Goal: Use online tool/utility: Utilize a website feature to perform a specific function

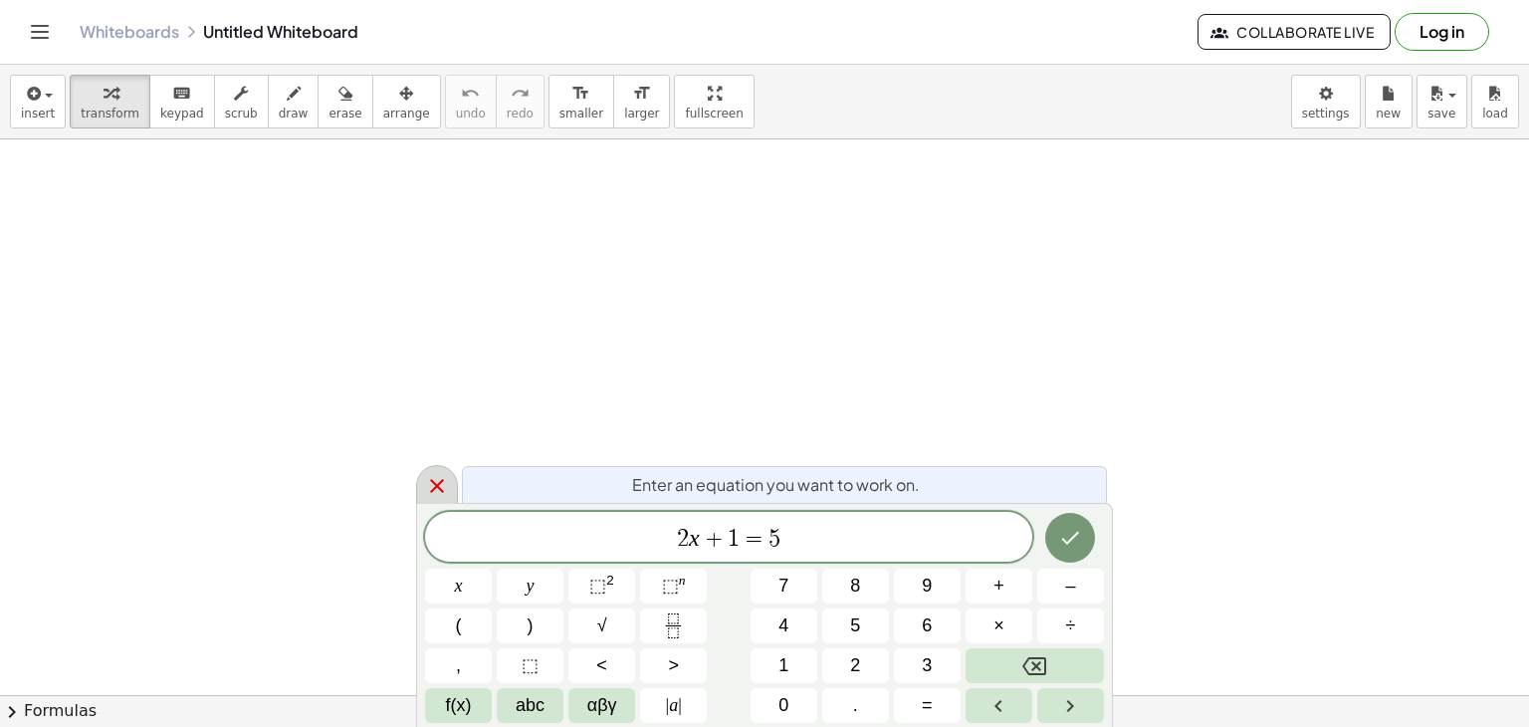
click at [430, 481] on icon at bounding box center [437, 486] width 24 height 24
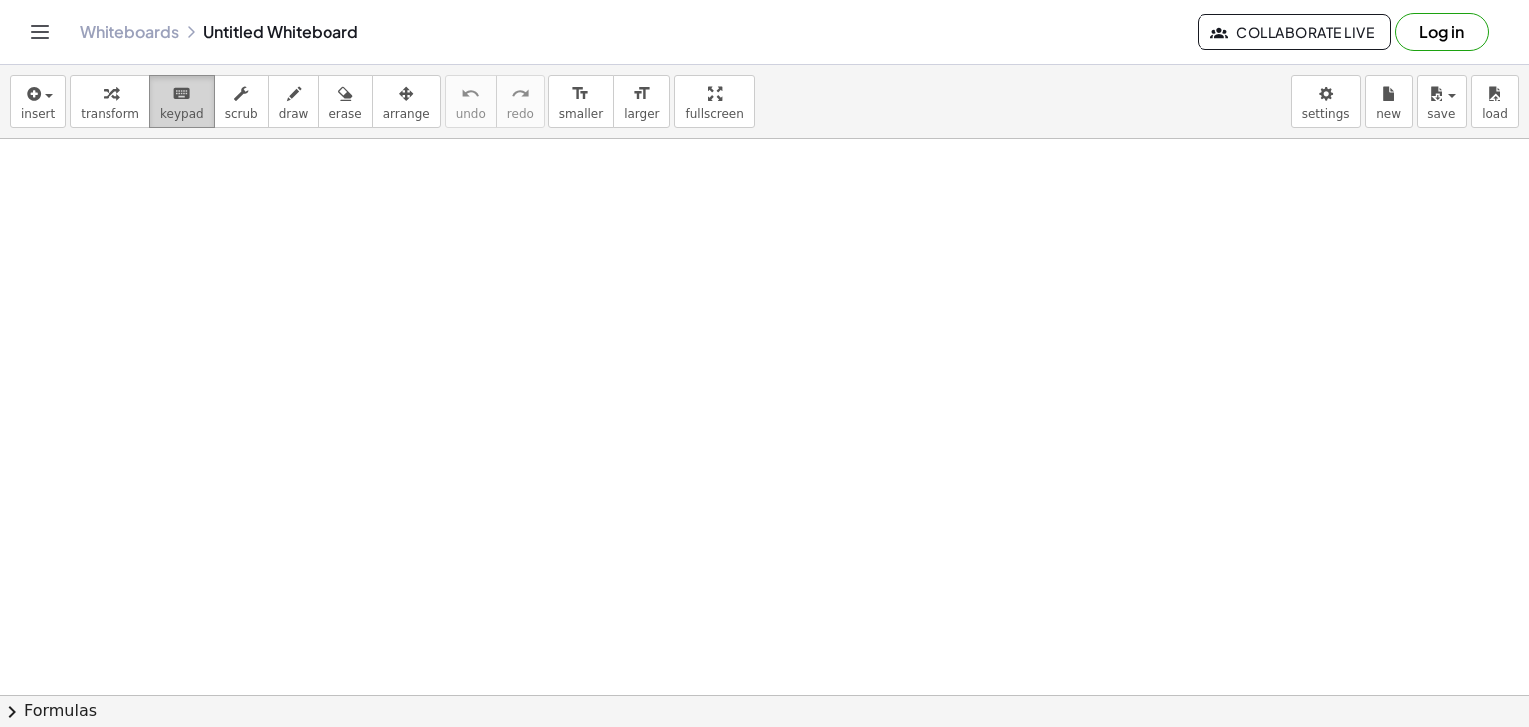
click at [172, 103] on icon "keyboard" at bounding box center [181, 94] width 19 height 24
click at [225, 107] on span "scrub" at bounding box center [241, 114] width 33 height 14
click at [268, 109] on button "draw" at bounding box center [294, 102] width 52 height 54
click at [329, 113] on span "erase" at bounding box center [345, 114] width 33 height 14
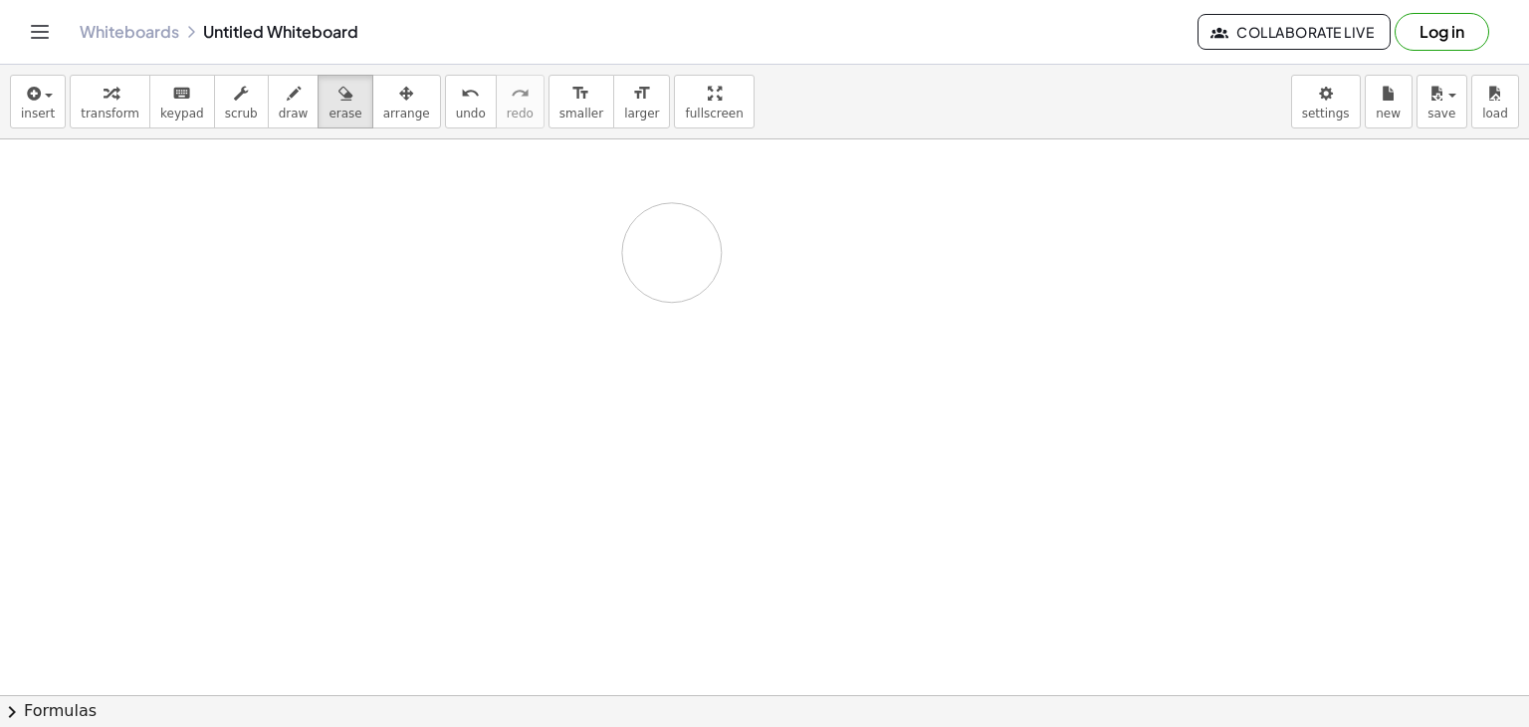
click at [383, 108] on span "arrange" at bounding box center [406, 114] width 47 height 14
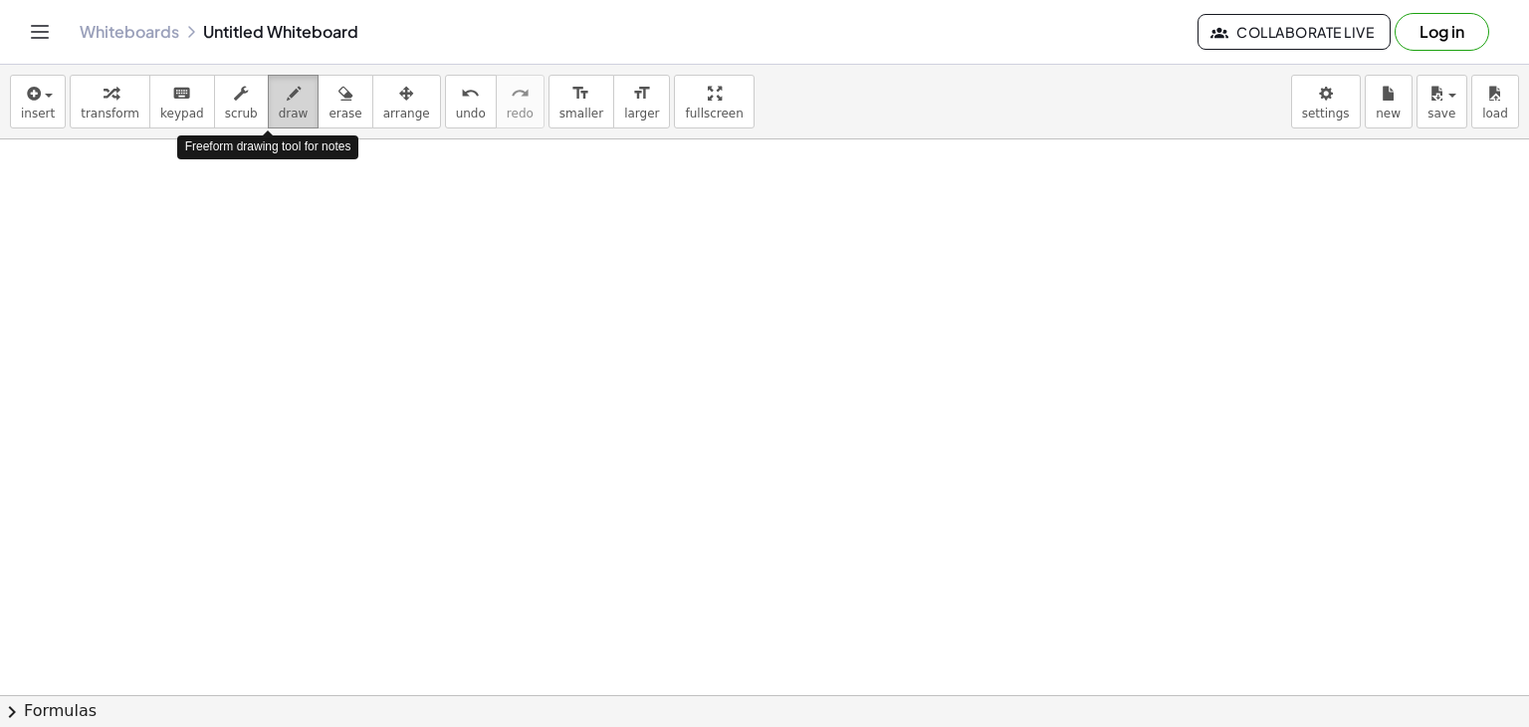
click at [279, 107] on span "draw" at bounding box center [294, 114] width 30 height 14
drag, startPoint x: 213, startPoint y: 198, endPoint x: 227, endPoint y: 244, distance: 47.9
drag, startPoint x: 506, startPoint y: 229, endPoint x: 526, endPoint y: 251, distance: 29.6
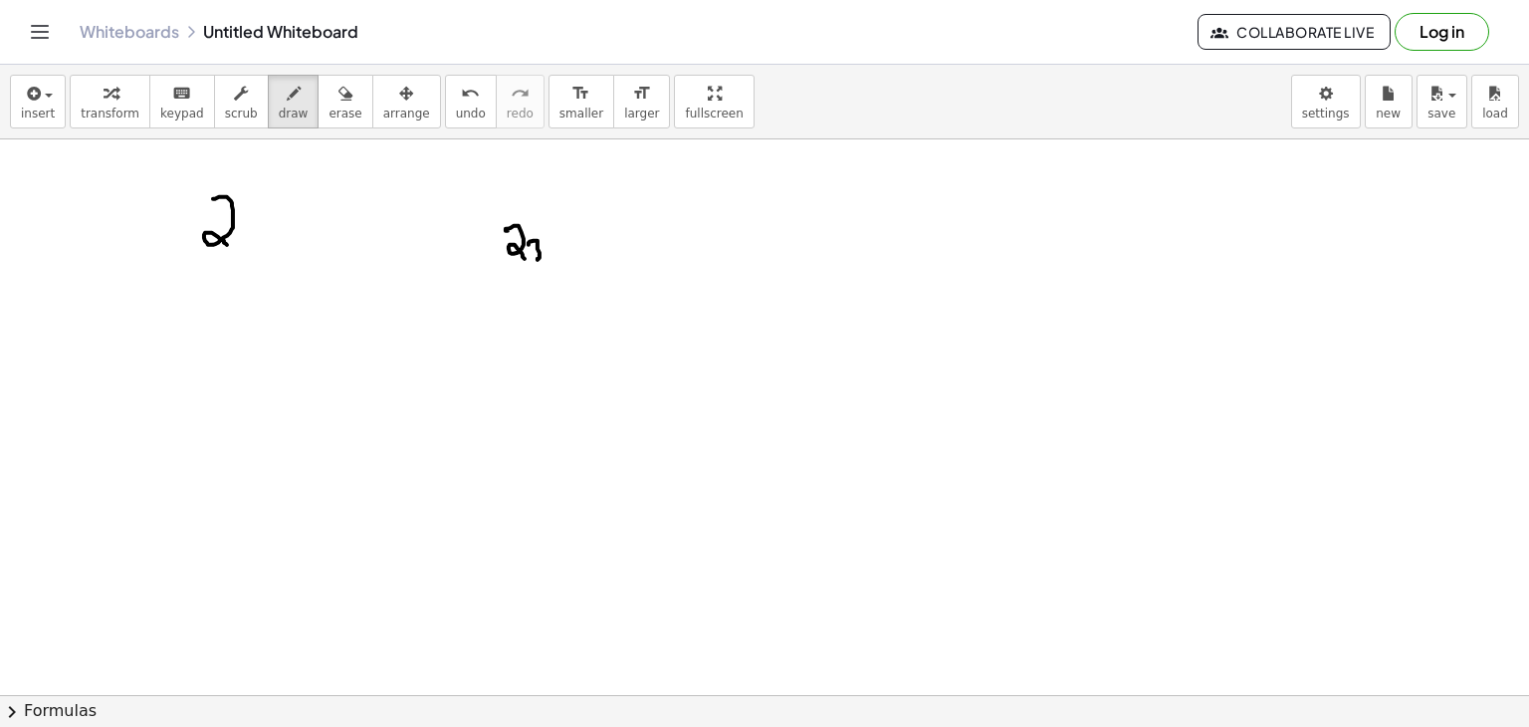
drag, startPoint x: 540, startPoint y: 257, endPoint x: 556, endPoint y: 252, distance: 16.7
drag, startPoint x: 593, startPoint y: 230, endPoint x: 604, endPoint y: 229, distance: 11.0
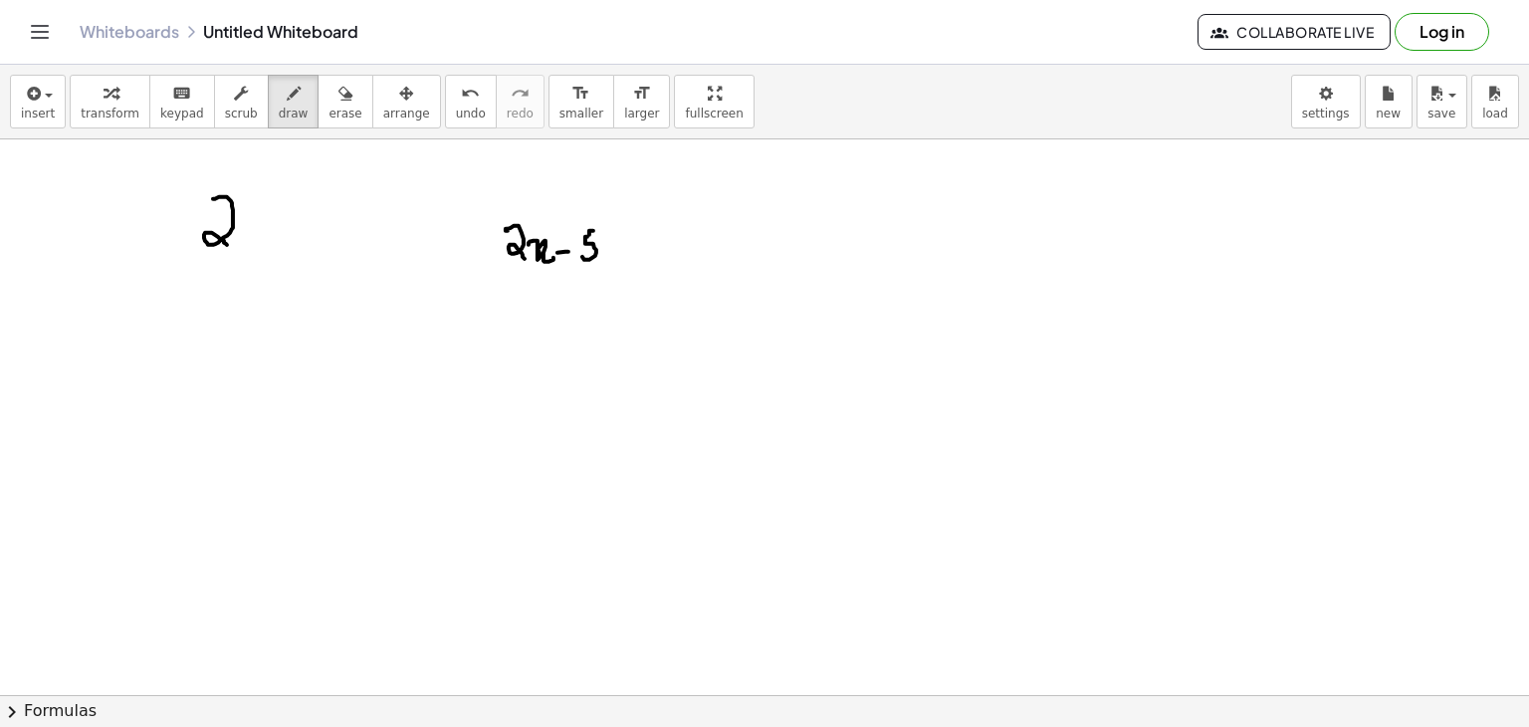
drag, startPoint x: 619, startPoint y: 249, endPoint x: 650, endPoint y: 238, distance: 32.8
drag, startPoint x: 663, startPoint y: 248, endPoint x: 639, endPoint y: 244, distance: 24.2
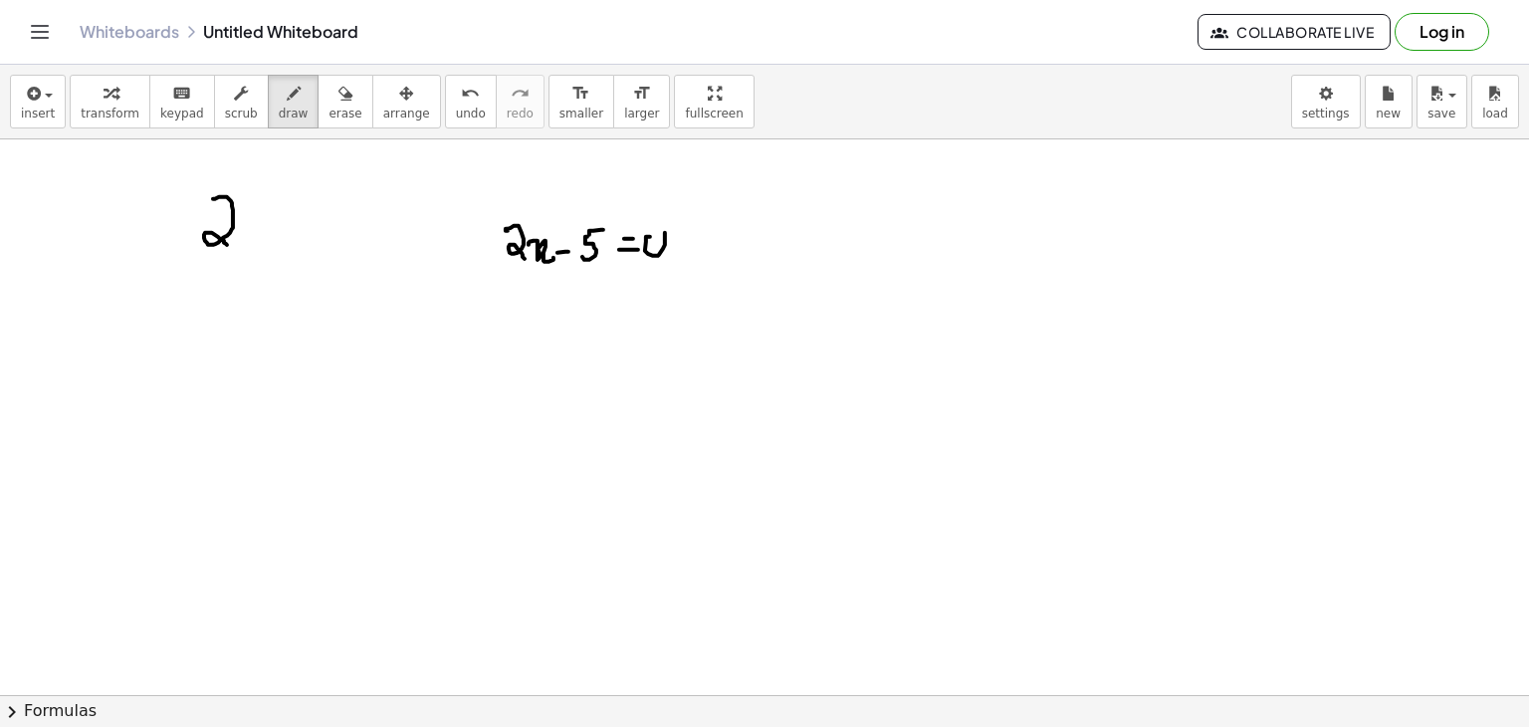
drag, startPoint x: 510, startPoint y: 295, endPoint x: 526, endPoint y: 312, distance: 23.2
drag, startPoint x: 533, startPoint y: 298, endPoint x: 553, endPoint y: 314, distance: 25.5
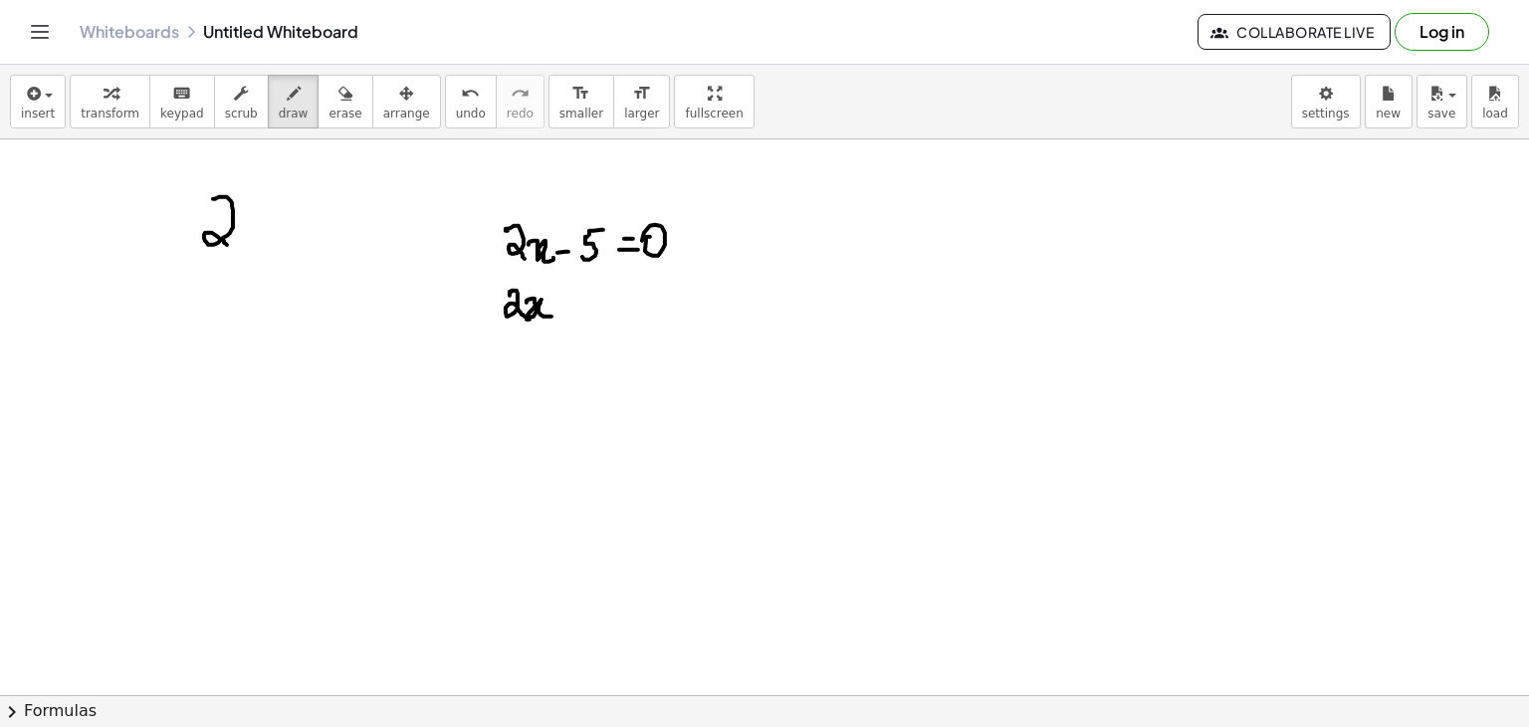
drag, startPoint x: 623, startPoint y: 320, endPoint x: 667, endPoint y: 314, distance: 44.2
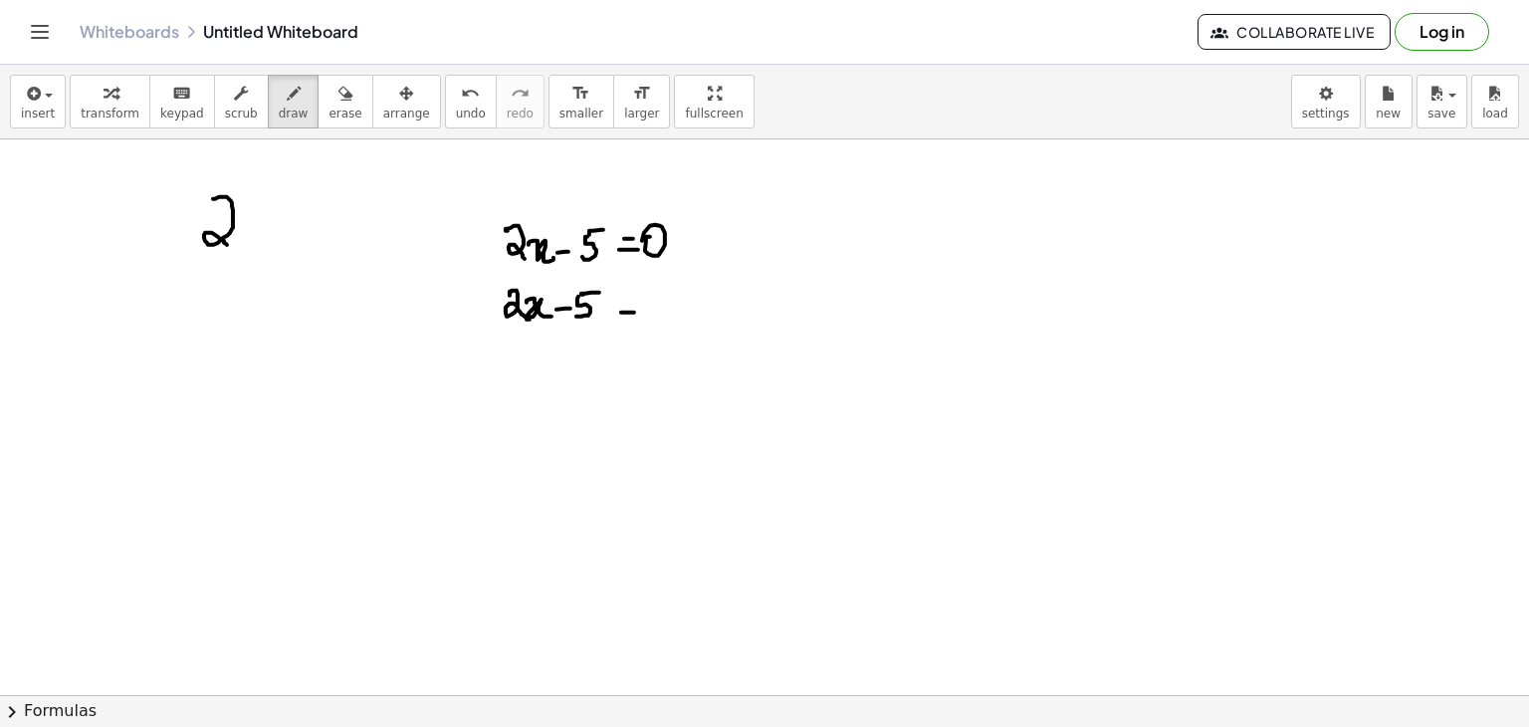
drag, startPoint x: 665, startPoint y: 308, endPoint x: 679, endPoint y: 299, distance: 16.6
drag, startPoint x: 690, startPoint y: 304, endPoint x: 701, endPoint y: 300, distance: 11.7
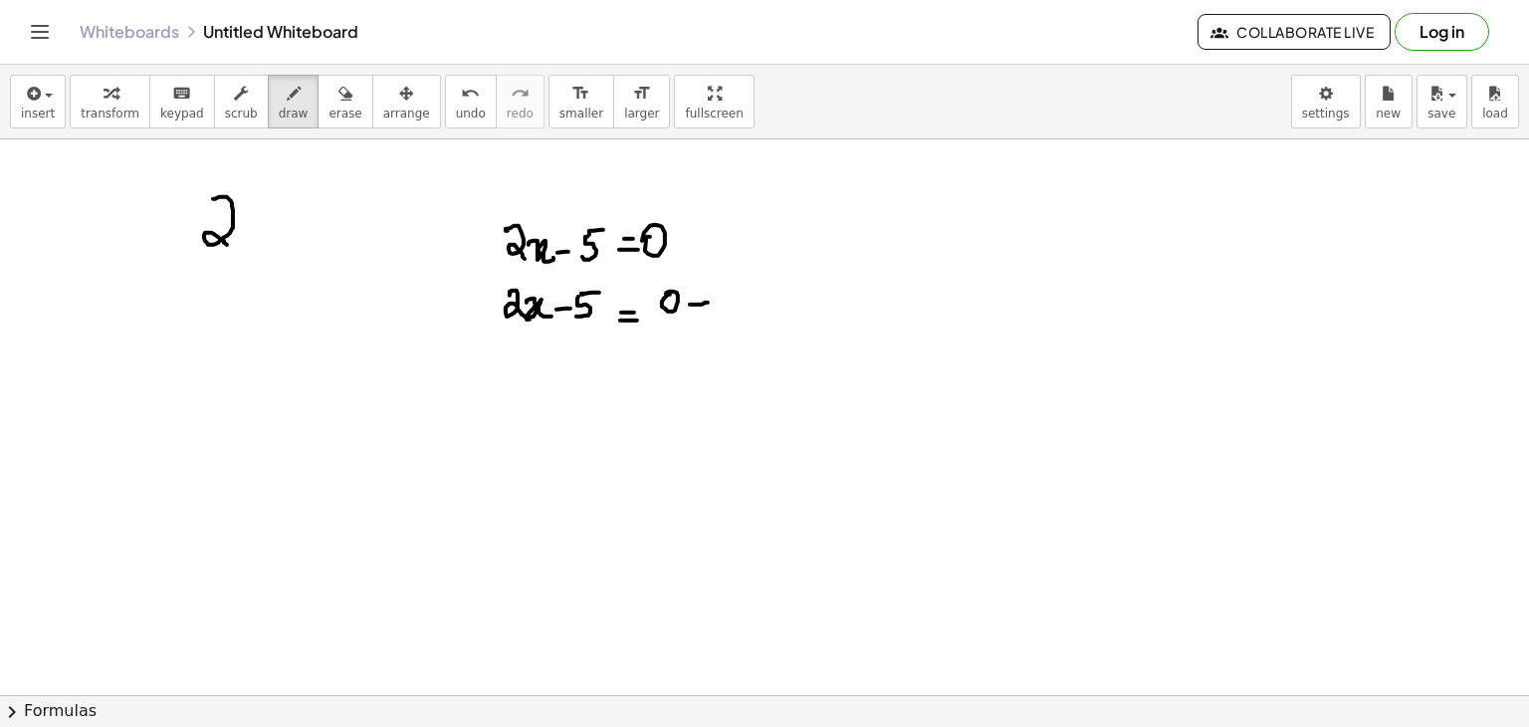
drag, startPoint x: 724, startPoint y: 296, endPoint x: 709, endPoint y: 305, distance: 17.4
drag, startPoint x: 472, startPoint y: 306, endPoint x: 490, endPoint y: 307, distance: 18.0
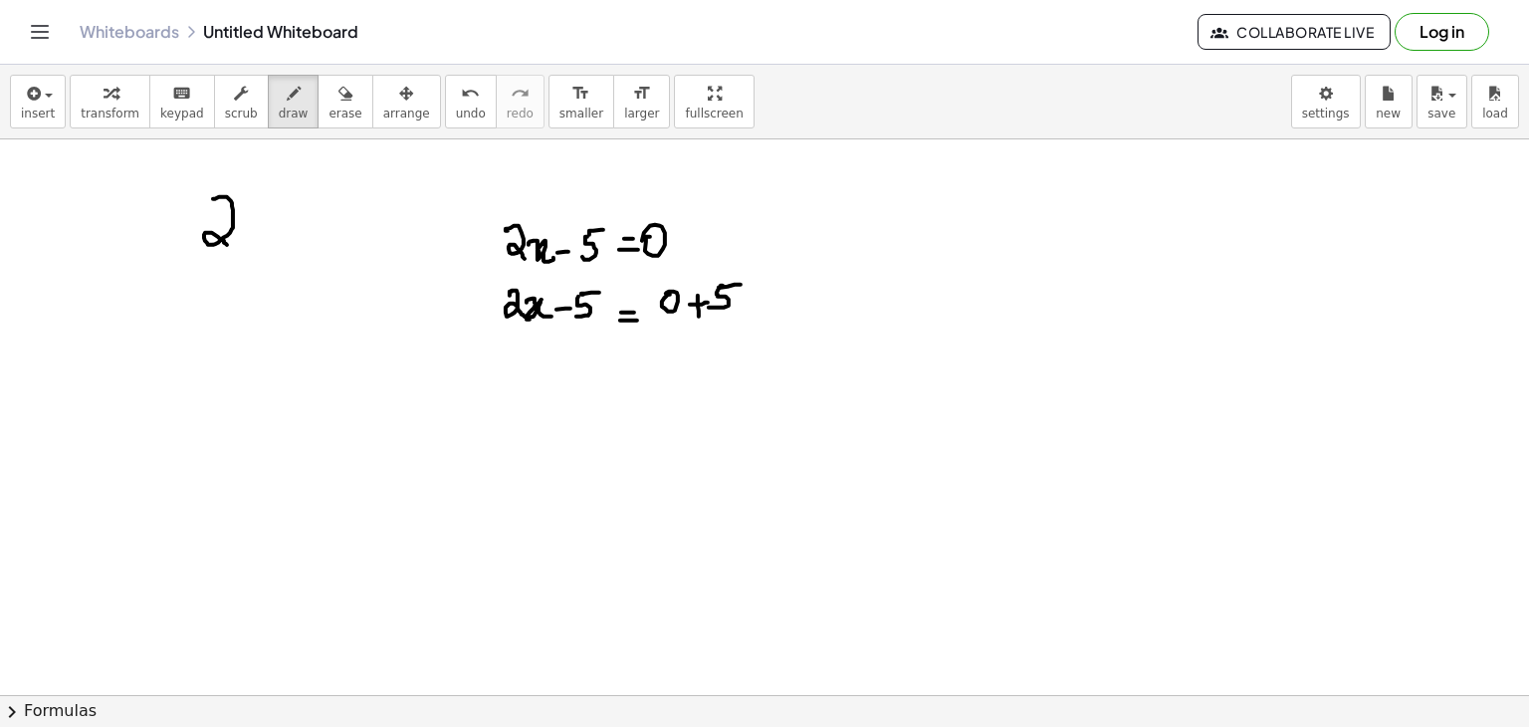
drag, startPoint x: 482, startPoint y: 306, endPoint x: 484, endPoint y: 316, distance: 10.2
drag, startPoint x: 432, startPoint y: 303, endPoint x: 437, endPoint y: 320, distance: 17.6
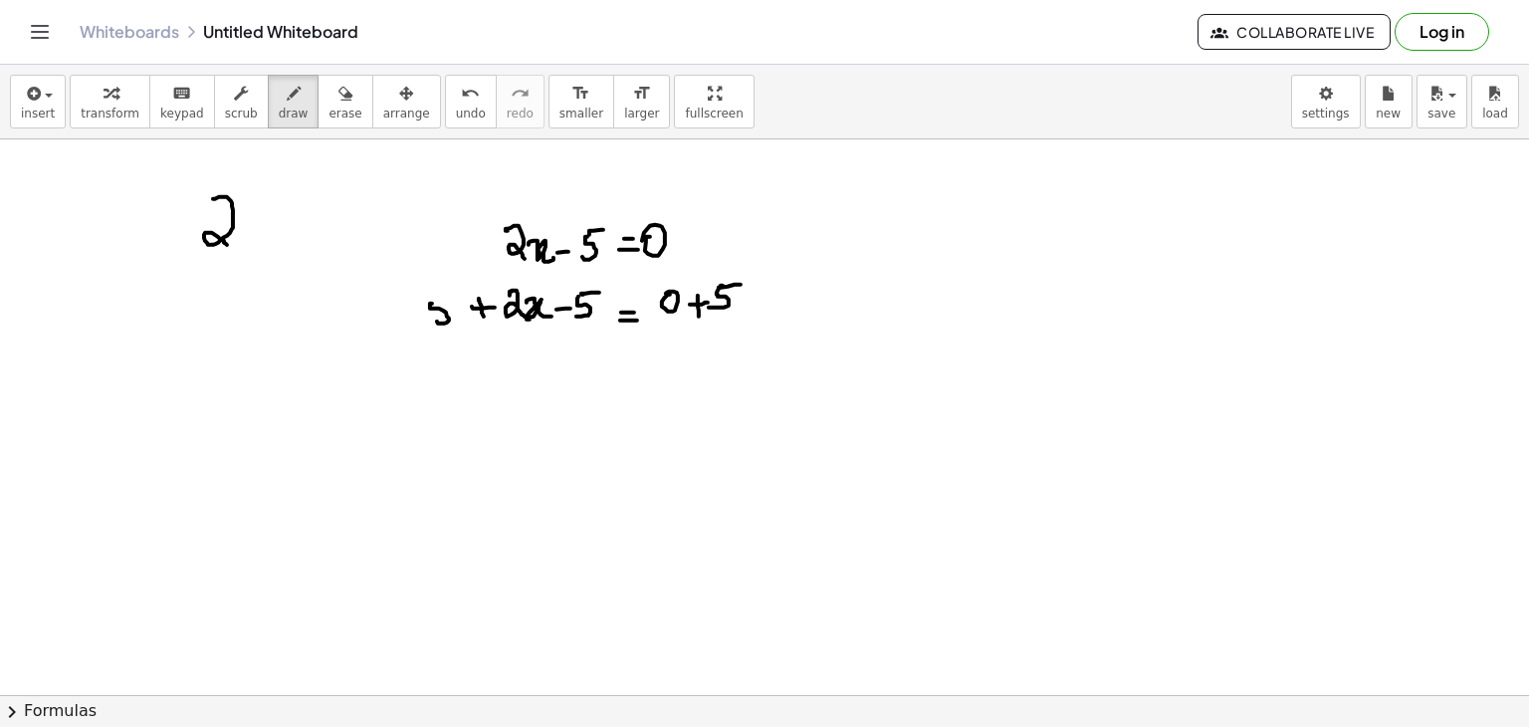
drag, startPoint x: 514, startPoint y: 362, endPoint x: 528, endPoint y: 386, distance: 27.7
drag, startPoint x: 550, startPoint y: 359, endPoint x: 561, endPoint y: 374, distance: 18.5
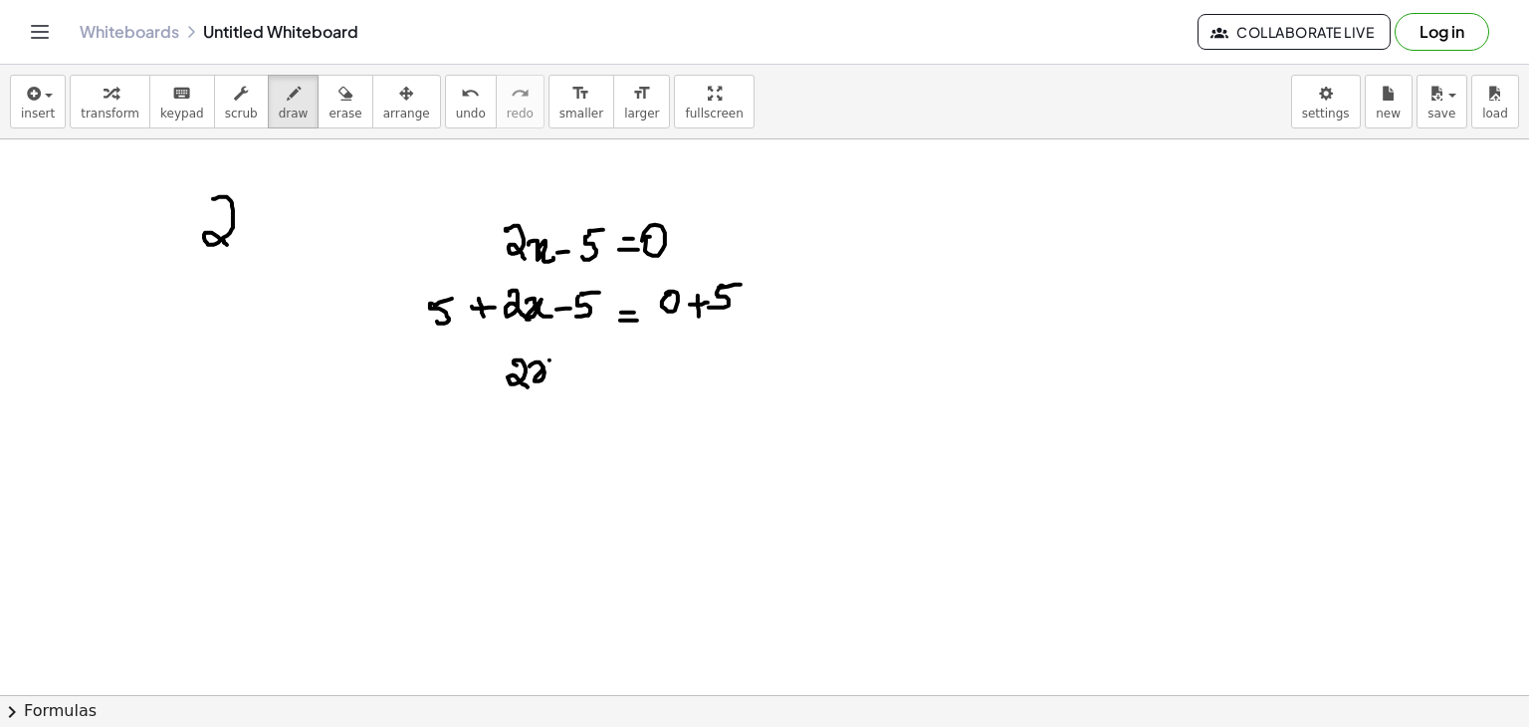
drag, startPoint x: 573, startPoint y: 376, endPoint x: 601, endPoint y: 374, distance: 28.9
drag, startPoint x: 636, startPoint y: 356, endPoint x: 629, endPoint y: 382, distance: 26.8
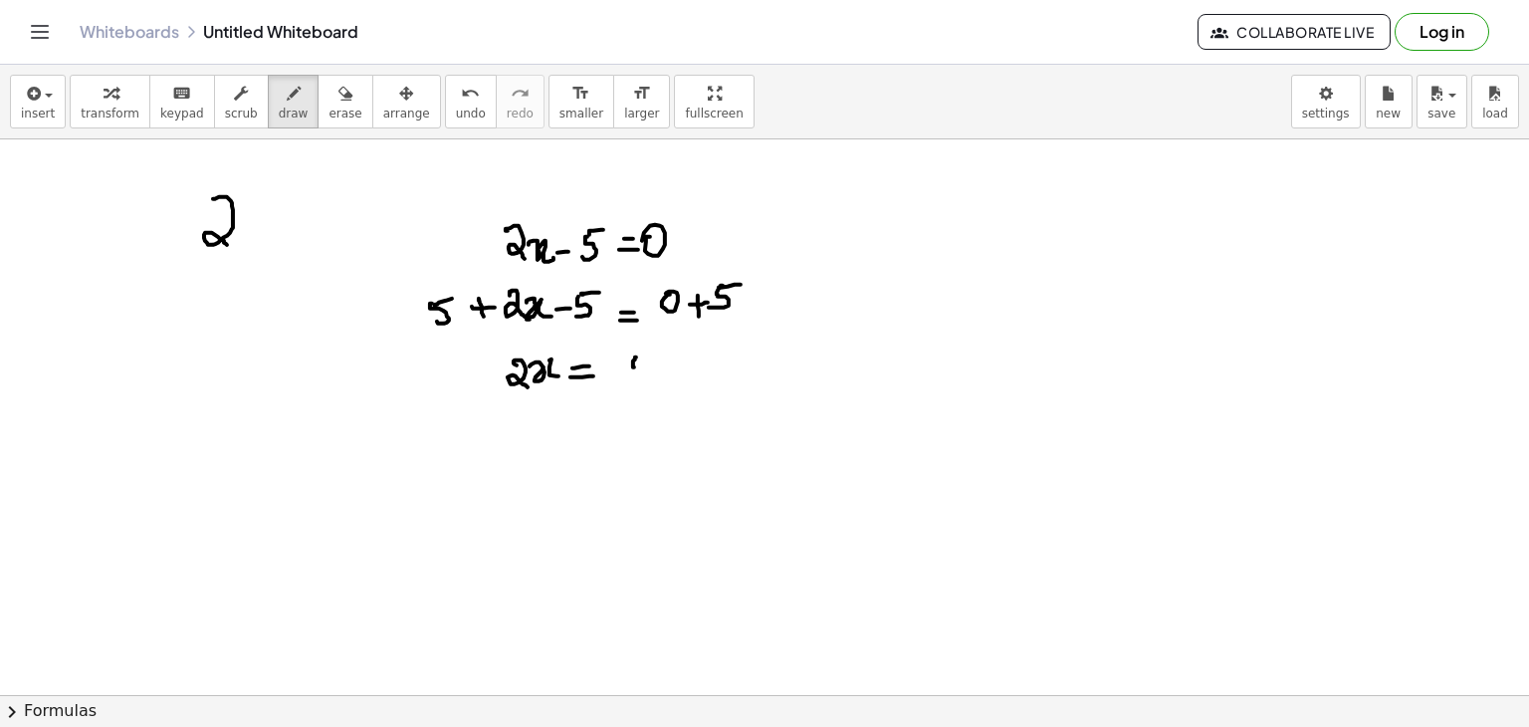
drag, startPoint x: 635, startPoint y: 355, endPoint x: 608, endPoint y: 403, distance: 54.8
drag, startPoint x: 521, startPoint y: 446, endPoint x: 540, endPoint y: 454, distance: 20.5
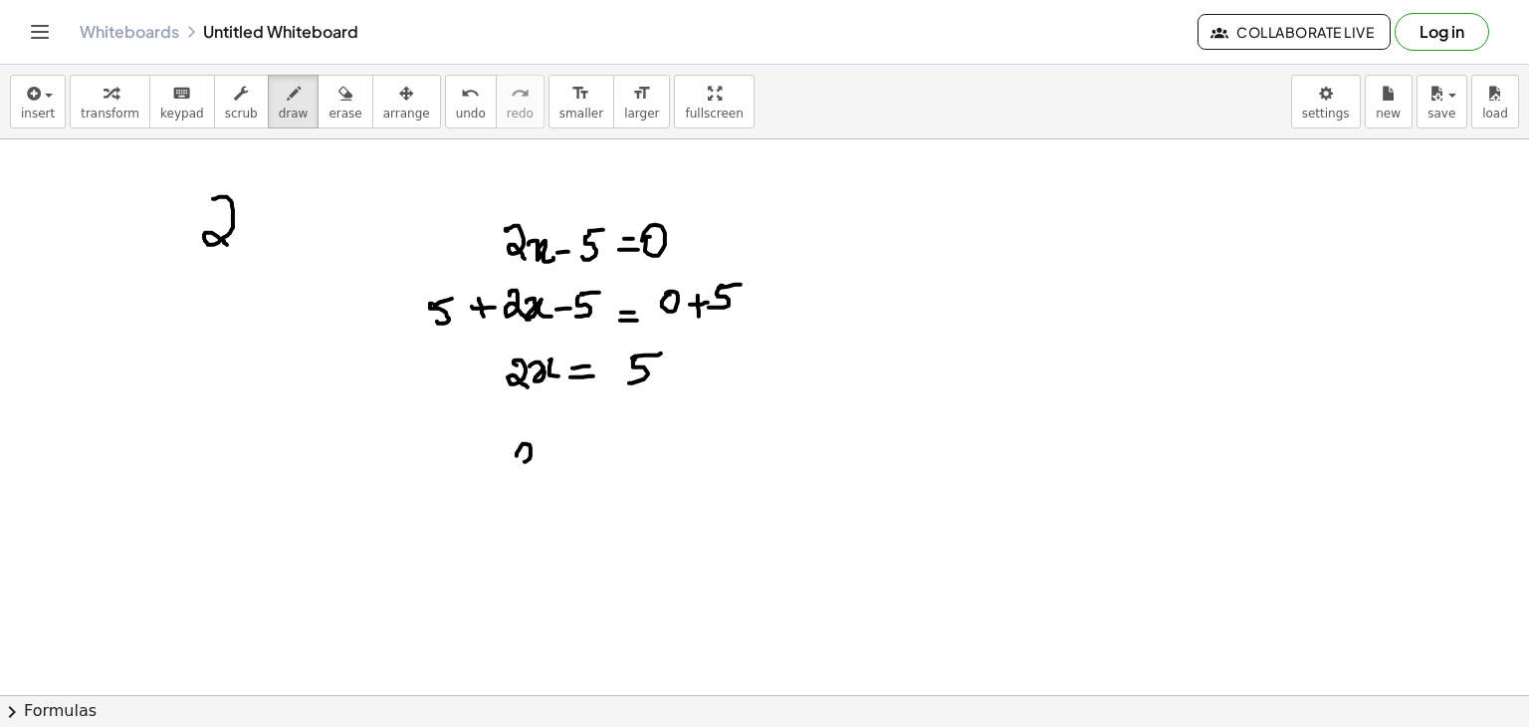
drag, startPoint x: 540, startPoint y: 454, endPoint x: 552, endPoint y: 449, distance: 12.9
drag, startPoint x: 551, startPoint y: 462, endPoint x: 601, endPoint y: 439, distance: 55.7
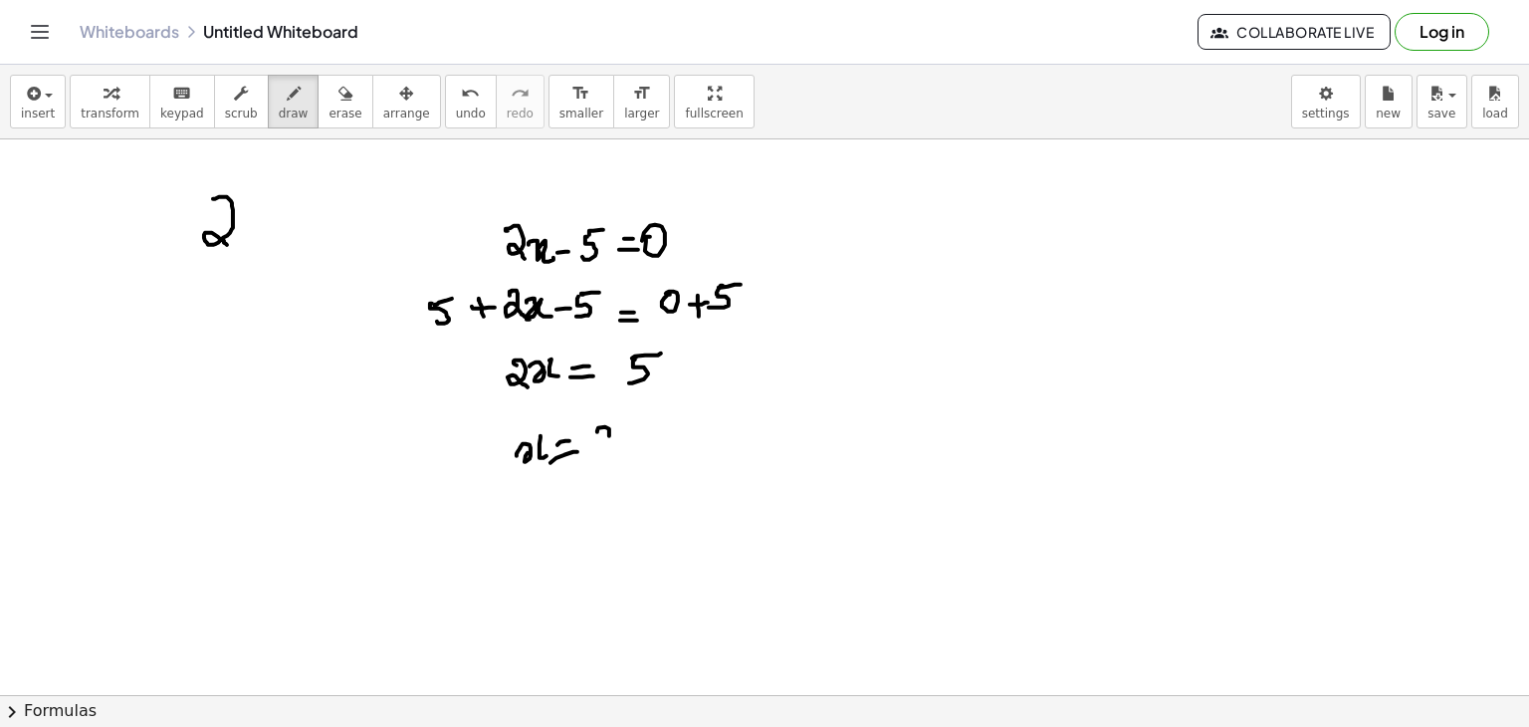
drag, startPoint x: 630, startPoint y: 420, endPoint x: 609, endPoint y: 473, distance: 56.8
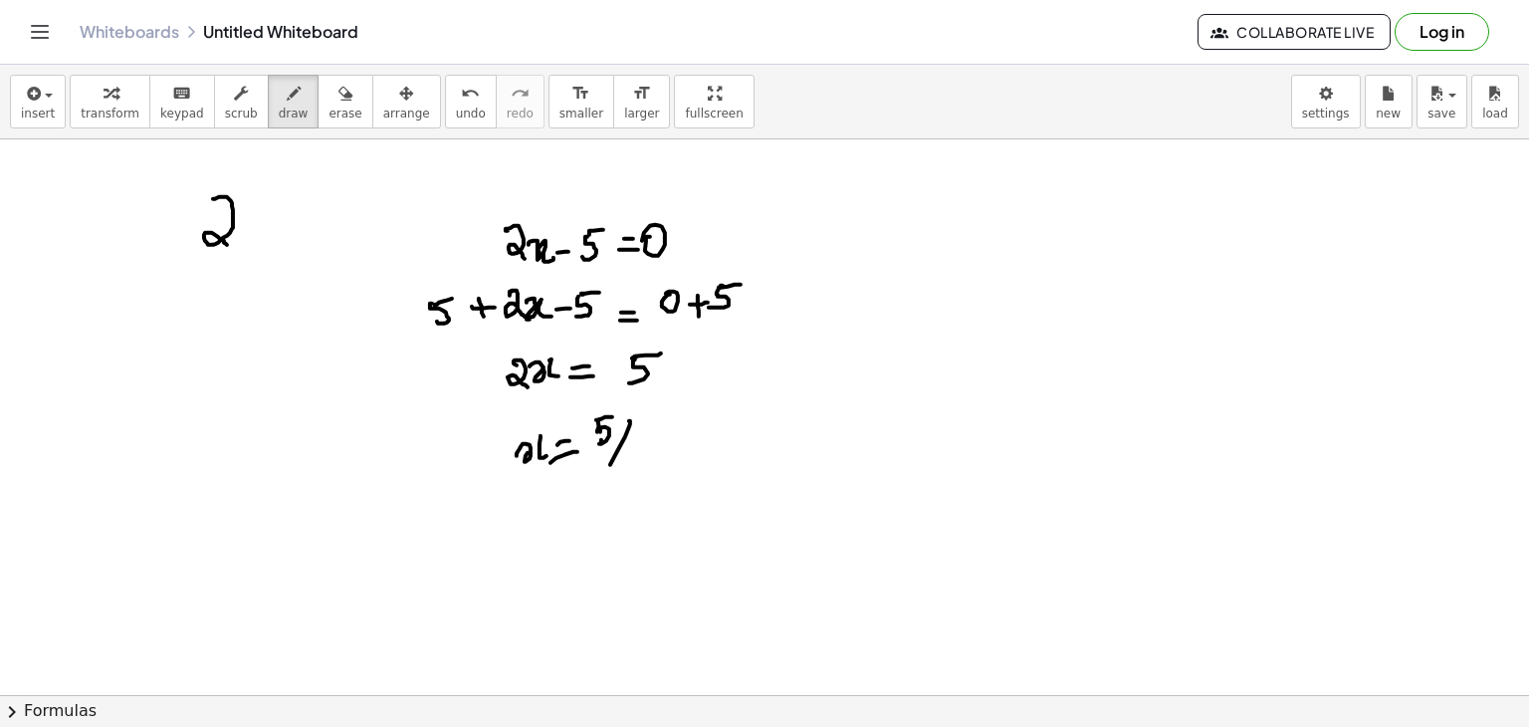
drag, startPoint x: 634, startPoint y: 451, endPoint x: 625, endPoint y: 471, distance: 21.8
drag, startPoint x: 625, startPoint y: 471, endPoint x: 649, endPoint y: 471, distance: 23.9
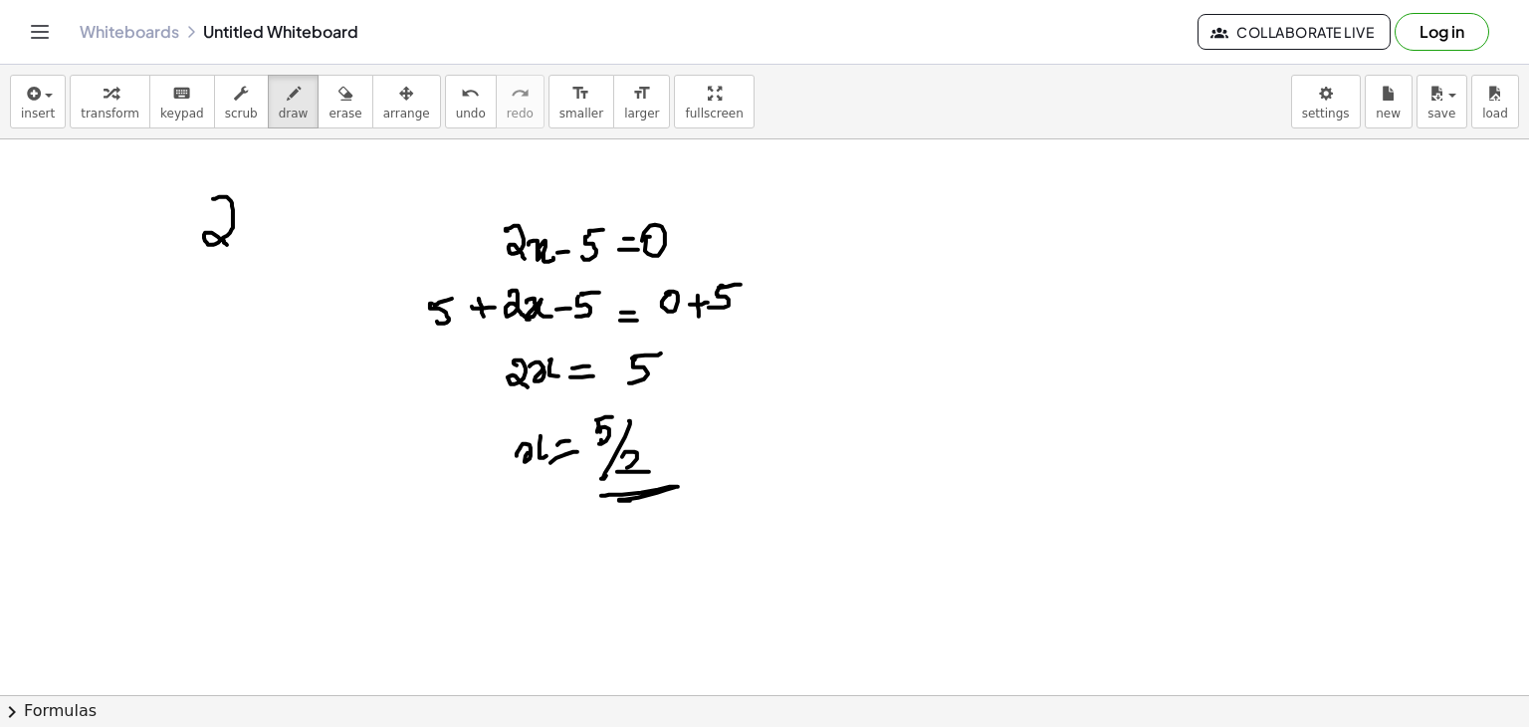
drag, startPoint x: 605, startPoint y: 495, endPoint x: 686, endPoint y: 491, distance: 80.8
click at [318, 96] on button "erase" at bounding box center [345, 102] width 55 height 54
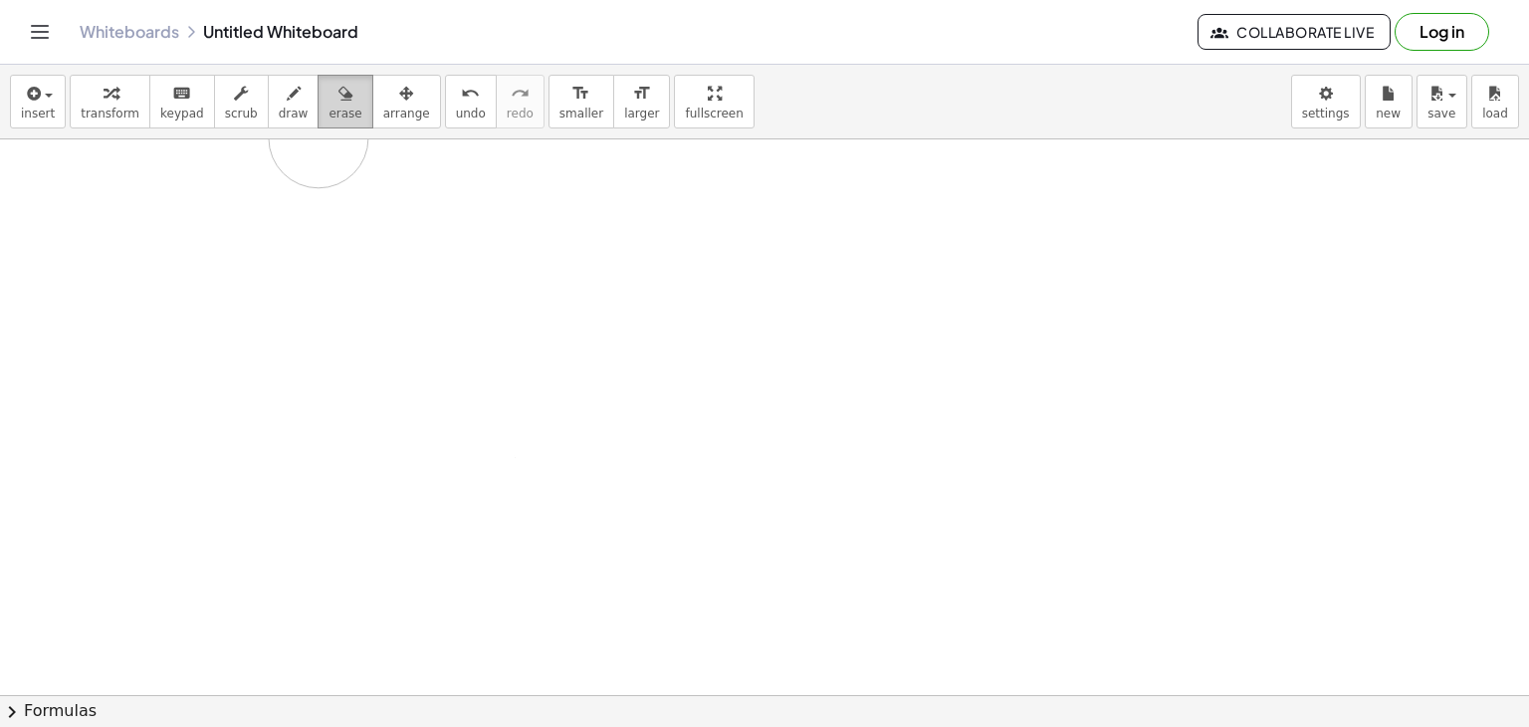
drag, startPoint x: 222, startPoint y: 181, endPoint x: 299, endPoint y: 117, distance: 100.3
click at [299, 117] on div "insert select one: Math Expression Function Text Youtube Video Graphing Geometr…" at bounding box center [764, 396] width 1529 height 662
click at [287, 104] on icon "button" at bounding box center [294, 94] width 14 height 24
drag, startPoint x: 343, startPoint y: 218, endPoint x: 351, endPoint y: 223, distance: 10.3
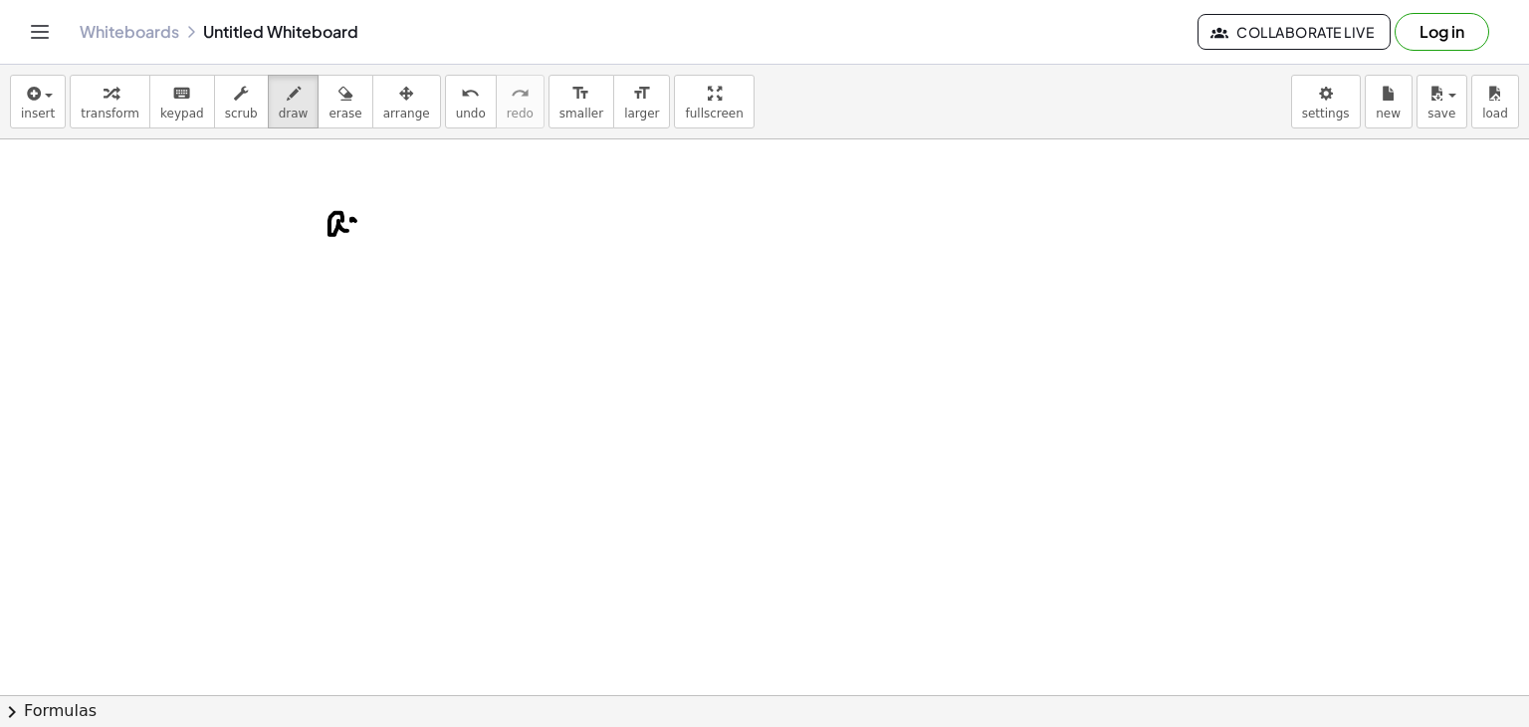
drag, startPoint x: 355, startPoint y: 220, endPoint x: 365, endPoint y: 221, distance: 10.0
drag, startPoint x: 366, startPoint y: 218, endPoint x: 378, endPoint y: 228, distance: 15.6
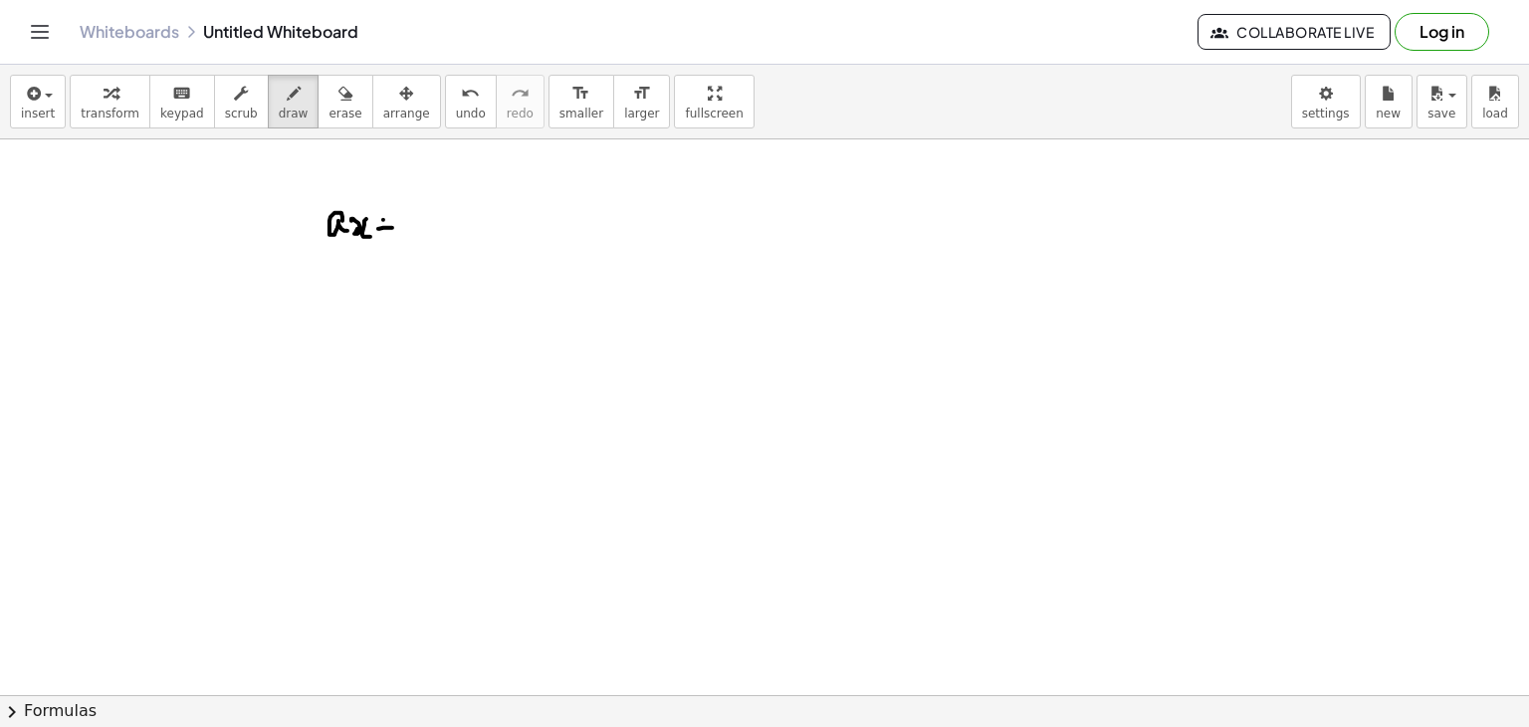
drag, startPoint x: 383, startPoint y: 219, endPoint x: 385, endPoint y: 232, distance: 13.1
drag, startPoint x: 406, startPoint y: 180, endPoint x: 426, endPoint y: 224, distance: 48.1
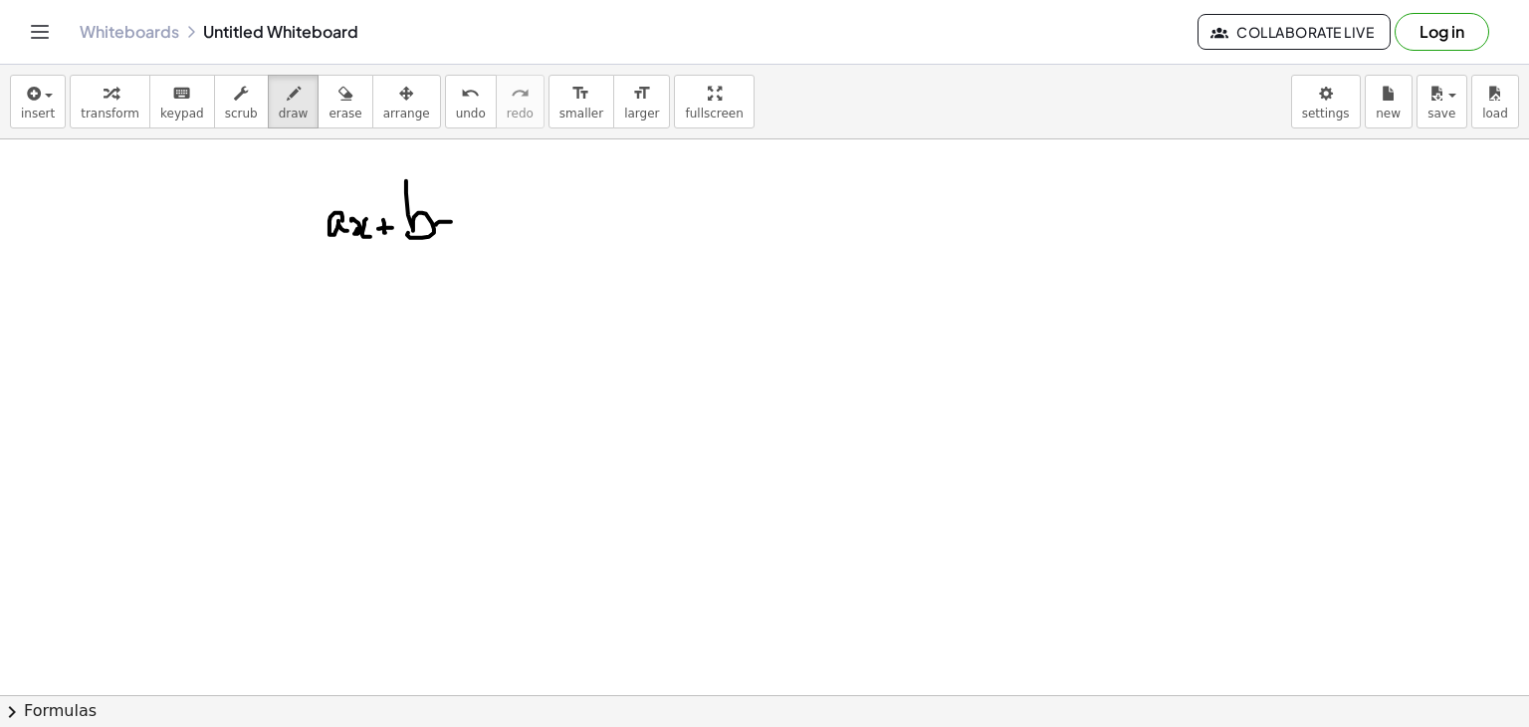
drag, startPoint x: 473, startPoint y: 208, endPoint x: 471, endPoint y: 221, distance: 13.1
drag, startPoint x: 349, startPoint y: 224, endPoint x: 347, endPoint y: 243, distance: 19.0
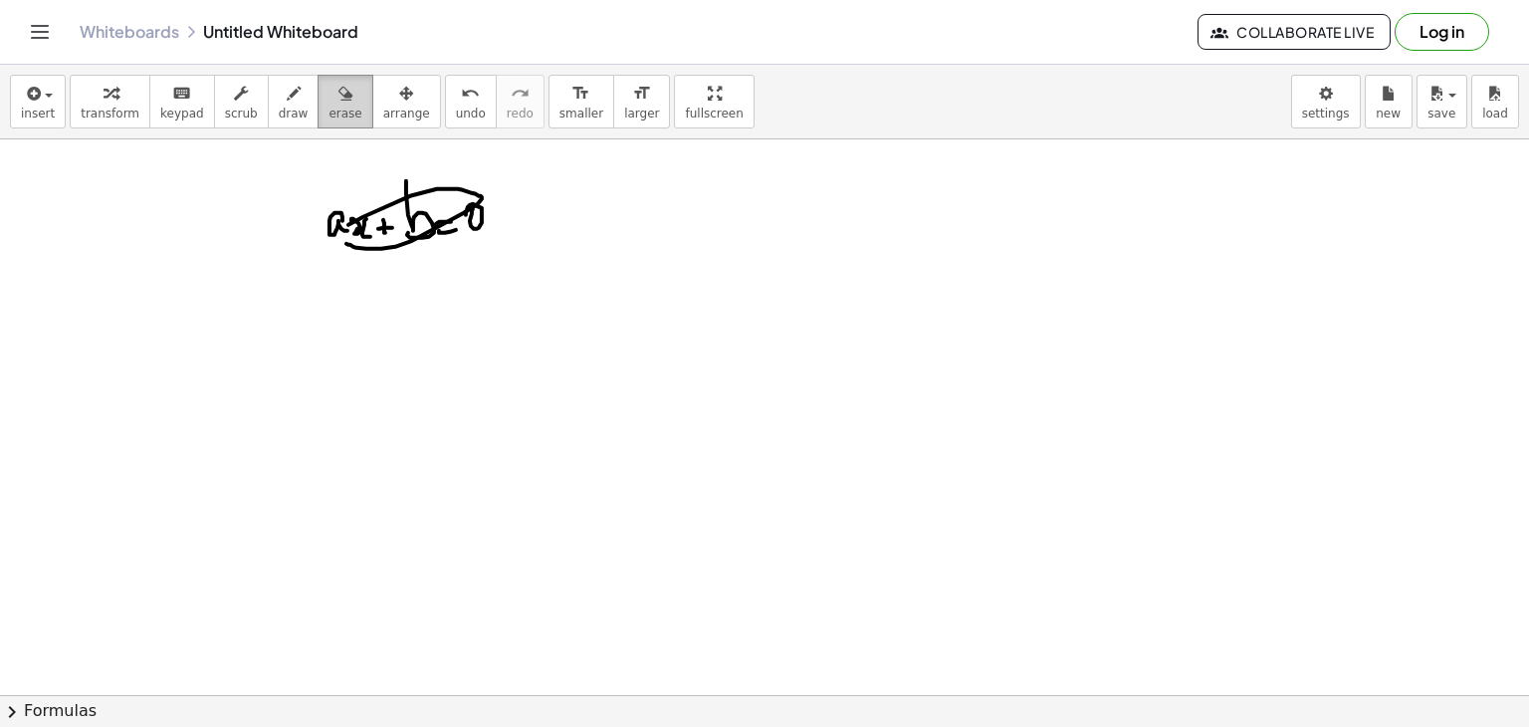
click at [339, 103] on icon "button" at bounding box center [346, 94] width 14 height 24
drag, startPoint x: 339, startPoint y: 218, endPoint x: 444, endPoint y: 220, distance: 105.6
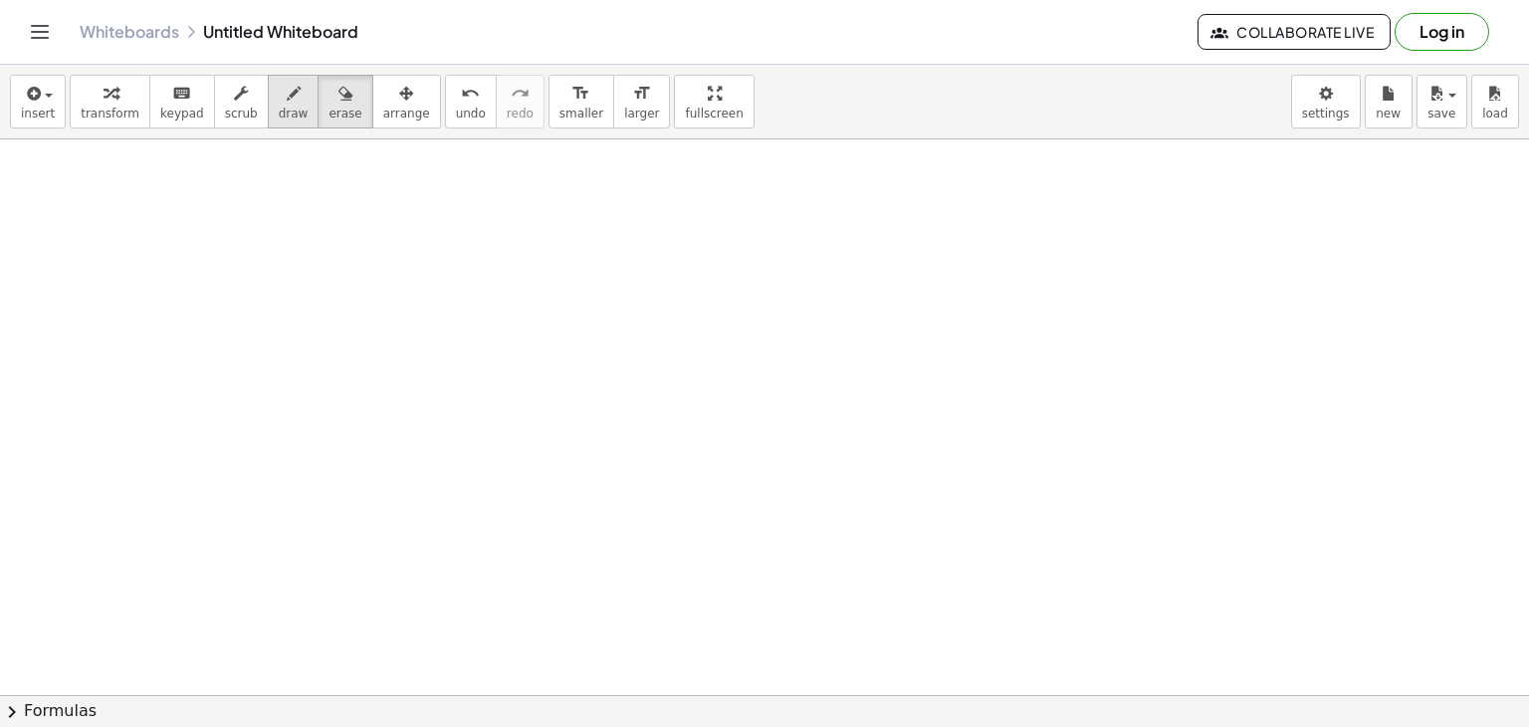
click at [268, 101] on button "draw" at bounding box center [294, 102] width 52 height 54
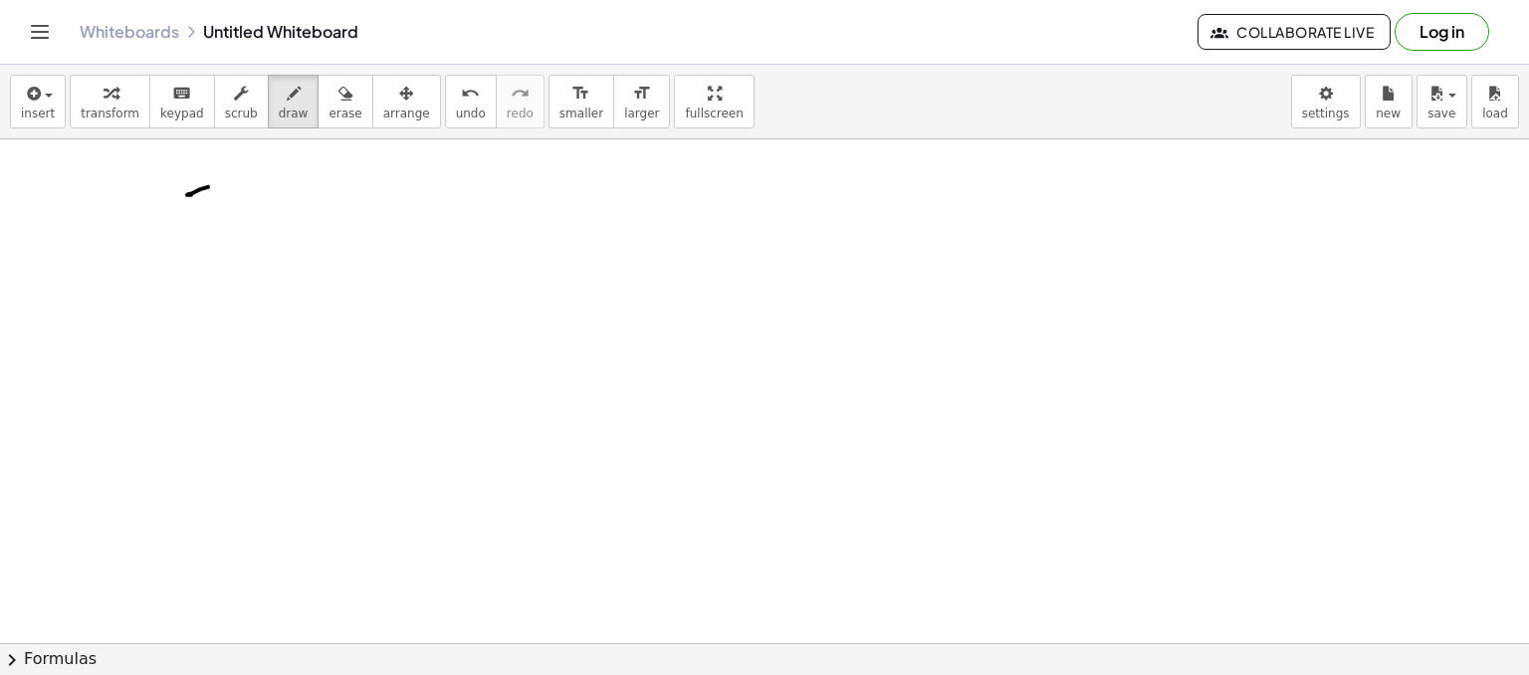
drag, startPoint x: 191, startPoint y: 194, endPoint x: 210, endPoint y: 212, distance: 26.1
drag, startPoint x: 214, startPoint y: 209, endPoint x: 231, endPoint y: 201, distance: 18.7
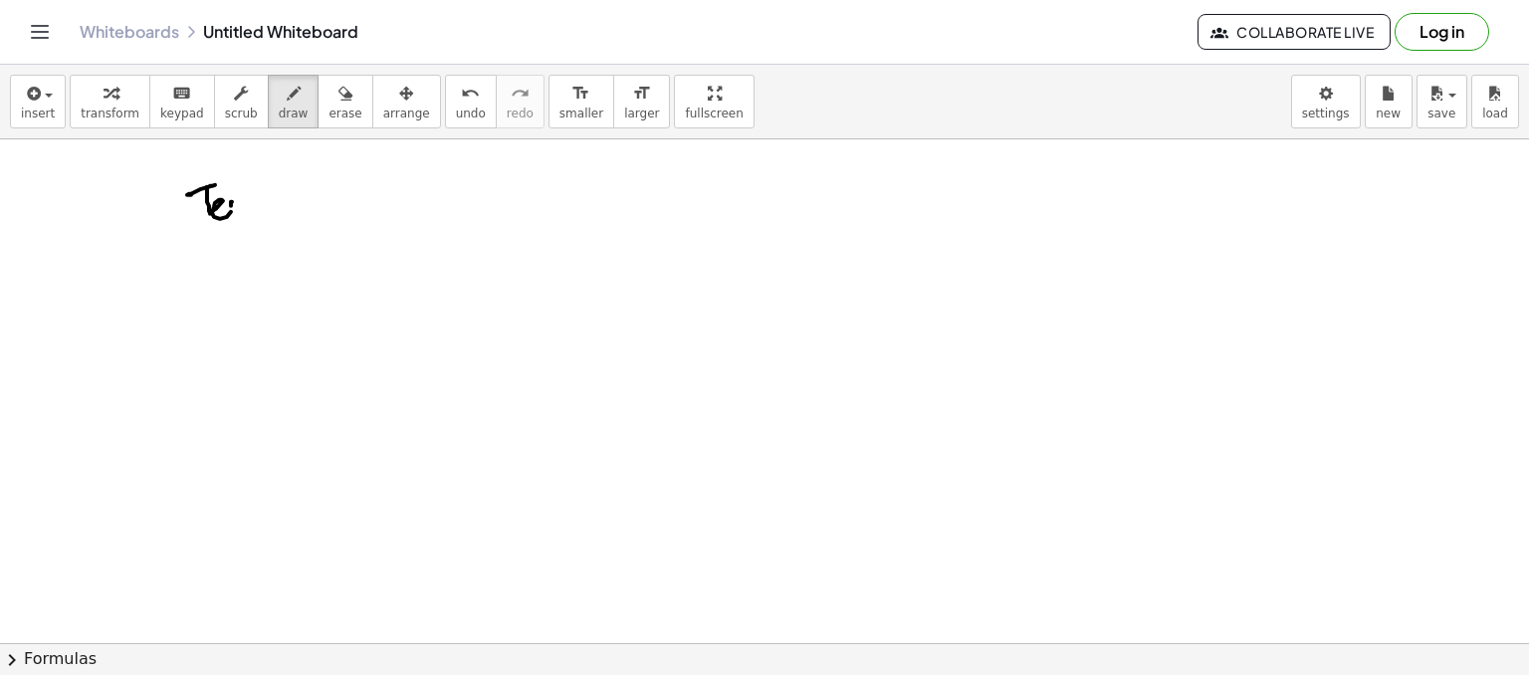
drag, startPoint x: 231, startPoint y: 201, endPoint x: 243, endPoint y: 209, distance: 14.4
drag, startPoint x: 250, startPoint y: 207, endPoint x: 259, endPoint y: 212, distance: 10.3
drag, startPoint x: 310, startPoint y: 212, endPoint x: 324, endPoint y: 197, distance: 20.4
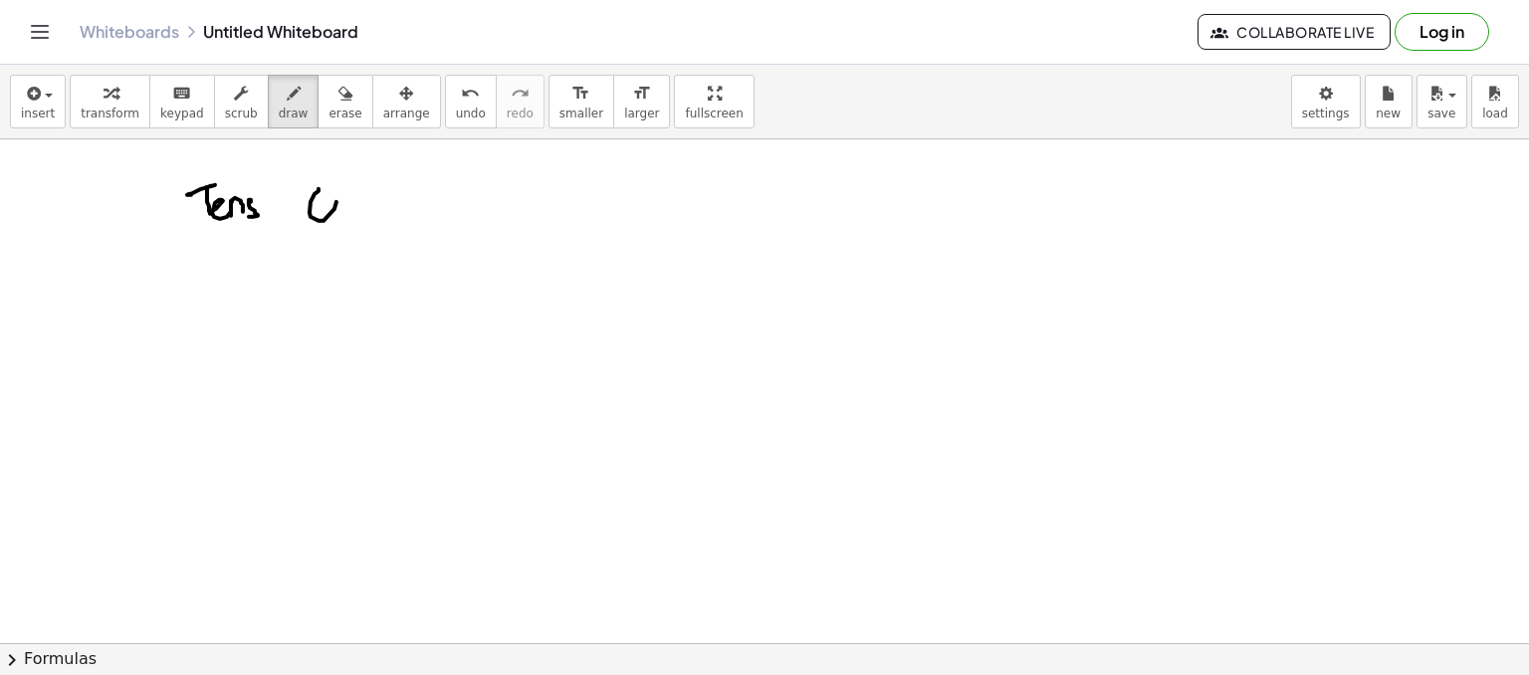
drag, startPoint x: 348, startPoint y: 206, endPoint x: 298, endPoint y: 220, distance: 51.7
drag, startPoint x: 179, startPoint y: 233, endPoint x: 391, endPoint y: 216, distance: 212.8
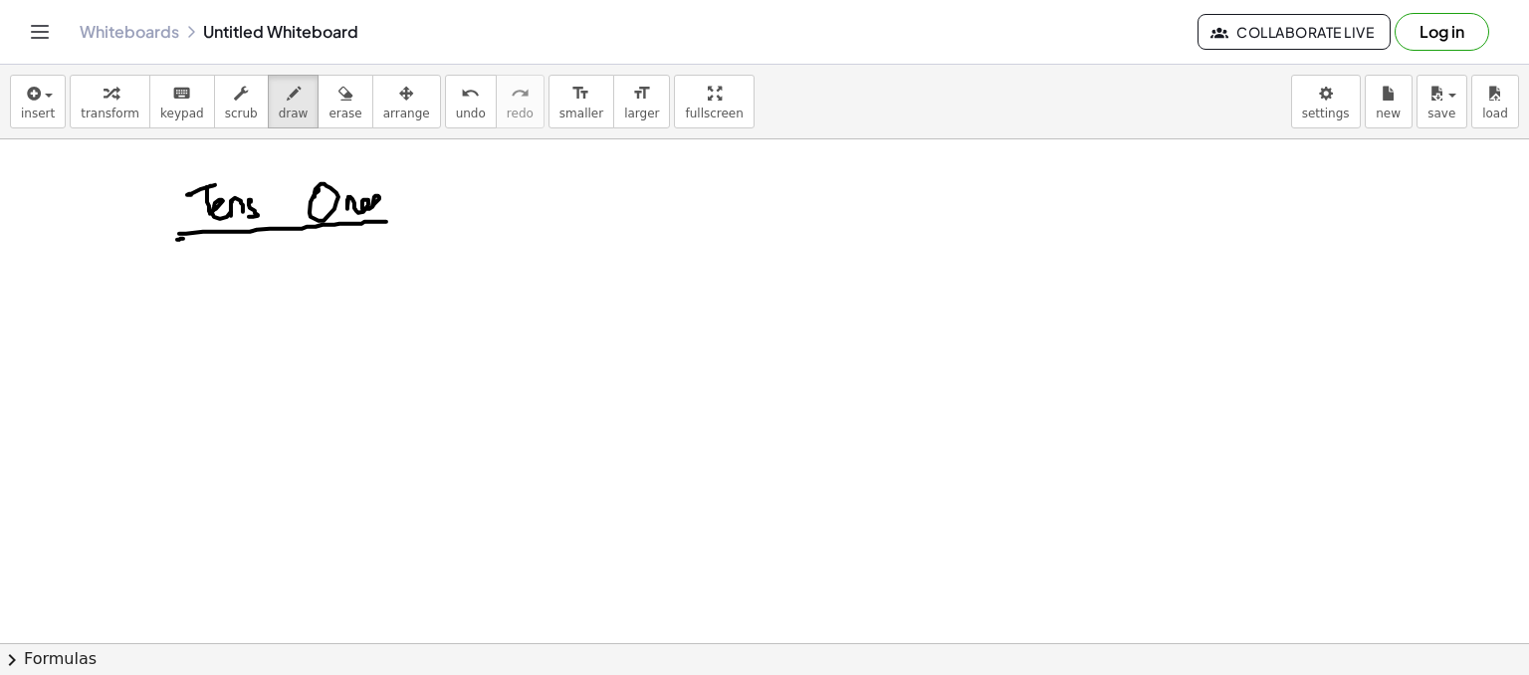
drag, startPoint x: 217, startPoint y: 252, endPoint x: 219, endPoint y: 264, distance: 12.1
drag, startPoint x: 231, startPoint y: 250, endPoint x: 262, endPoint y: 256, distance: 31.4
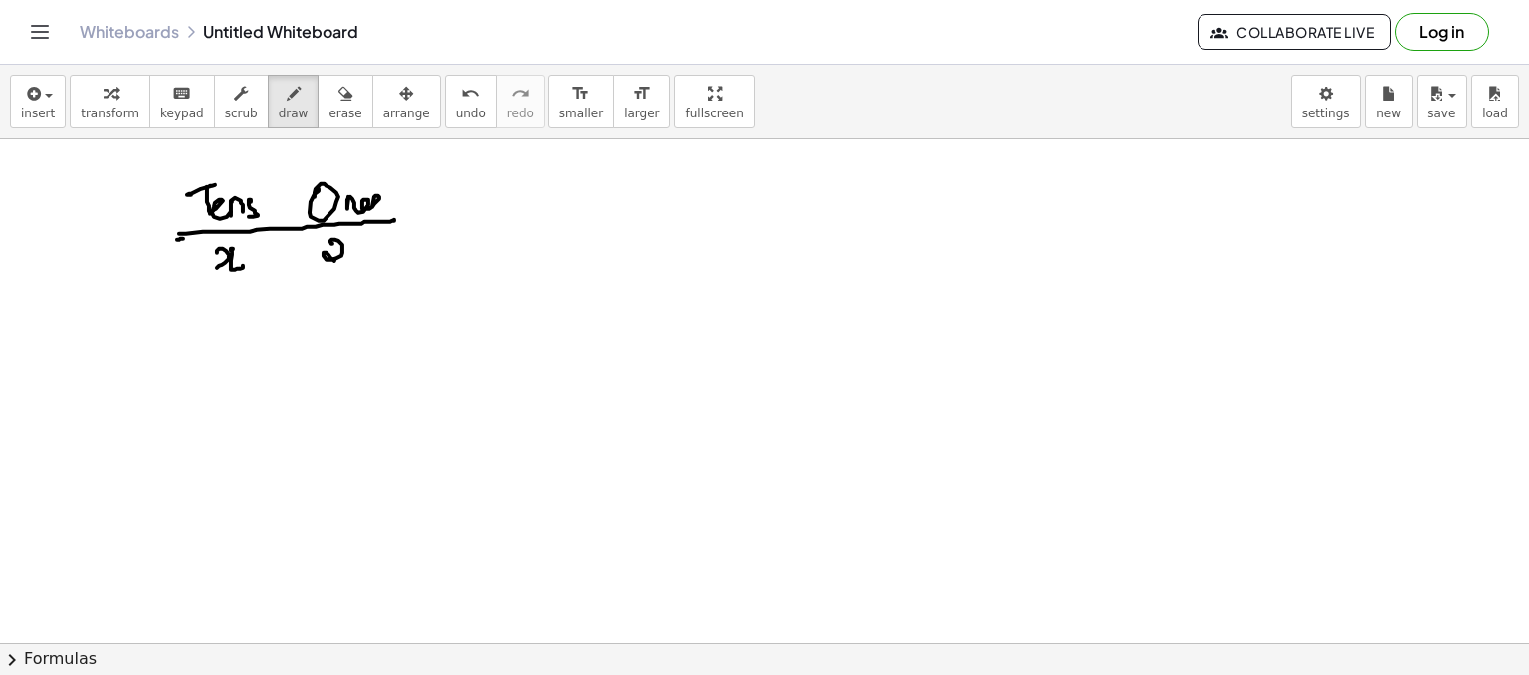
drag, startPoint x: 333, startPoint y: 243, endPoint x: 346, endPoint y: 248, distance: 13.9
drag, startPoint x: 350, startPoint y: 245, endPoint x: 384, endPoint y: 256, distance: 35.6
drag, startPoint x: 329, startPoint y: 318, endPoint x: 319, endPoint y: 332, distance: 17.1
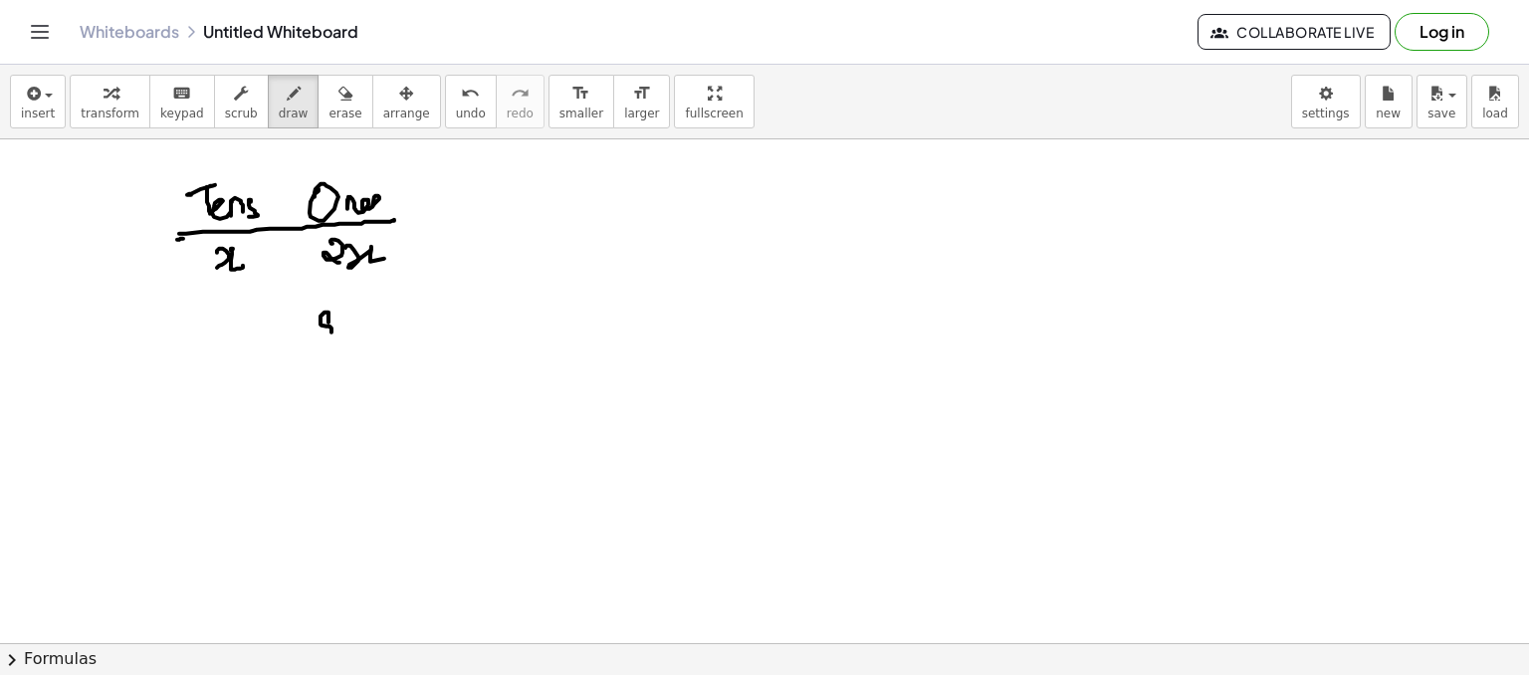
drag, startPoint x: 342, startPoint y: 315, endPoint x: 360, endPoint y: 331, distance: 24.7
drag, startPoint x: 364, startPoint y: 331, endPoint x: 422, endPoint y: 312, distance: 60.8
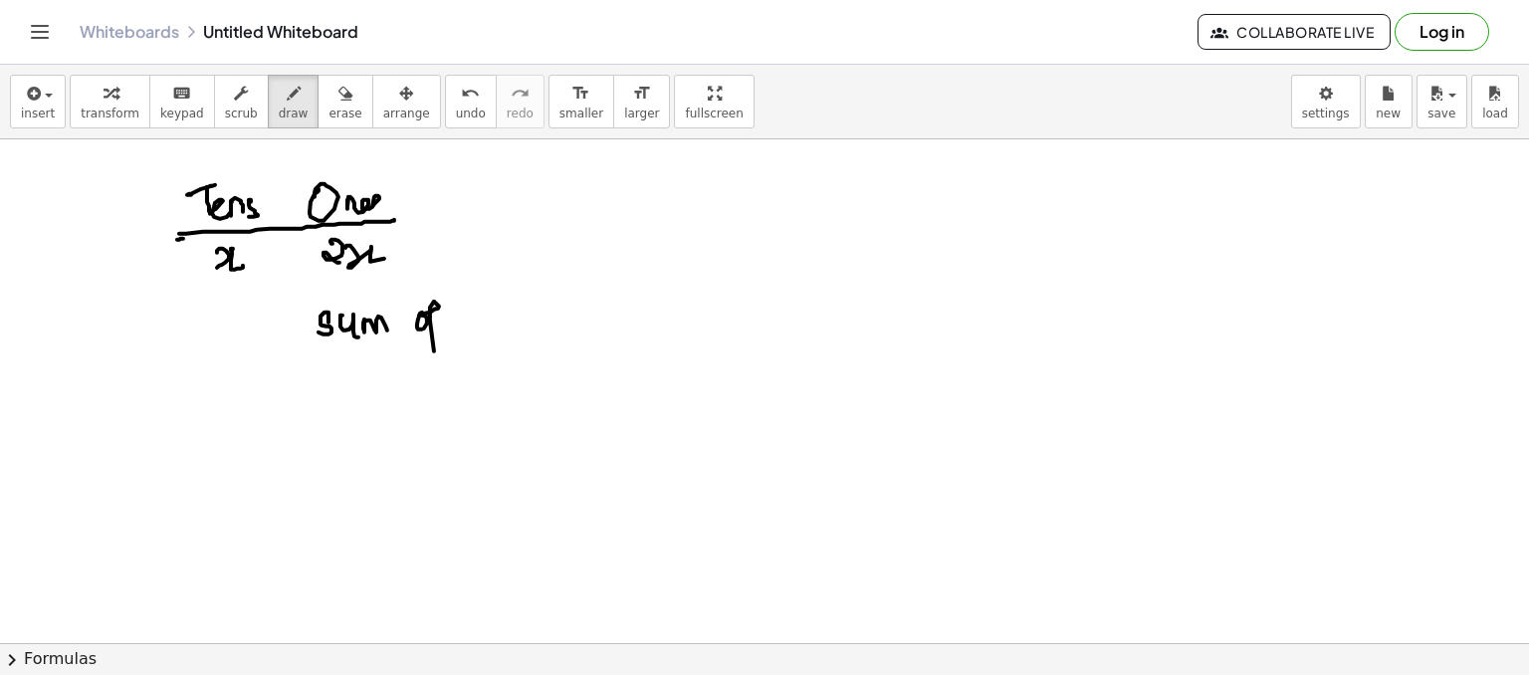
drag, startPoint x: 422, startPoint y: 312, endPoint x: 439, endPoint y: 348, distance: 39.6
drag, startPoint x: 439, startPoint y: 348, endPoint x: 457, endPoint y: 338, distance: 20.5
drag, startPoint x: 470, startPoint y: 328, endPoint x: 508, endPoint y: 312, distance: 41.1
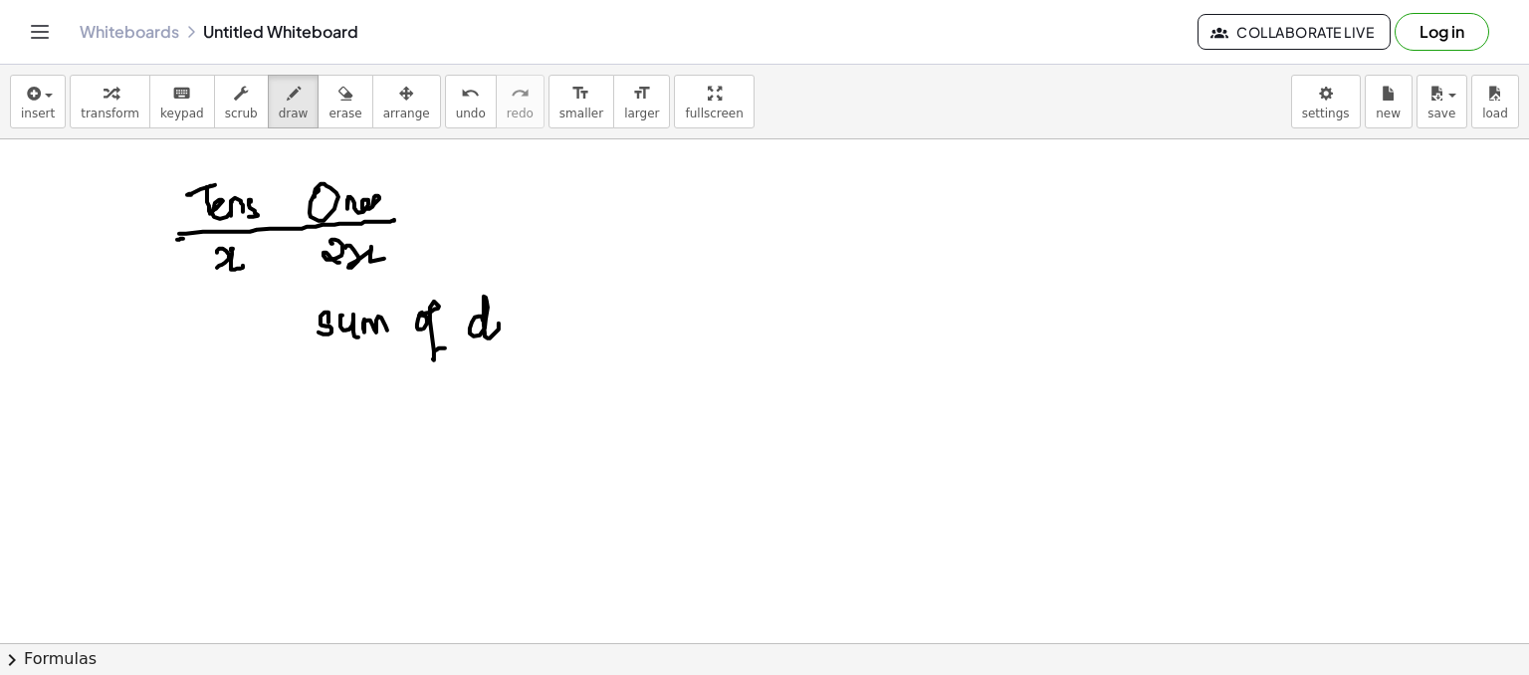
drag, startPoint x: 521, startPoint y: 318, endPoint x: 540, endPoint y: 338, distance: 27.5
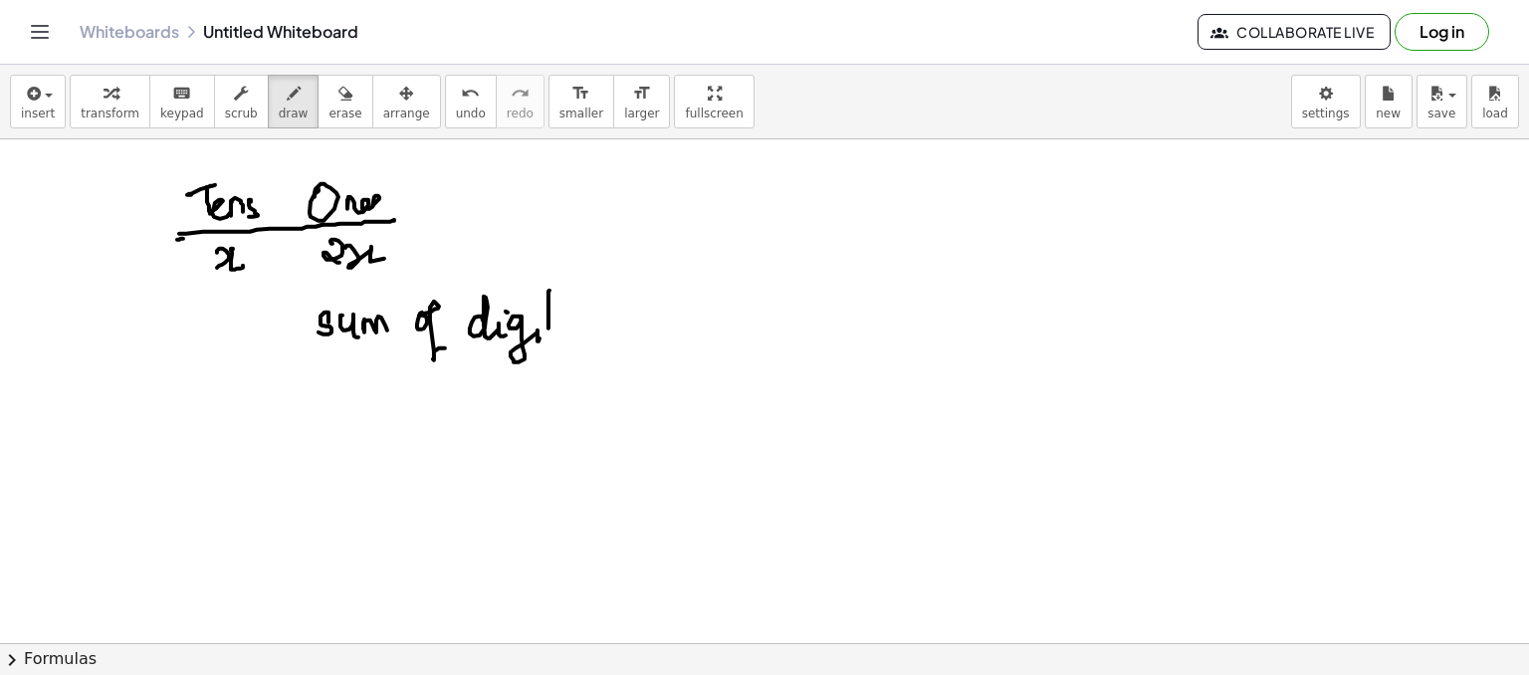
drag, startPoint x: 544, startPoint y: 319, endPoint x: 561, endPoint y: 313, distance: 18.0
drag, startPoint x: 561, startPoint y: 313, endPoint x: 570, endPoint y: 329, distance: 18.3
drag, startPoint x: 570, startPoint y: 329, endPoint x: 560, endPoint y: 326, distance: 10.4
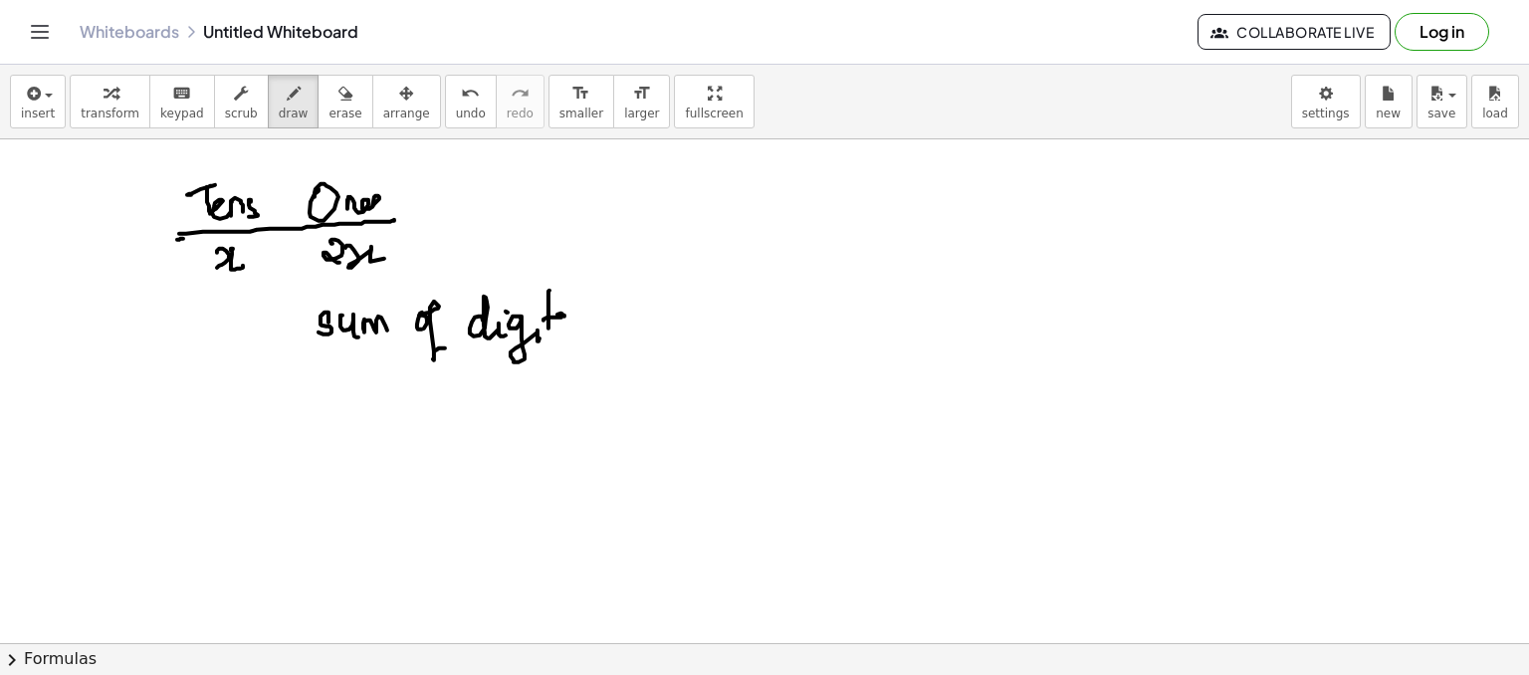
drag, startPoint x: 613, startPoint y: 329, endPoint x: 650, endPoint y: 322, distance: 37.5
drag, startPoint x: 639, startPoint y: 316, endPoint x: 657, endPoint y: 325, distance: 20.0
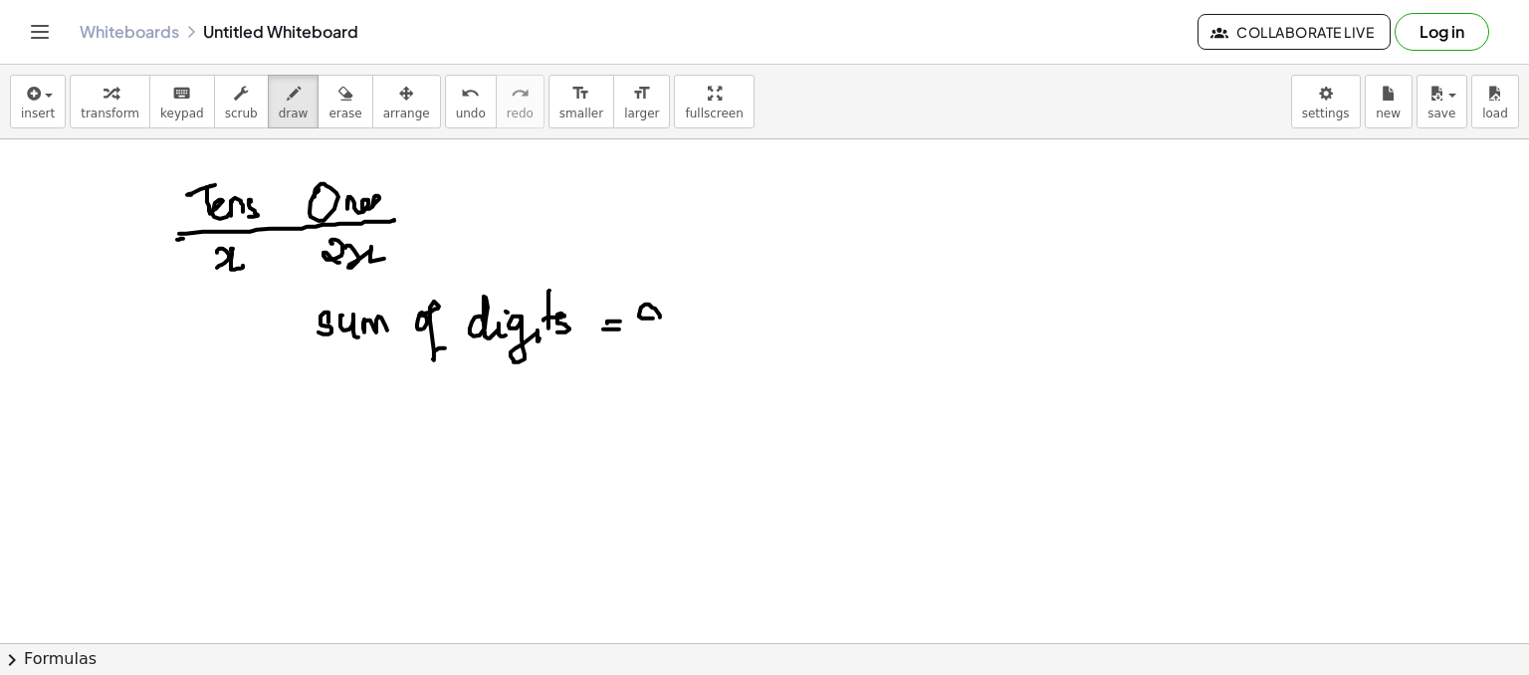
drag, startPoint x: 512, startPoint y: 381, endPoint x: 513, endPoint y: 395, distance: 14.0
drag, startPoint x: 541, startPoint y: 375, endPoint x: 545, endPoint y: 392, distance: 17.4
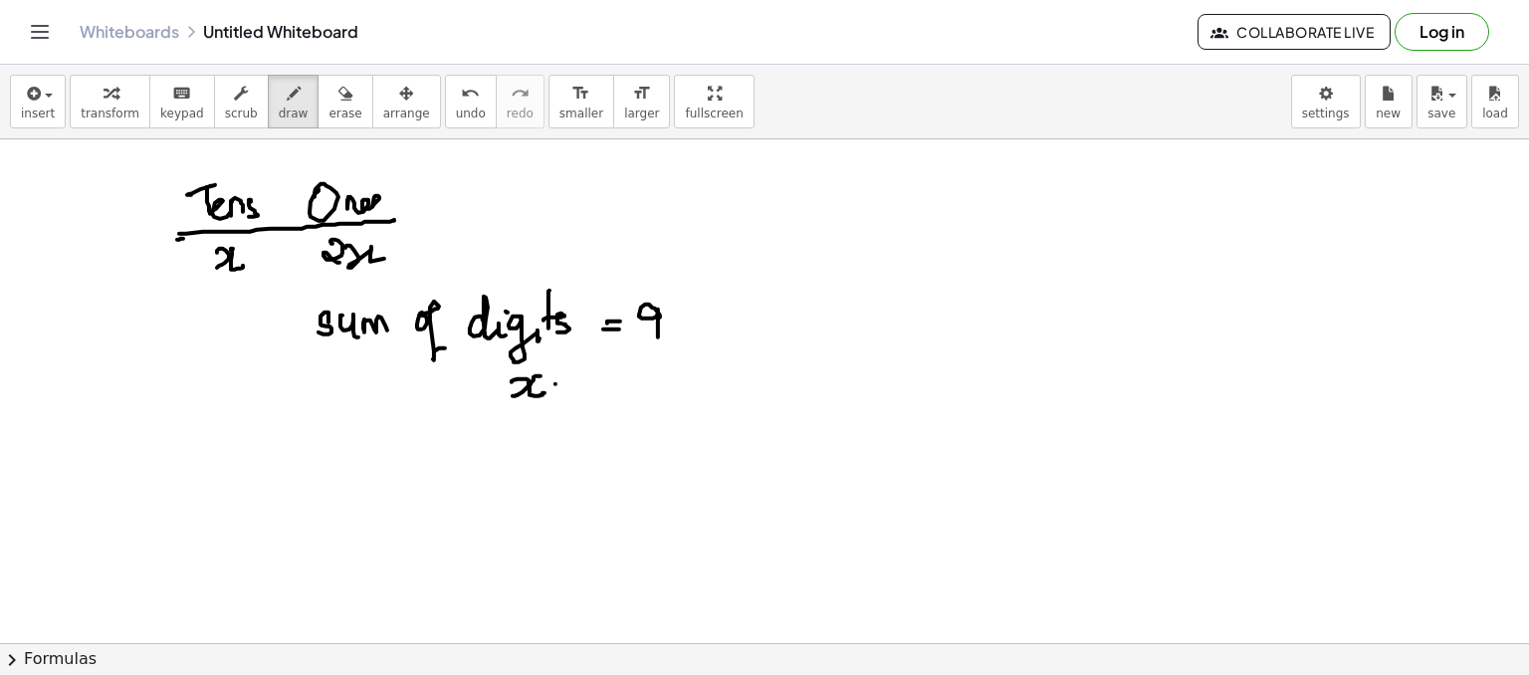
drag, startPoint x: 563, startPoint y: 388, endPoint x: 564, endPoint y: 399, distance: 11.0
drag, startPoint x: 579, startPoint y: 376, endPoint x: 600, endPoint y: 386, distance: 24.1
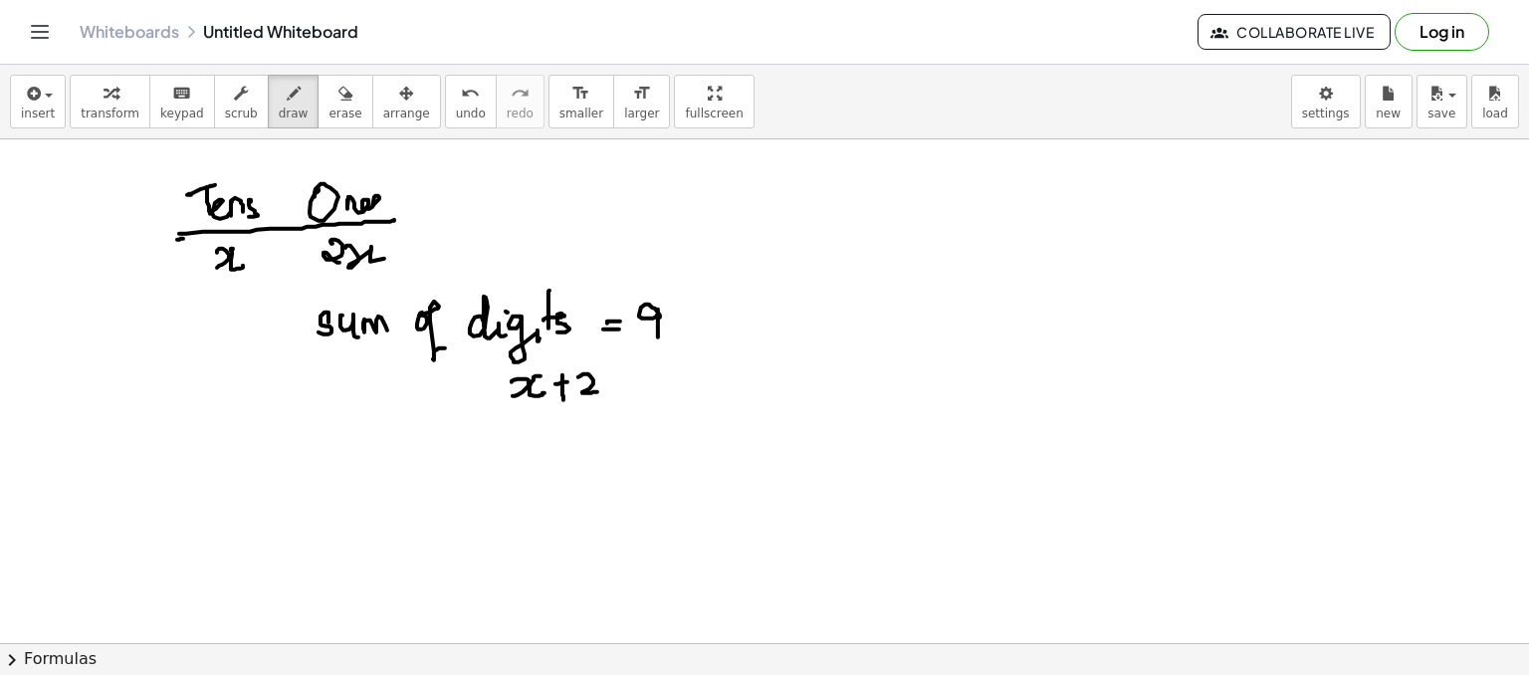
drag, startPoint x: 605, startPoint y: 394, endPoint x: 608, endPoint y: 379, distance: 15.2
drag, startPoint x: 609, startPoint y: 388, endPoint x: 636, endPoint y: 379, distance: 28.3
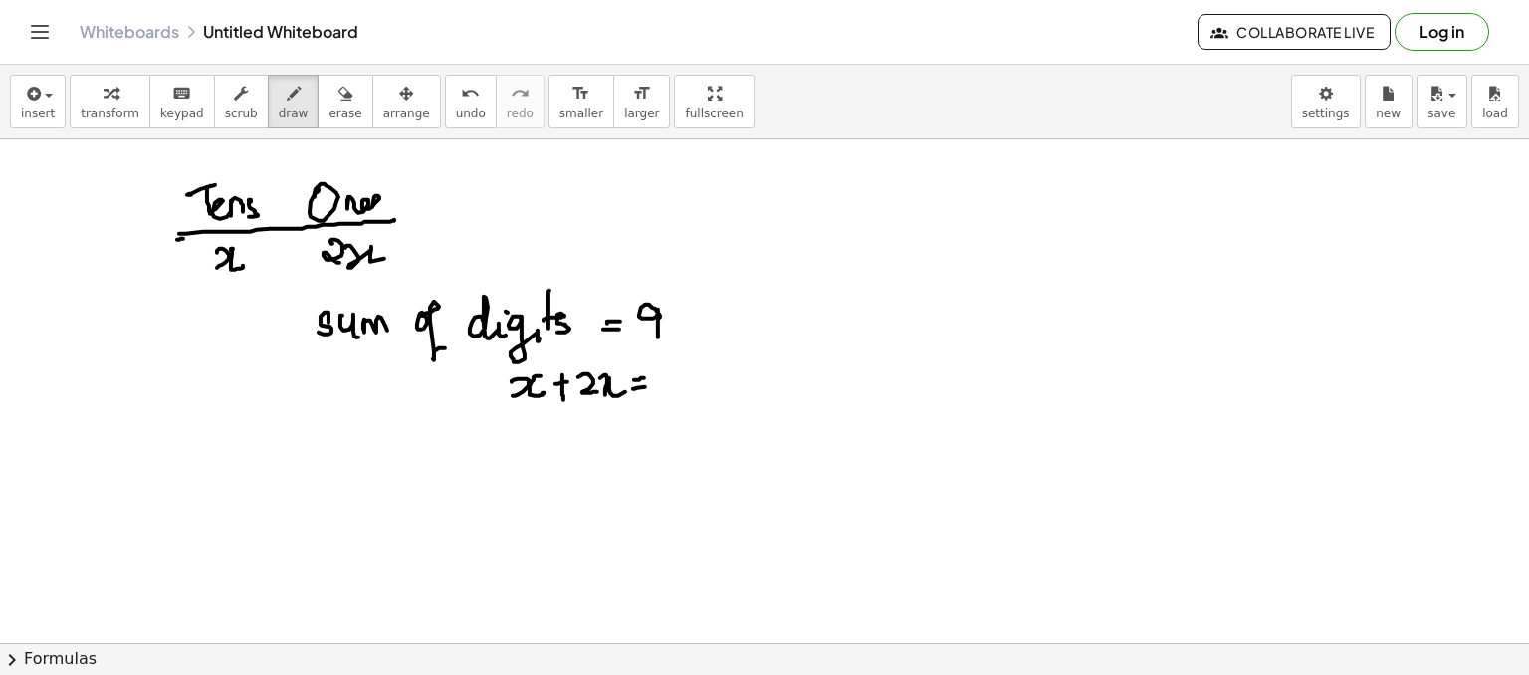
drag, startPoint x: 645, startPoint y: 386, endPoint x: 658, endPoint y: 382, distance: 13.5
drag, startPoint x: 681, startPoint y: 362, endPoint x: 676, endPoint y: 389, distance: 27.3
drag, startPoint x: 562, startPoint y: 422, endPoint x: 554, endPoint y: 443, distance: 22.4
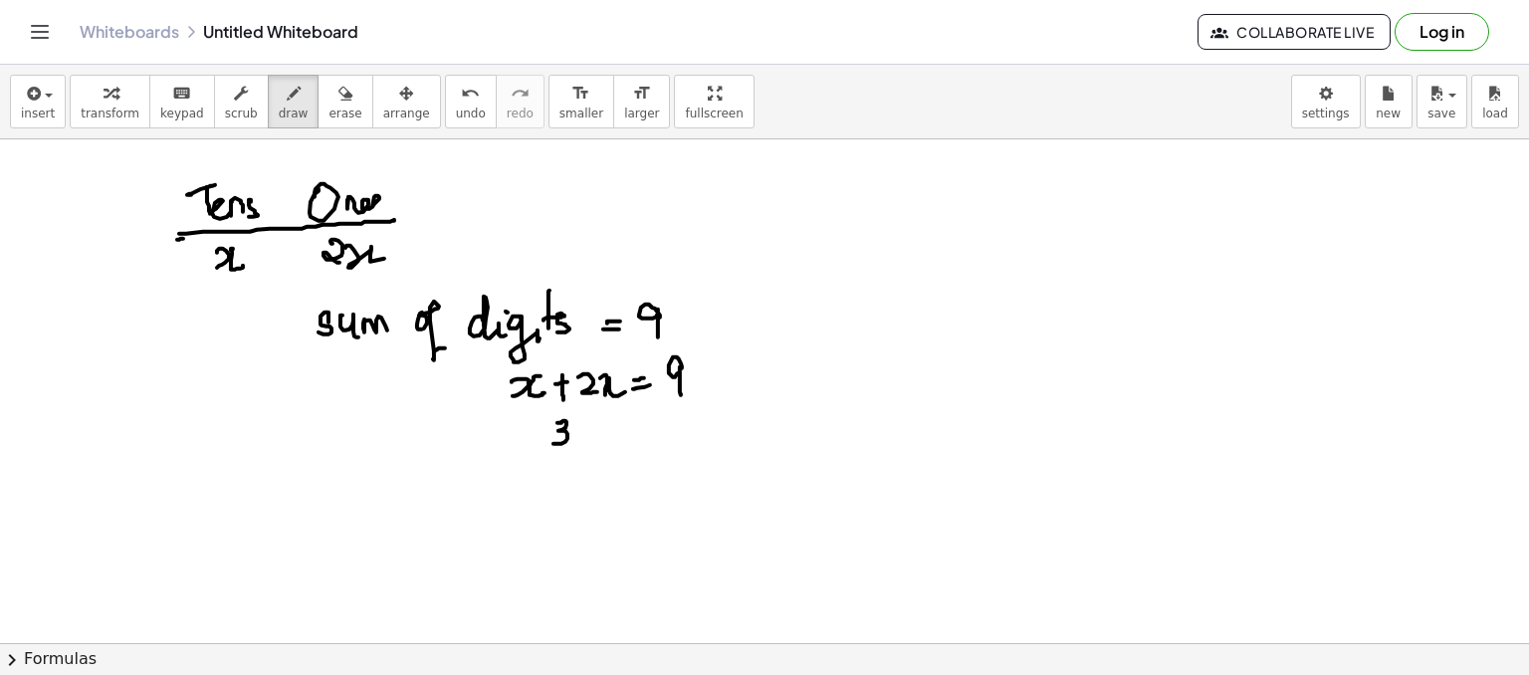
drag, startPoint x: 585, startPoint y: 424, endPoint x: 602, endPoint y: 441, distance: 23.9
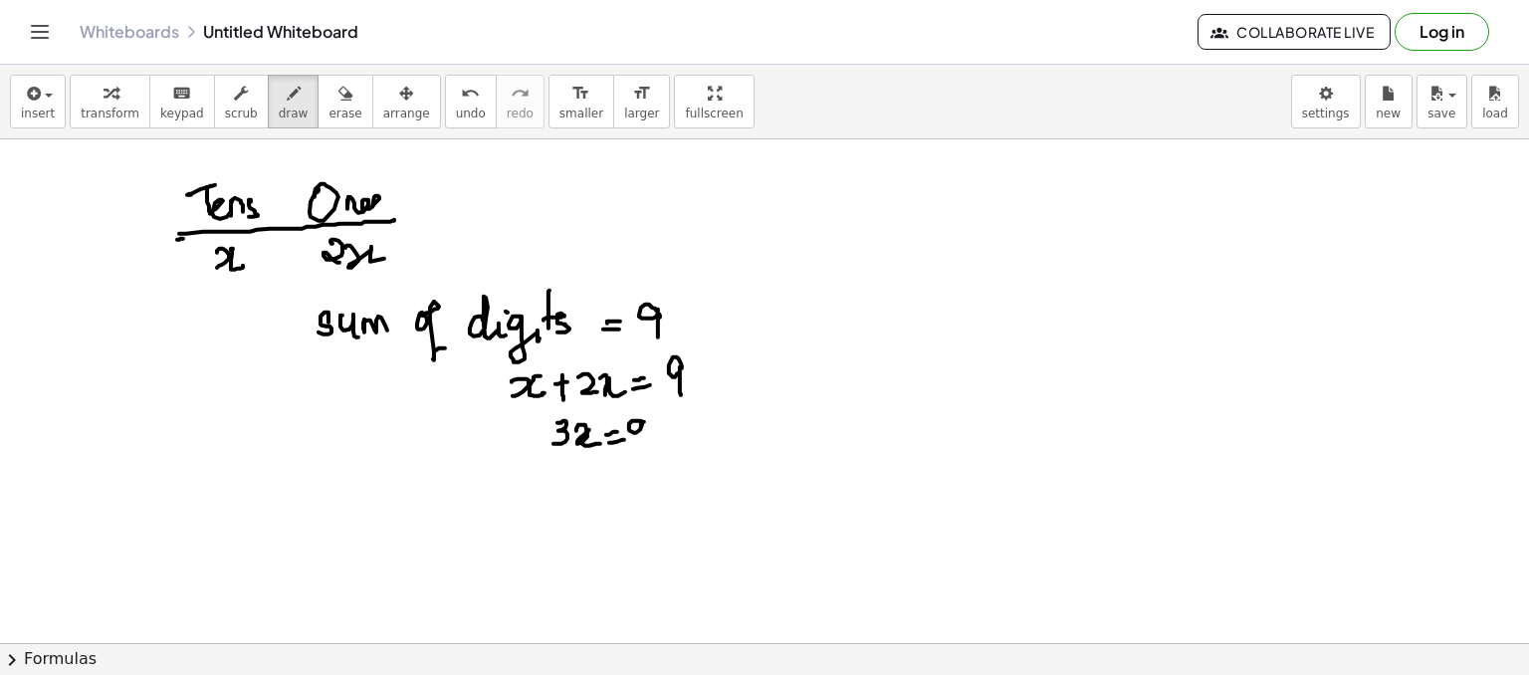
drag, startPoint x: 641, startPoint y: 423, endPoint x: 643, endPoint y: 451, distance: 28.0
drag, startPoint x: 563, startPoint y: 496, endPoint x: 587, endPoint y: 503, distance: 25.9
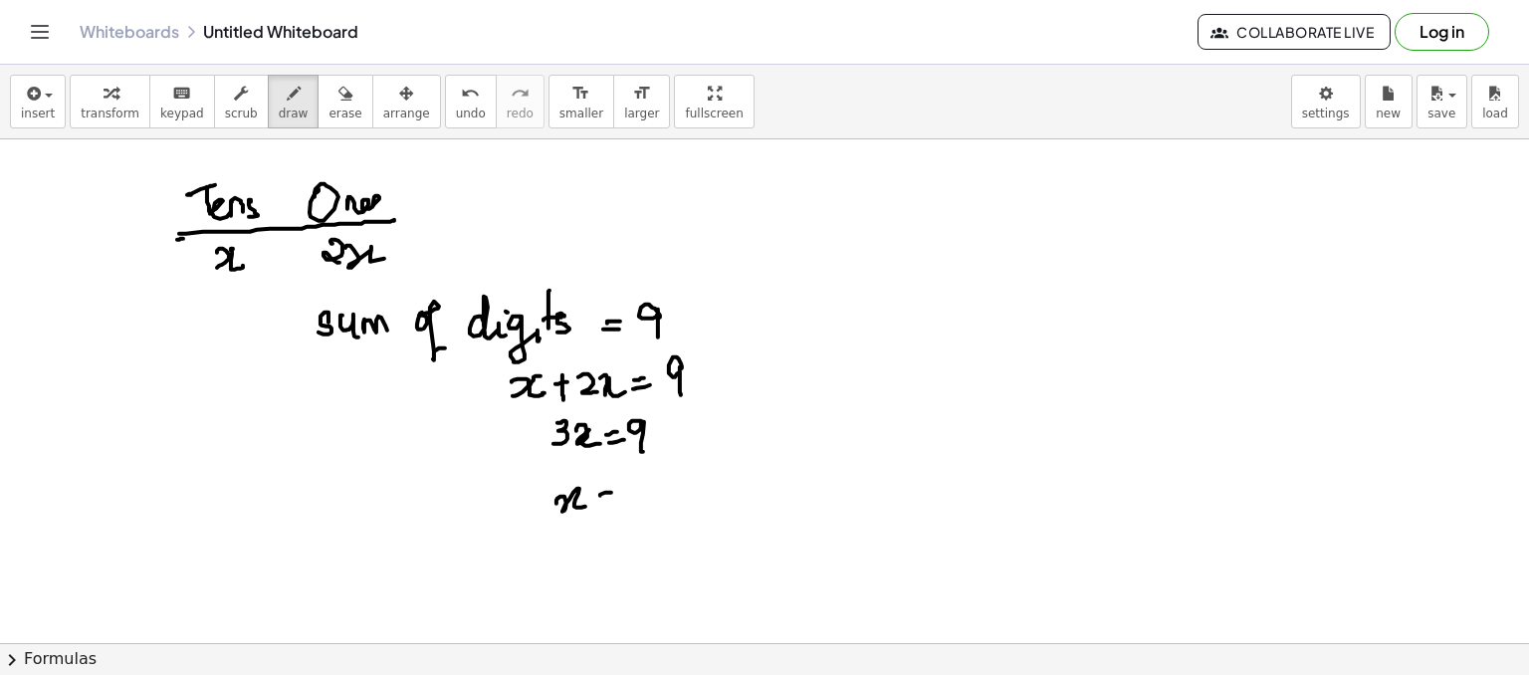
drag, startPoint x: 602, startPoint y: 504, endPoint x: 629, endPoint y: 493, distance: 29.0
drag, startPoint x: 640, startPoint y: 481, endPoint x: 636, endPoint y: 499, distance: 18.4
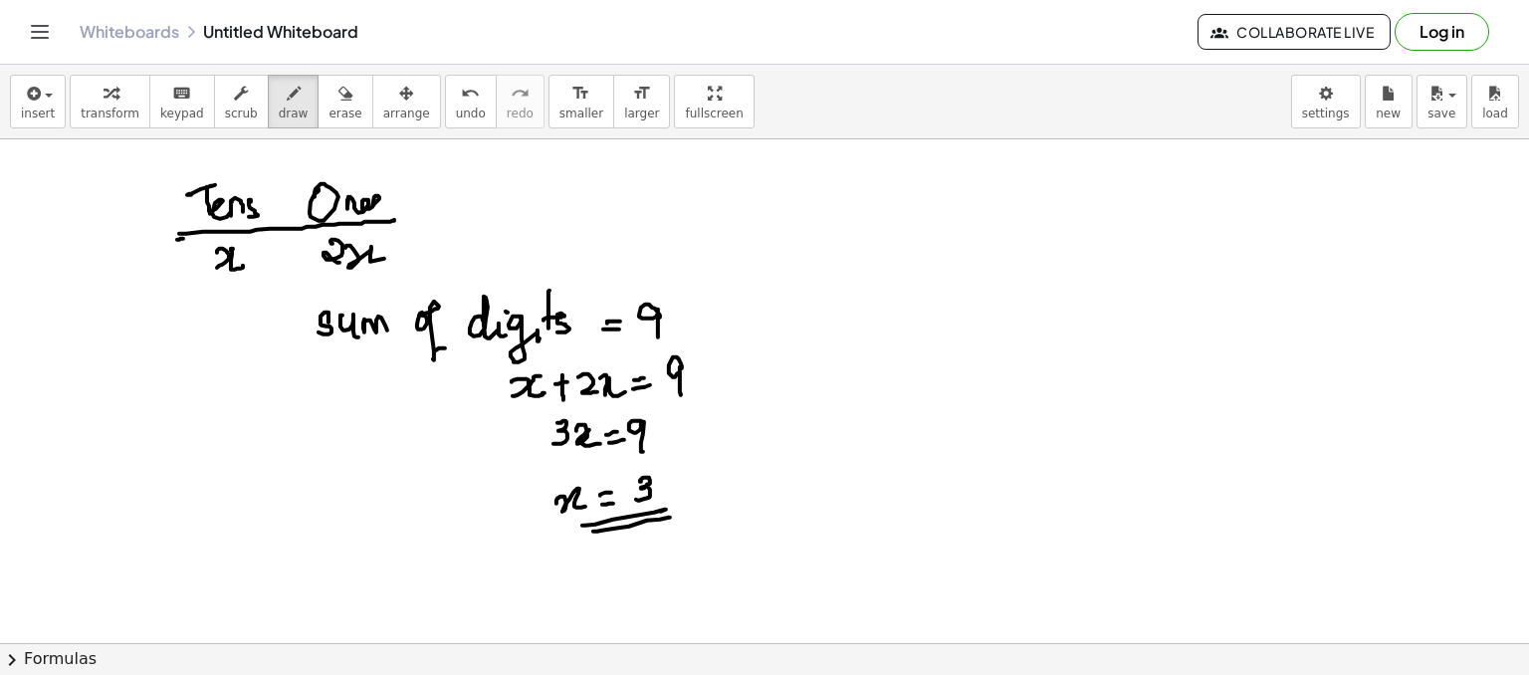
drag
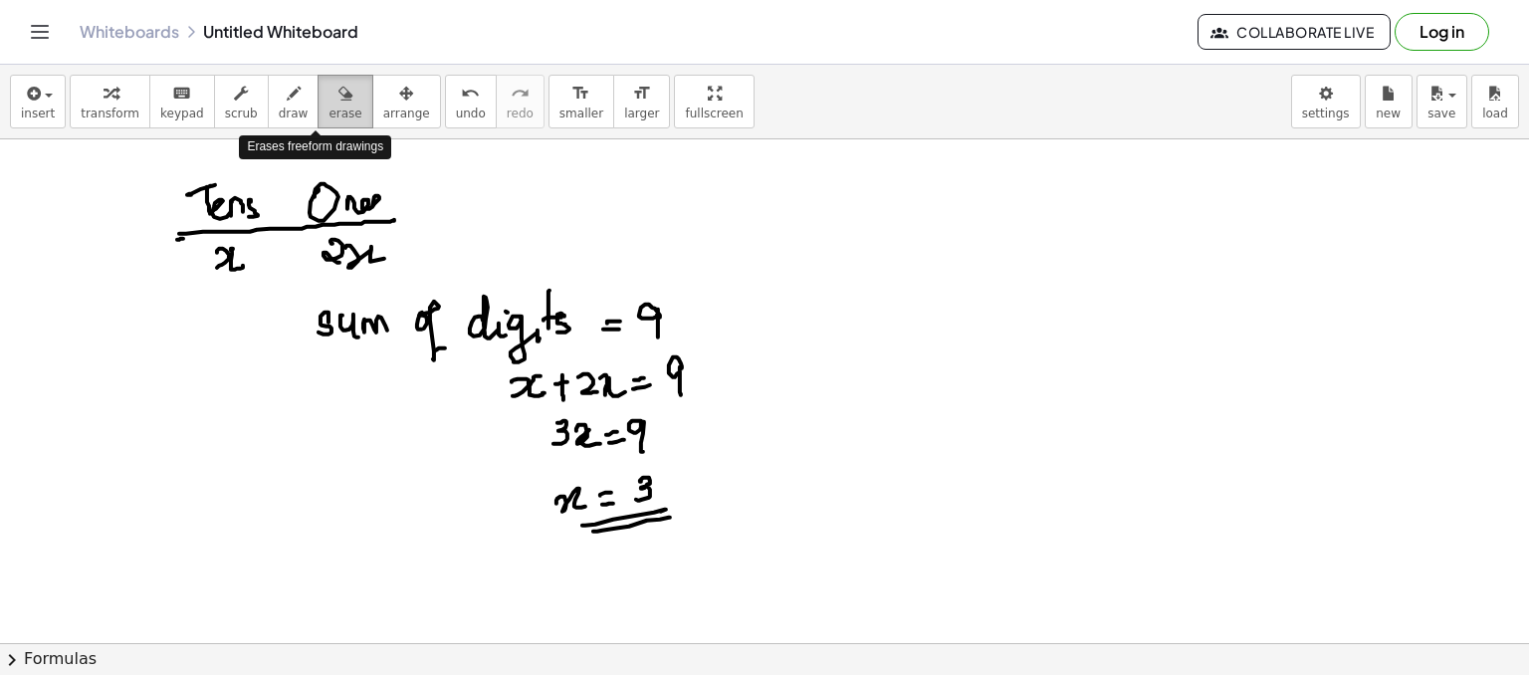
click at [318, 92] on button "erase" at bounding box center [345, 102] width 55 height 54
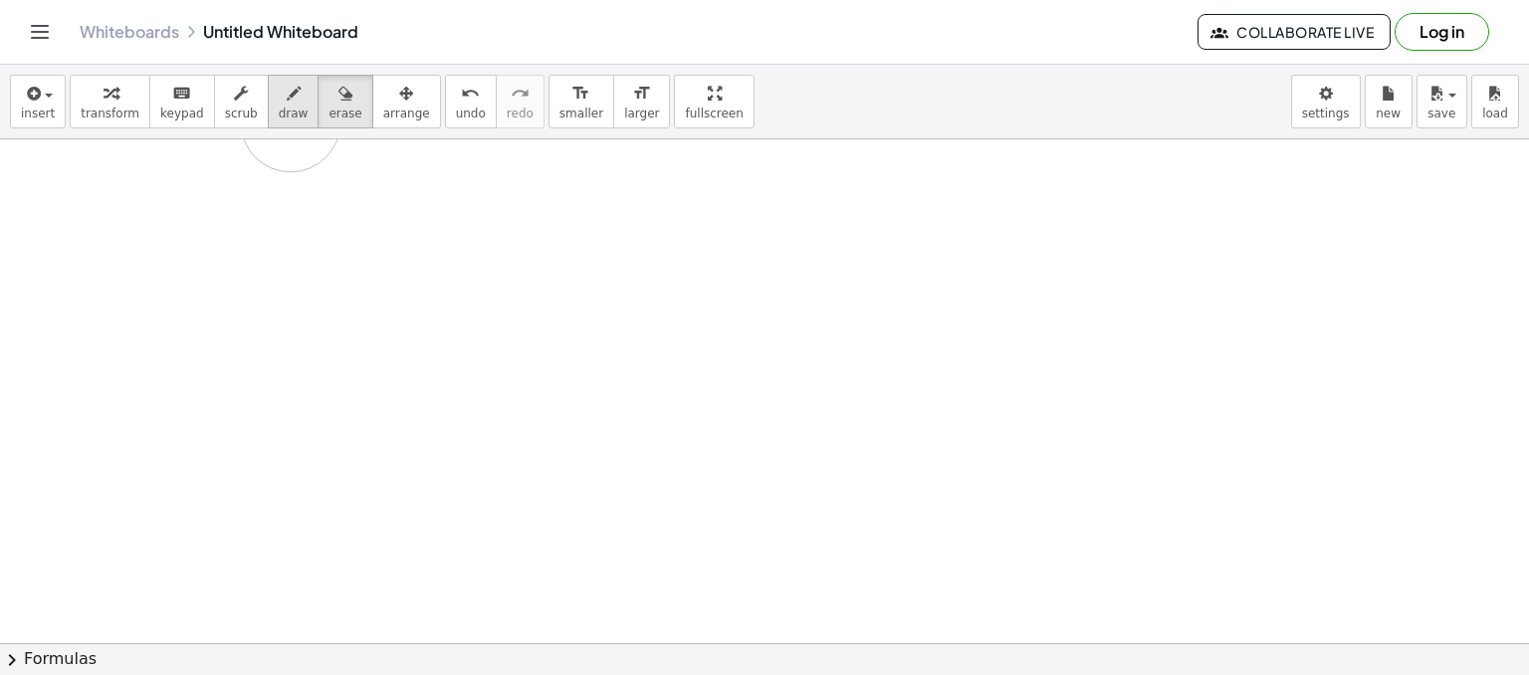
drag, startPoint x: 144, startPoint y: 200, endPoint x: 267, endPoint y: 110, distance: 152.4
click at [267, 110] on div "insert select one: Math Expression Function Text Youtube Video Graphing Geometr…" at bounding box center [764, 370] width 1529 height 610
click at [279, 110] on span "draw" at bounding box center [294, 114] width 30 height 14
drag, startPoint x: 201, startPoint y: 188, endPoint x: 187, endPoint y: 212, distance: 27.7
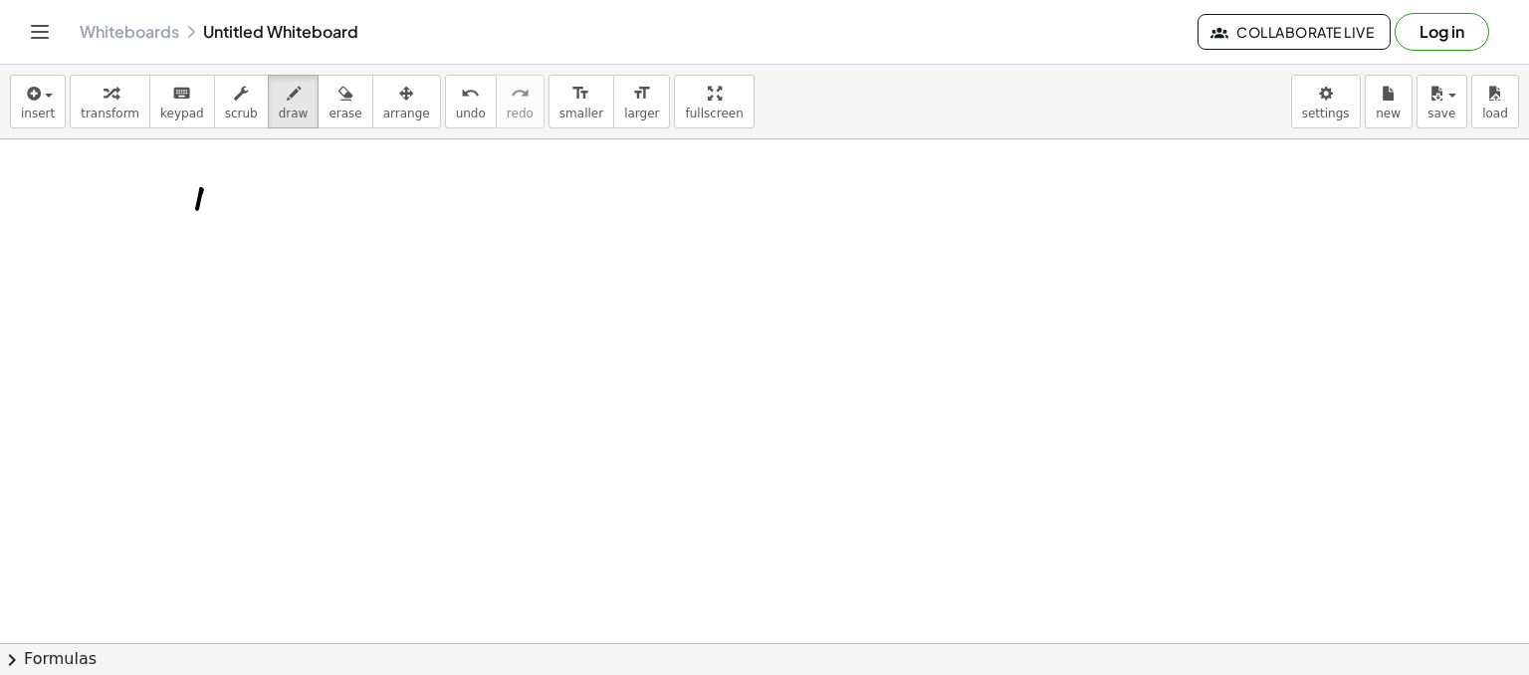
drag, startPoint x: 185, startPoint y: 211, endPoint x: 199, endPoint y: 215, distance: 14.5
drag, startPoint x: 199, startPoint y: 215, endPoint x: 228, endPoint y: 210, distance: 29.3
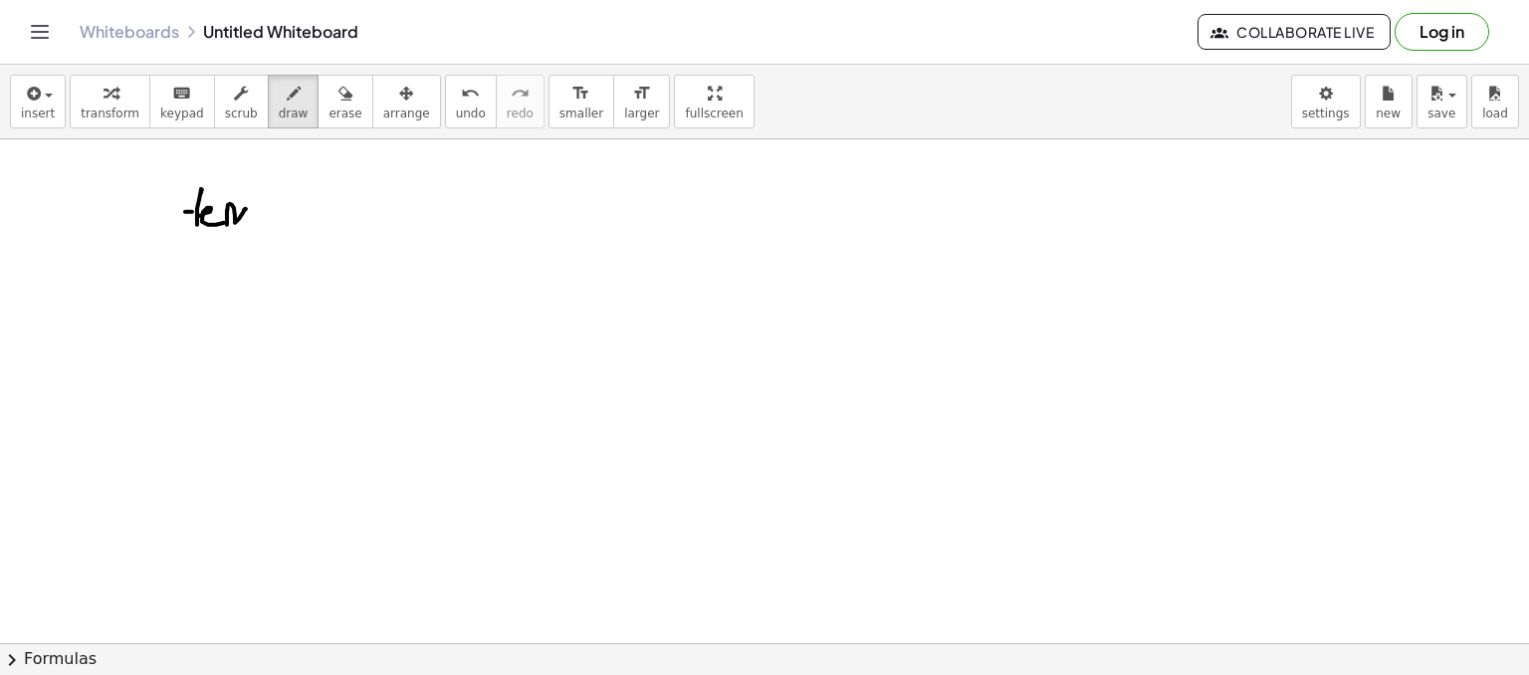
drag, startPoint x: 227, startPoint y: 209, endPoint x: 253, endPoint y: 213, distance: 26.2
drag, startPoint x: 288, startPoint y: 203, endPoint x: 317, endPoint y: 206, distance: 29.0
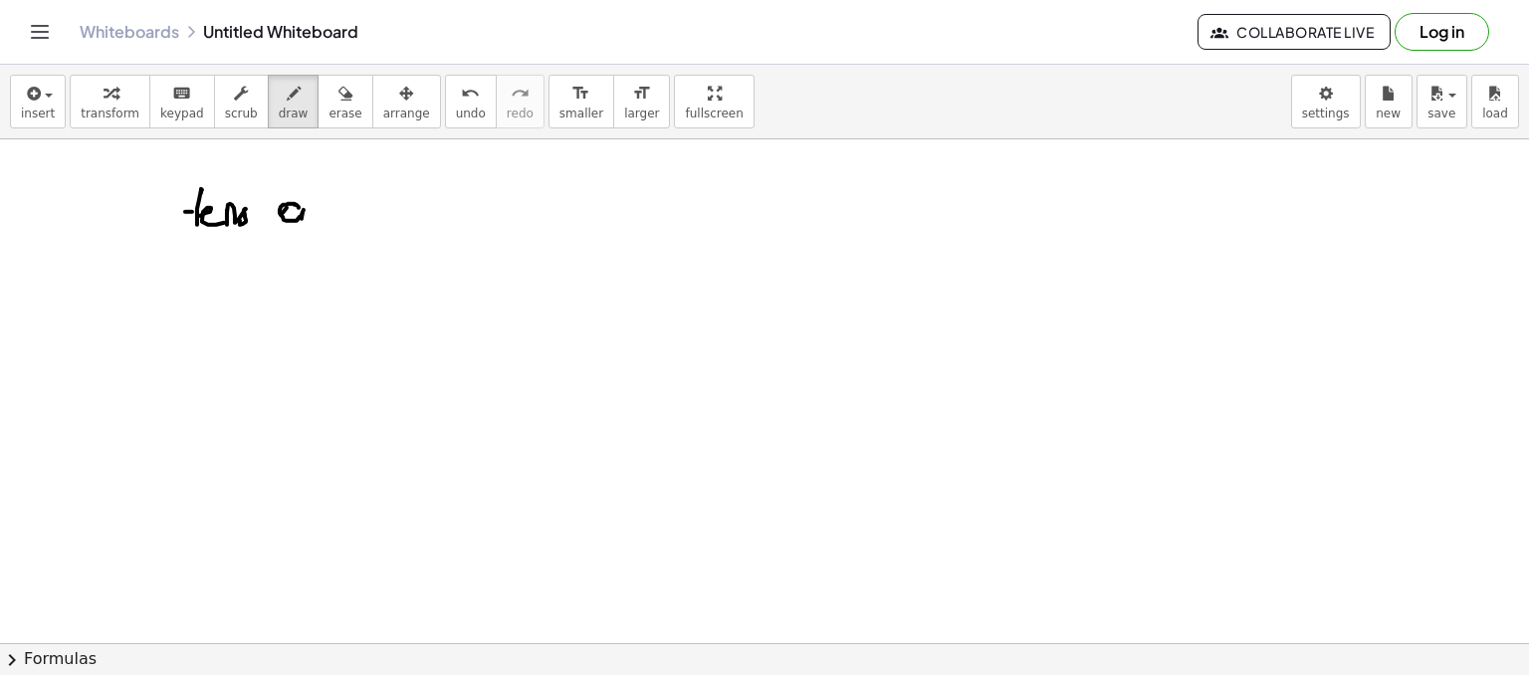
drag, startPoint x: 318, startPoint y: 204, endPoint x: 335, endPoint y: 215, distance: 20.2
drag, startPoint x: 335, startPoint y: 215, endPoint x: 353, endPoint y: 214, distance: 18.9
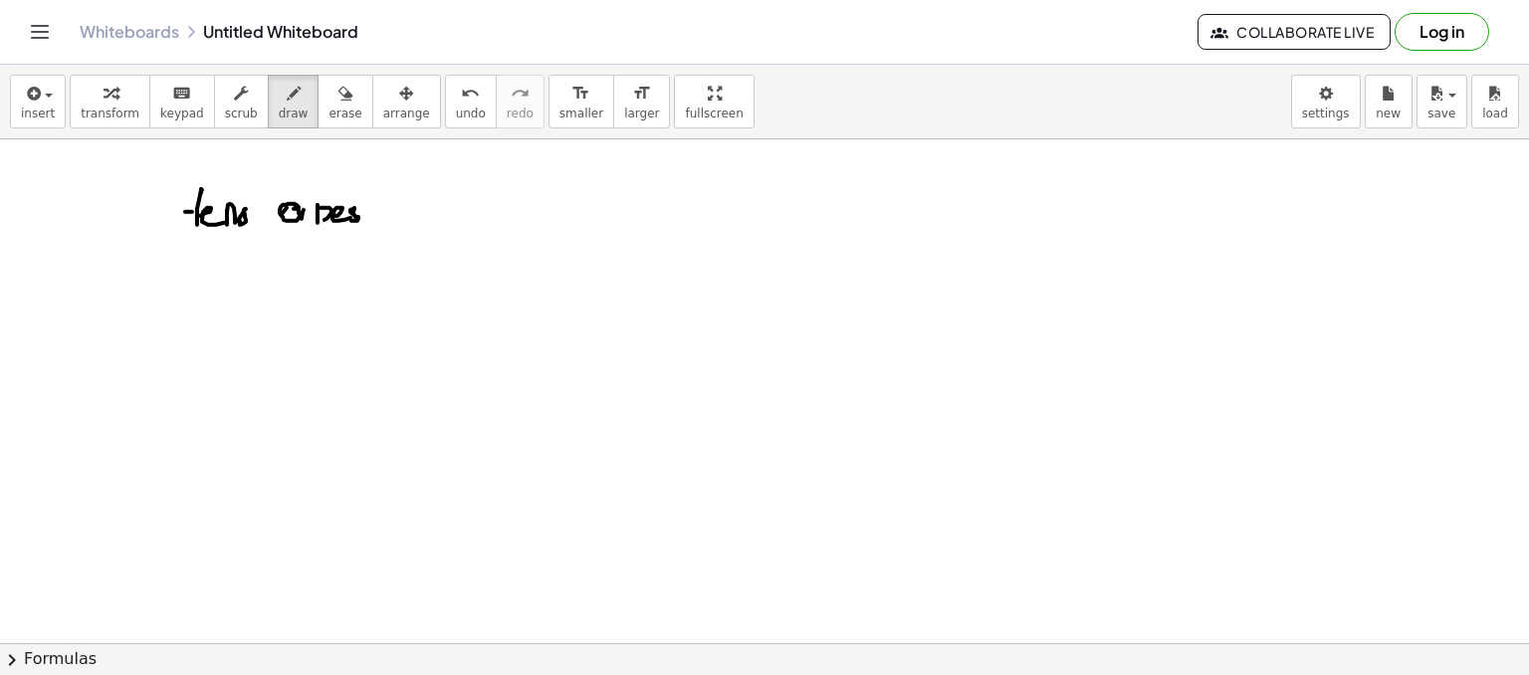
drag, startPoint x: 353, startPoint y: 214, endPoint x: 343, endPoint y: 216, distance: 11.1
drag, startPoint x: 152, startPoint y: 239, endPoint x: 374, endPoint y: 228, distance: 222.3
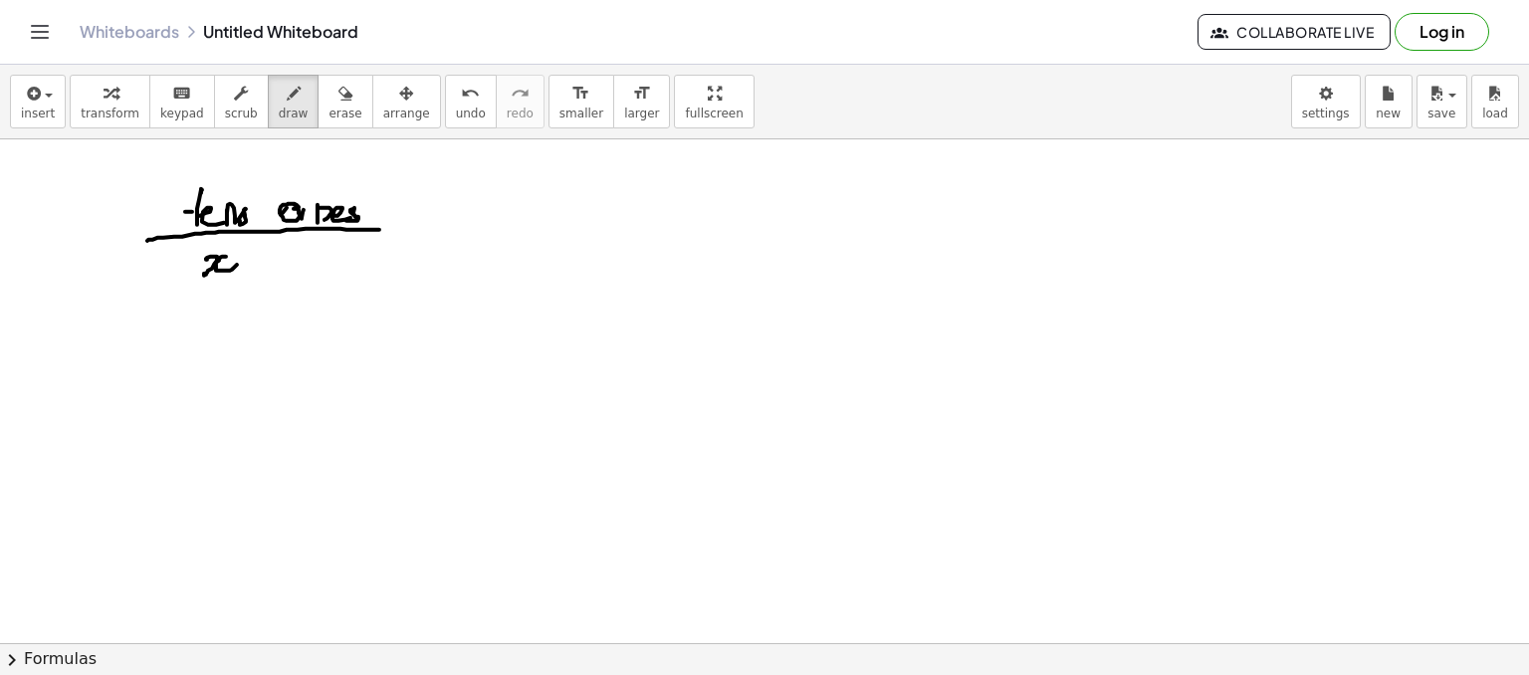
drag, startPoint x: 225, startPoint y: 256, endPoint x: 232, endPoint y: 264, distance: 10.6
drag, startPoint x: 852, startPoint y: 204, endPoint x: 852, endPoint y: 221, distance: 16.9
drag, startPoint x: 873, startPoint y: 204, endPoint x: 883, endPoint y: 216, distance: 15.6
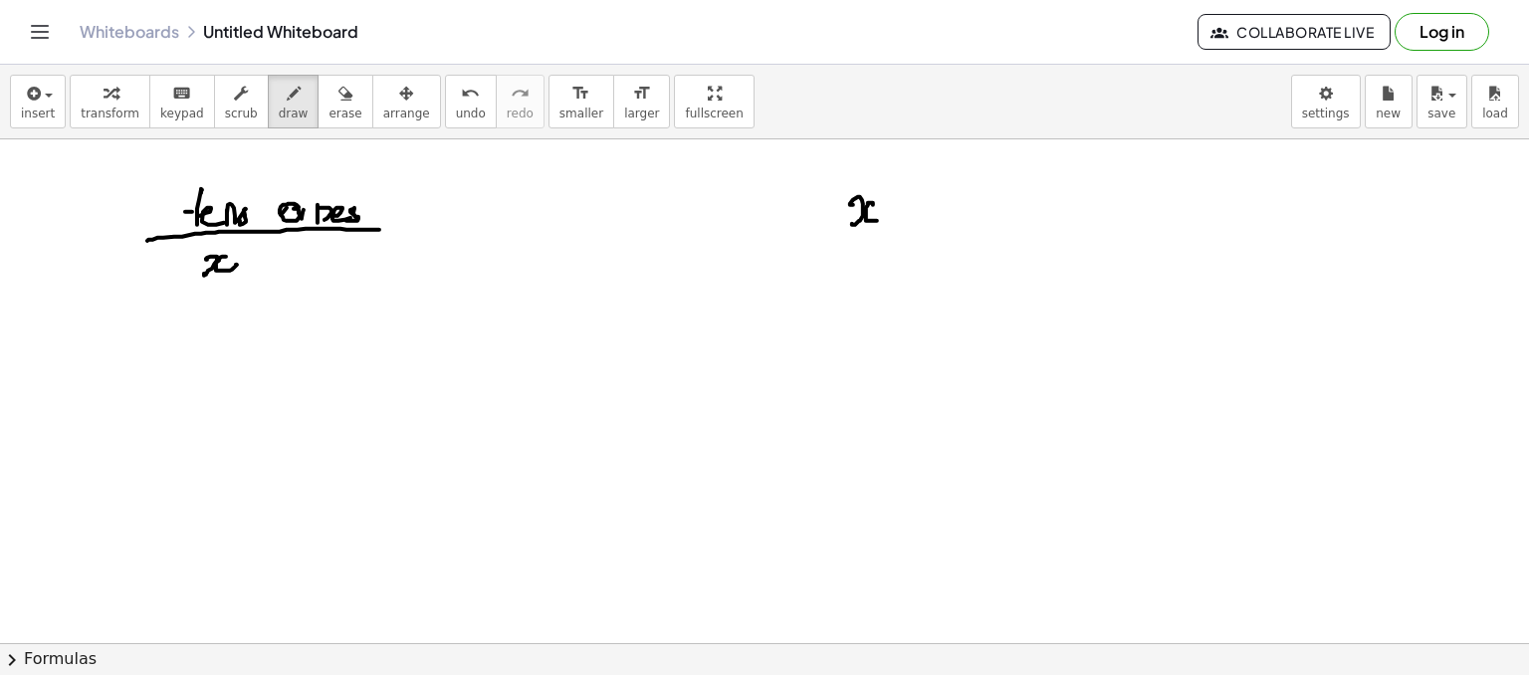
drag, startPoint x: 323, startPoint y: 253, endPoint x: 347, endPoint y: 268, distance: 28.2
drag, startPoint x: 897, startPoint y: 218, endPoint x: 901, endPoint y: 208, distance: 10.7
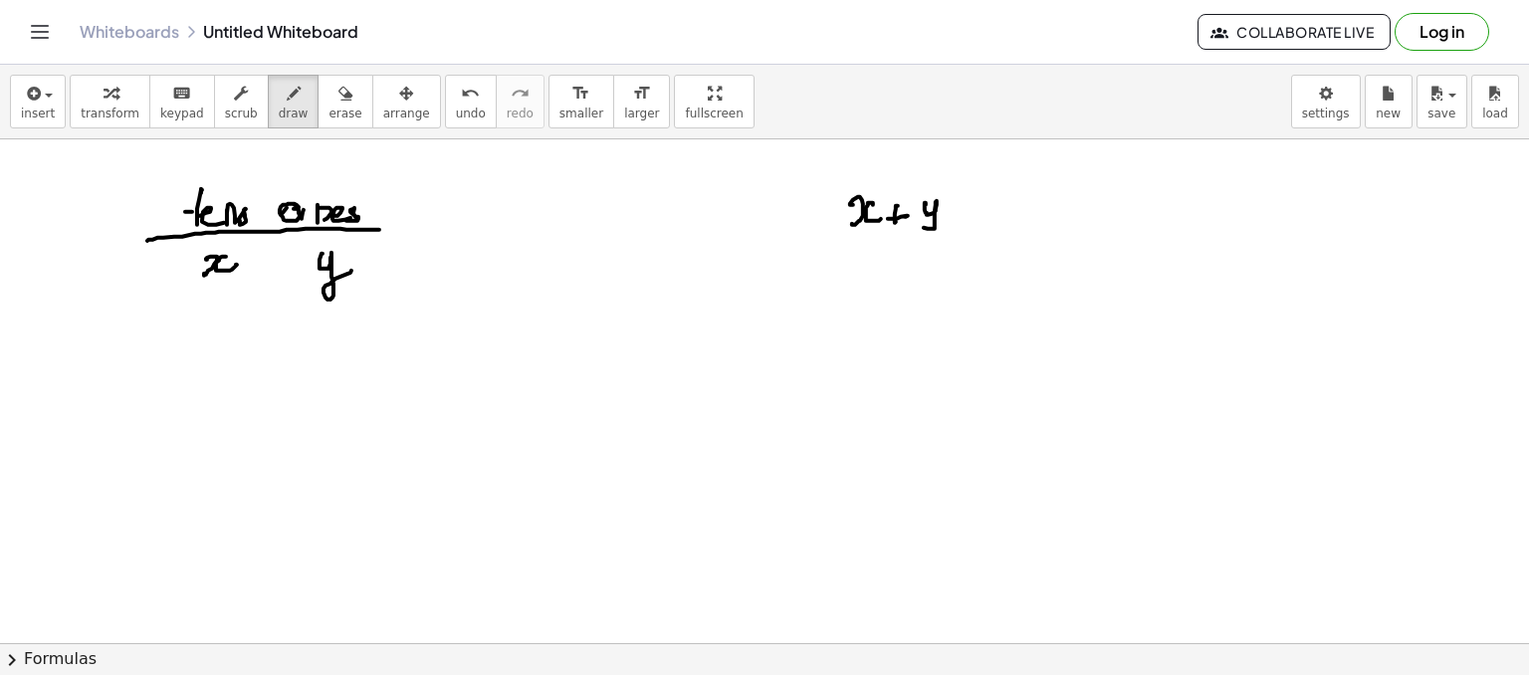
drag, startPoint x: 931, startPoint y: 228, endPoint x: 947, endPoint y: 212, distance: 22.5
drag, startPoint x: 952, startPoint y: 215, endPoint x: 988, endPoint y: 212, distance: 36.0
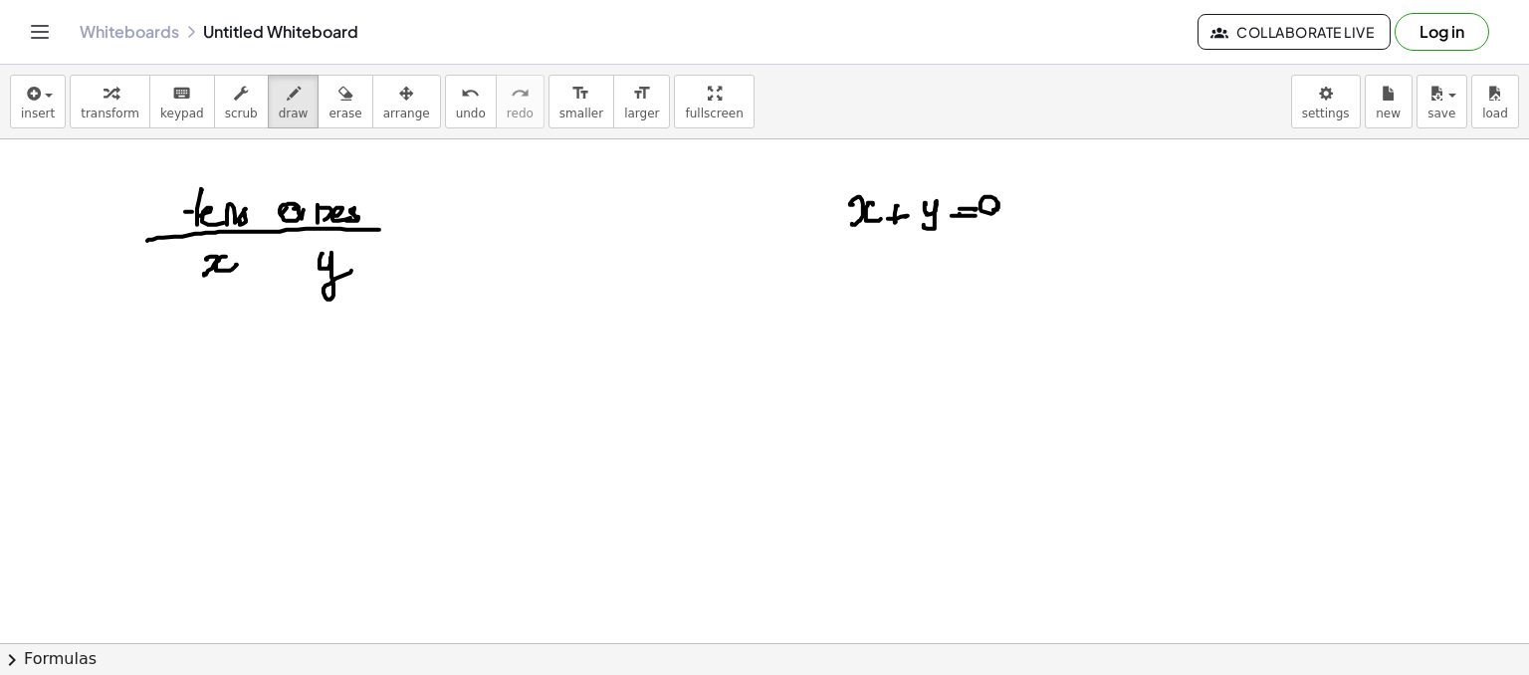
drag, startPoint x: 996, startPoint y: 198, endPoint x: 993, endPoint y: 231, distance: 33.0
drag, startPoint x: 932, startPoint y: 253, endPoint x: 959, endPoint y: 271, distance: 32.3
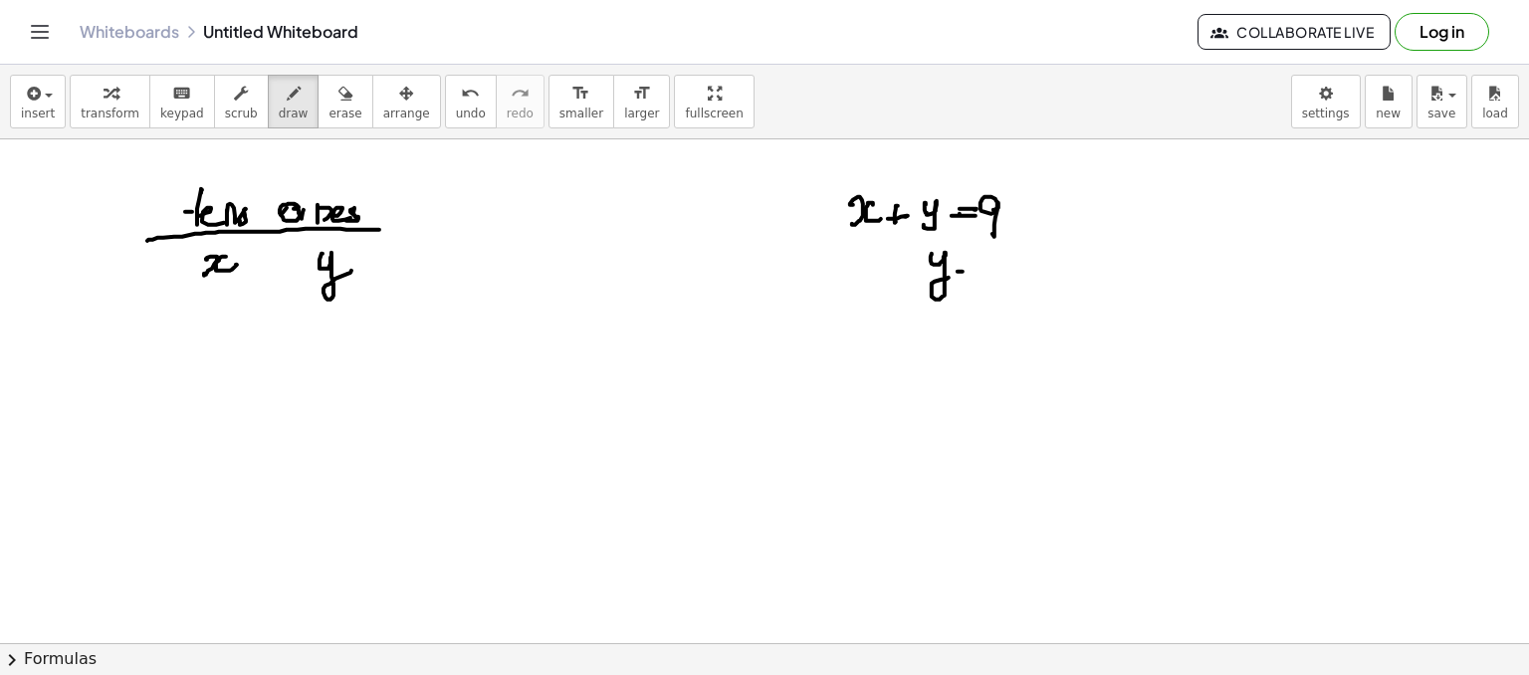
drag, startPoint x: 1014, startPoint y: 256, endPoint x: 1013, endPoint y: 273, distance: 17.0
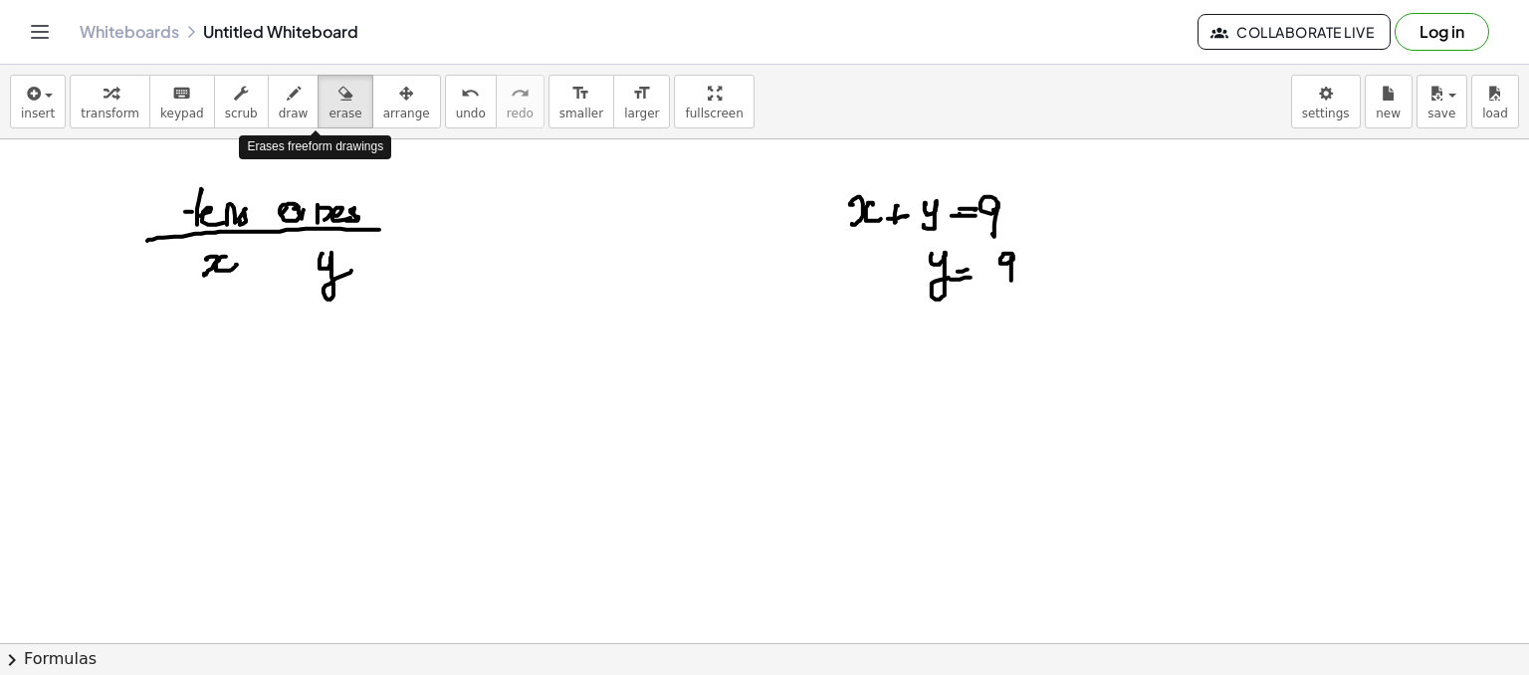
drag, startPoint x: 315, startPoint y: 96, endPoint x: 861, endPoint y: 284, distance: 578.1
click at [861, 284] on div "insert select one: Math Expression Function Text Youtube Video Graphing Geometr…" at bounding box center [764, 370] width 1529 height 610
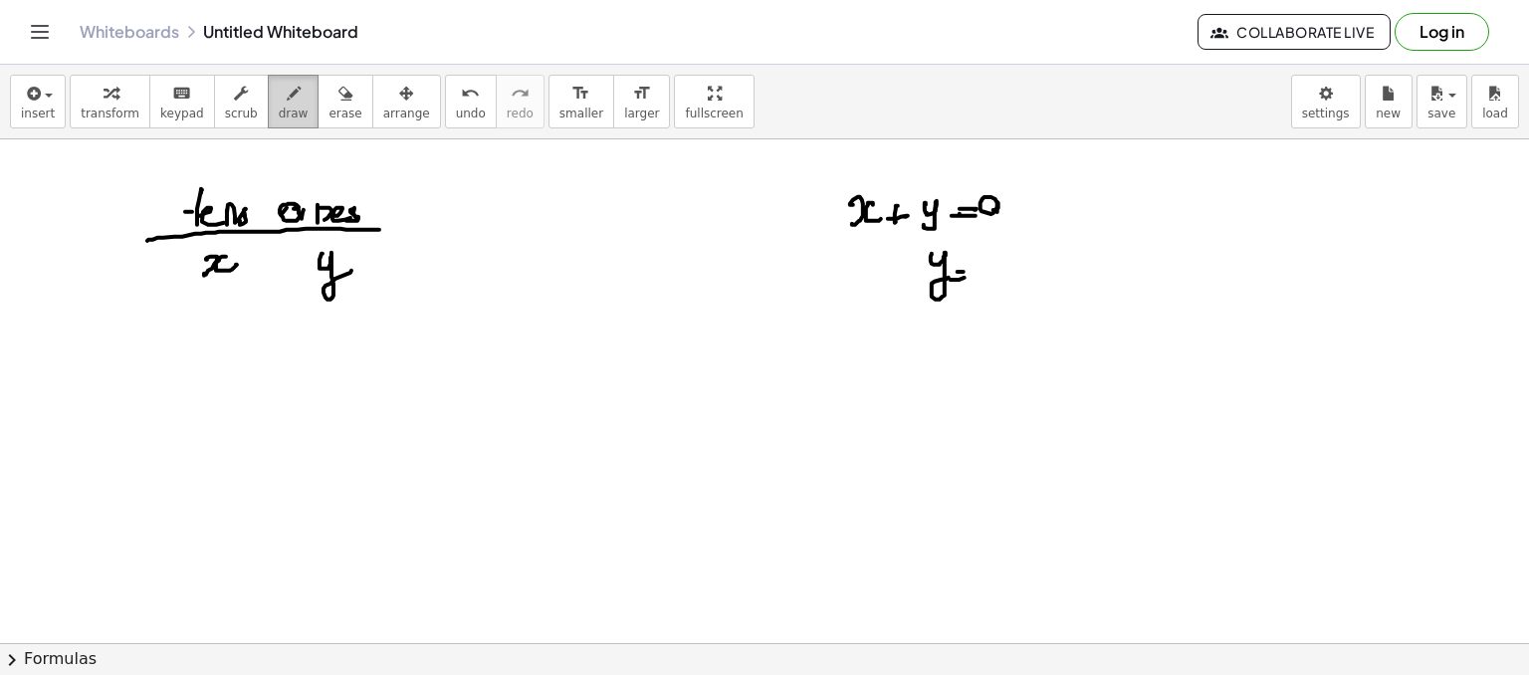
click at [268, 85] on button "draw" at bounding box center [294, 102] width 52 height 54
drag, startPoint x: 1008, startPoint y: 258, endPoint x: 1025, endPoint y: 269, distance: 20.2
drag, startPoint x: 1028, startPoint y: 271, endPoint x: 1044, endPoint y: 267, distance: 16.4
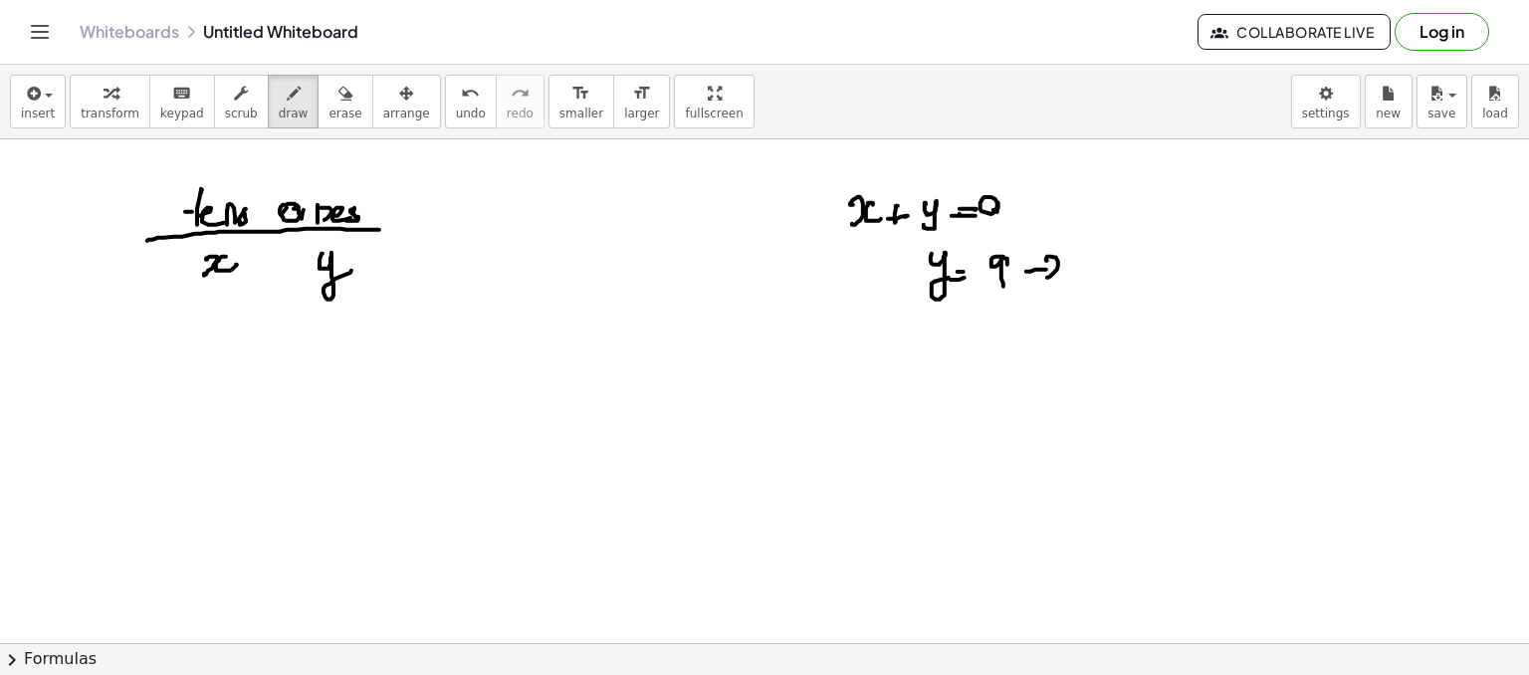
drag, startPoint x: 1051, startPoint y: 256, endPoint x: 1051, endPoint y: 272, distance: 15.9
drag, startPoint x: 1068, startPoint y: 253, endPoint x: 1075, endPoint y: 270, distance: 18.3
drag, startPoint x: 960, startPoint y: 319, endPoint x: 1032, endPoint y: 308, distance: 72.5
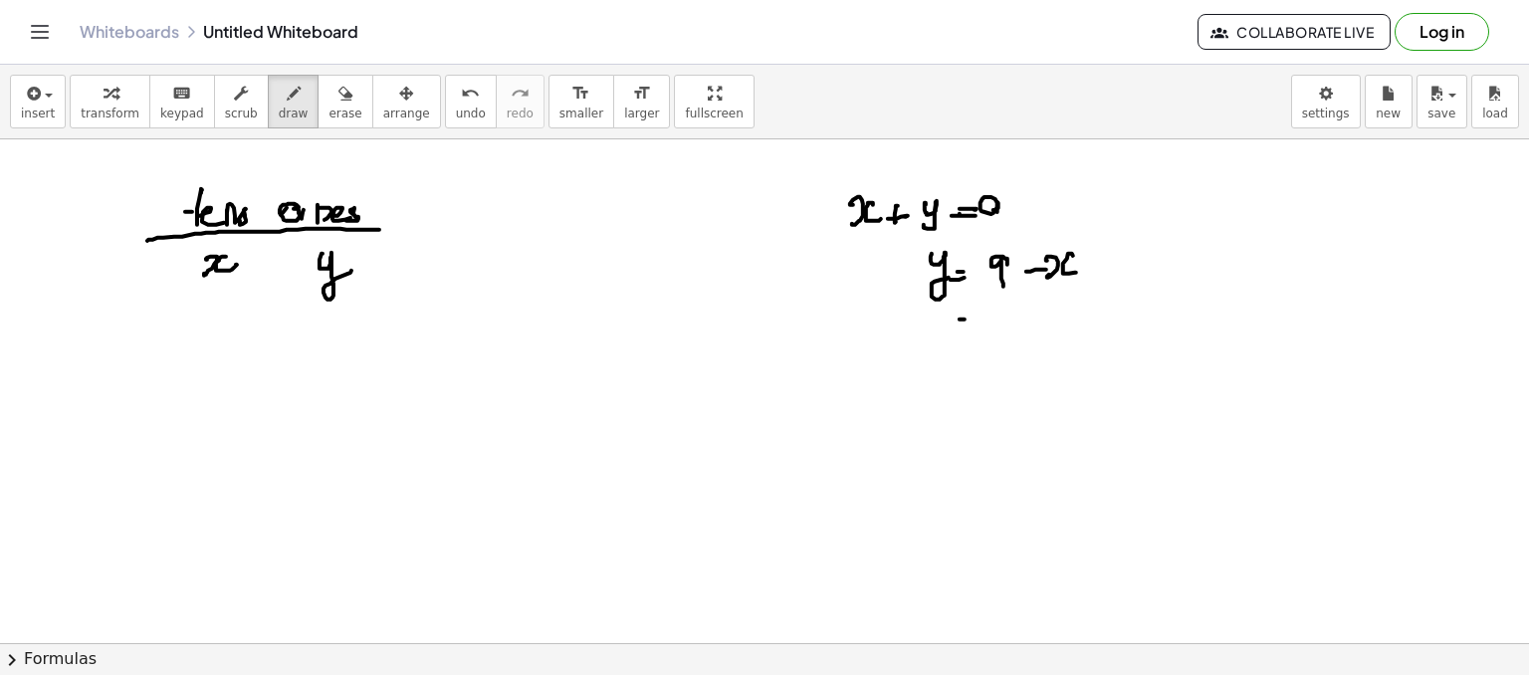
drag, startPoint x: 991, startPoint y: 321, endPoint x: 1067, endPoint y: 302, distance: 79.0
drag, startPoint x: 322, startPoint y: 109, endPoint x: 319, endPoint y: 266, distance: 157.4
click at [319, 266] on div "insert select one: Math Expression Function Text Youtube Video Graphing Geometr…" at bounding box center [764, 370] width 1529 height 610
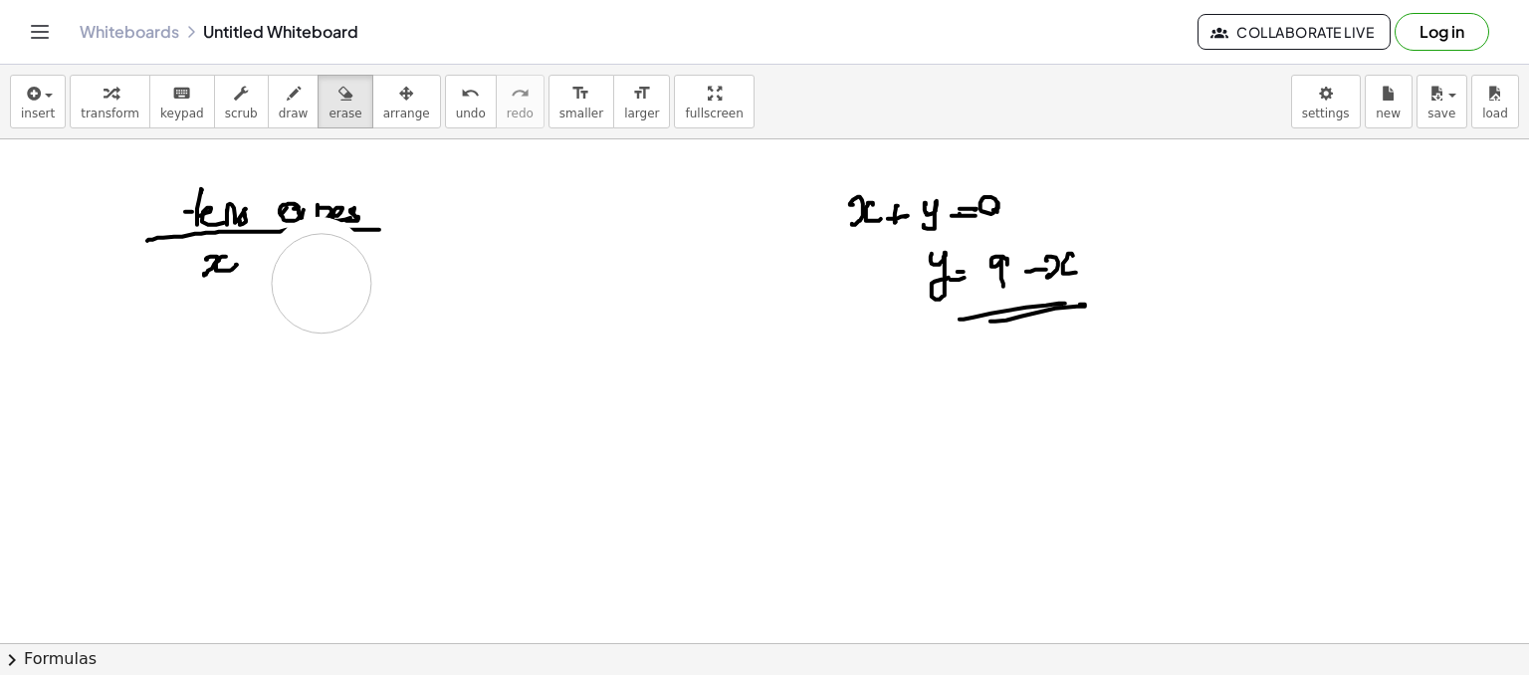
drag, startPoint x: 319, startPoint y: 266, endPoint x: 324, endPoint y: 305, distance: 39.2
drag, startPoint x: 271, startPoint y: 100, endPoint x: 303, endPoint y: 256, distance: 159.5
click at [303, 256] on div "insert select one: Math Expression Function Text Youtube Video Graphing Geometr…" at bounding box center [764, 370] width 1529 height 610
drag, startPoint x: 313, startPoint y: 256, endPoint x: 327, endPoint y: 267, distance: 17.7
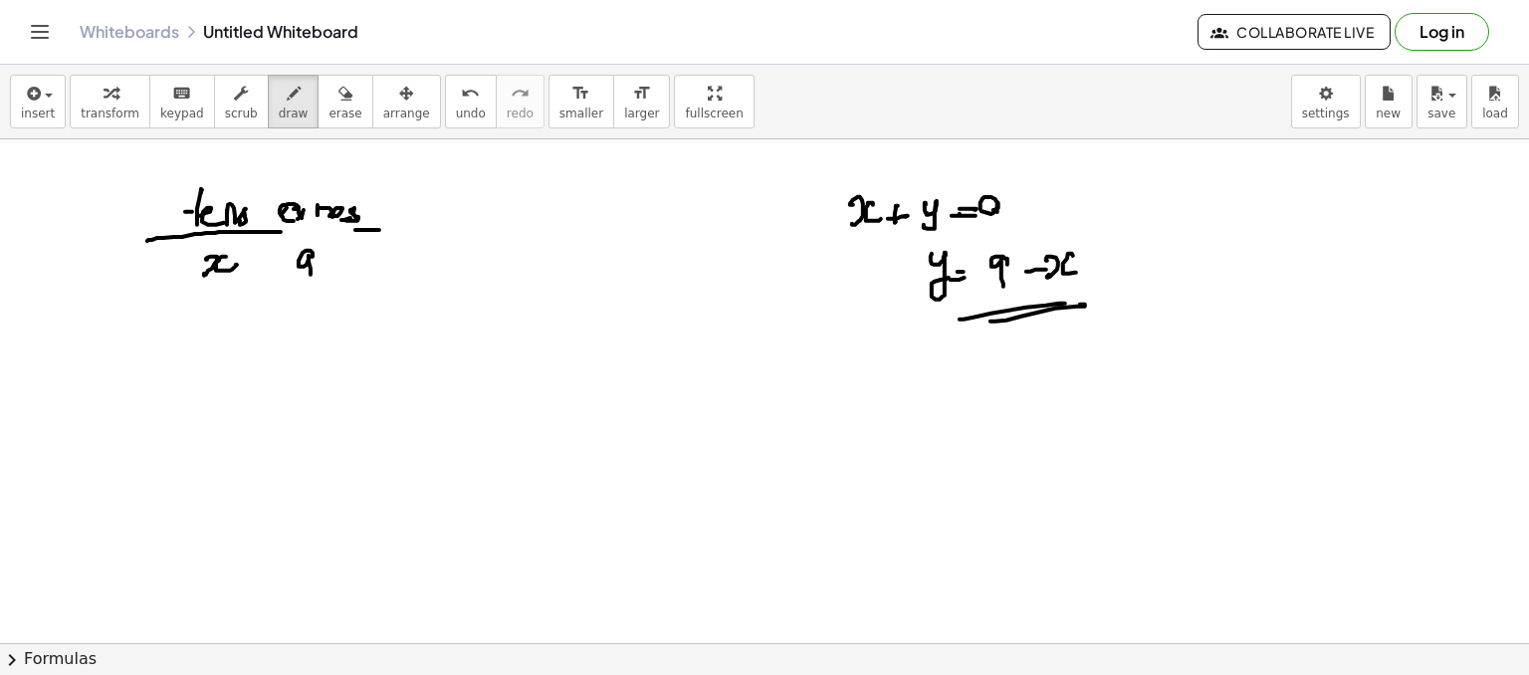
drag, startPoint x: 329, startPoint y: 268, endPoint x: 339, endPoint y: 259, distance: 13.4
drag, startPoint x: 339, startPoint y: 259, endPoint x: 349, endPoint y: 263, distance: 10.7
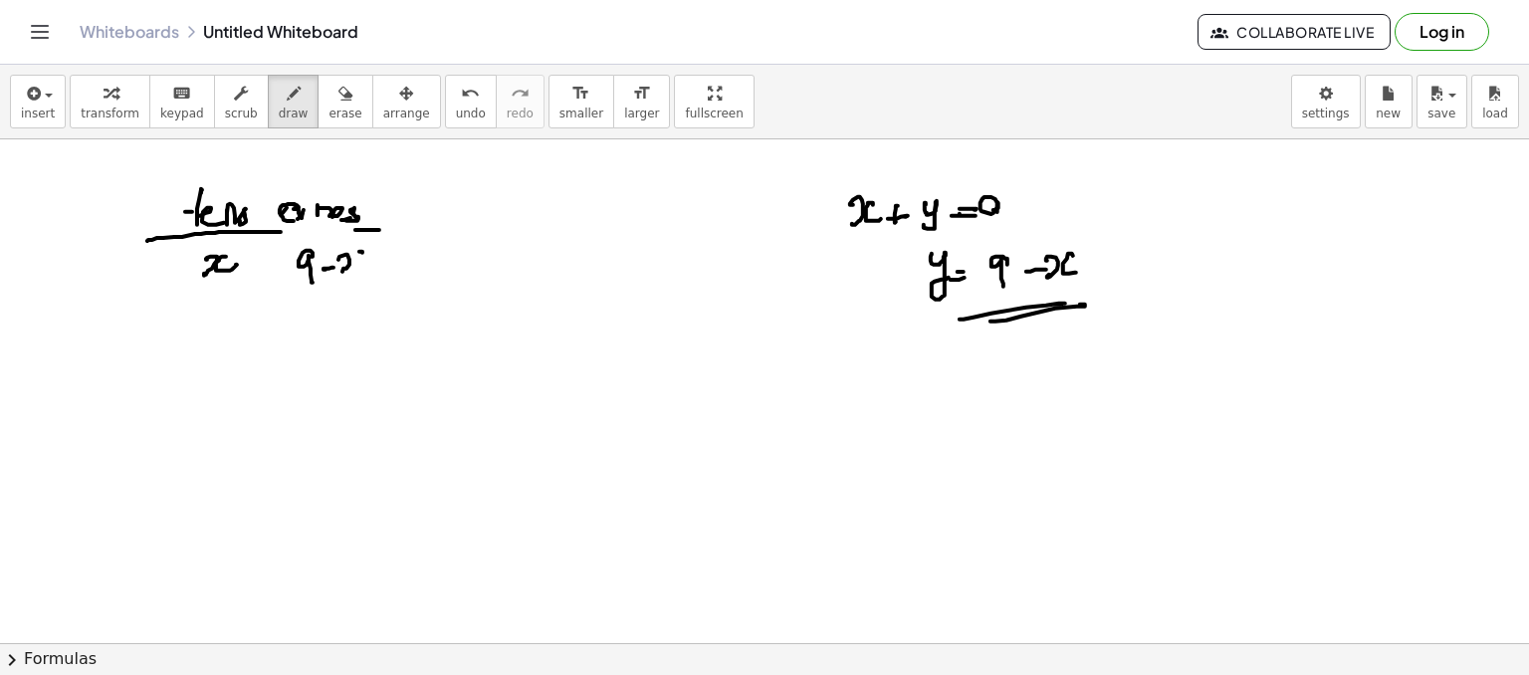
drag, startPoint x: 359, startPoint y: 251, endPoint x: 366, endPoint y: 264, distance: 14.7
drag, startPoint x: 210, startPoint y: 312, endPoint x: 204, endPoint y: 332, distance: 20.8
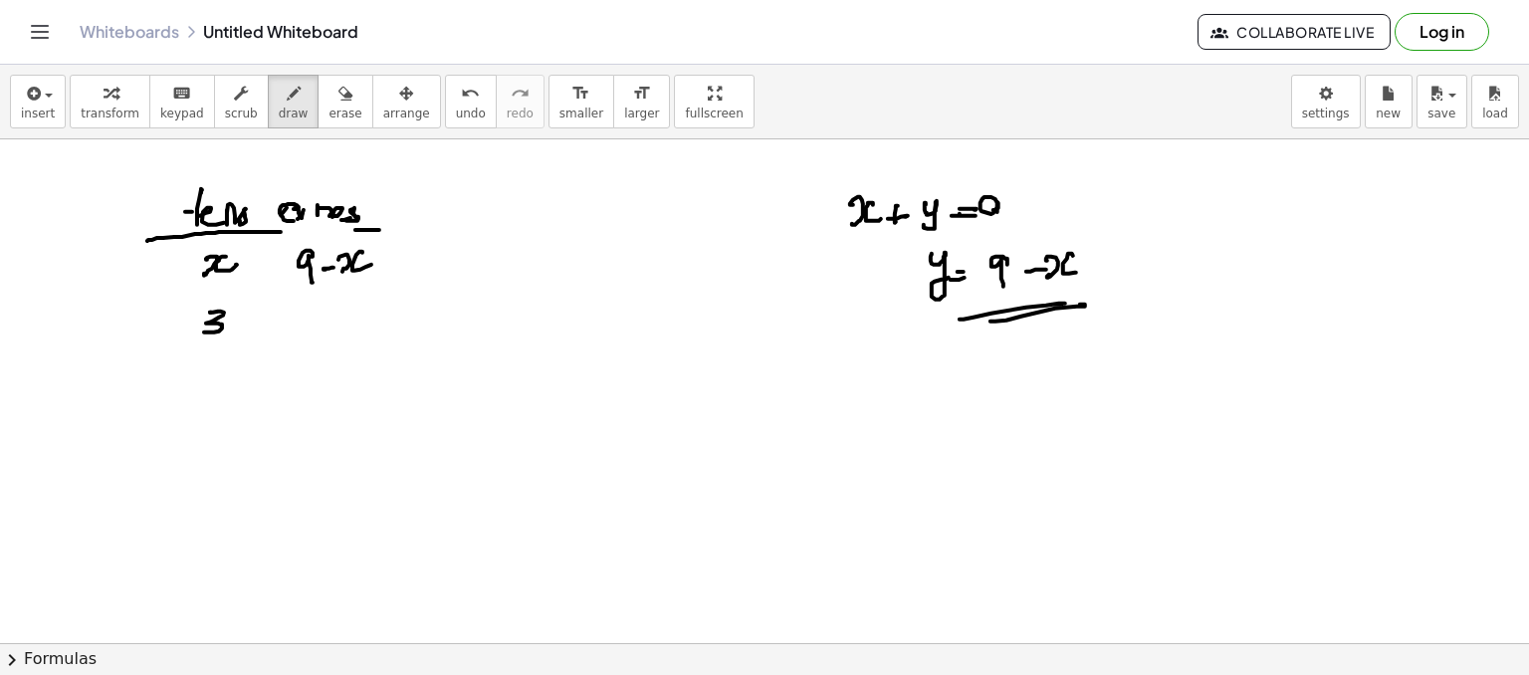
drag, startPoint x: 306, startPoint y: 309, endPoint x: 293, endPoint y: 332, distance: 26.3
drag, startPoint x: 429, startPoint y: 317, endPoint x: 402, endPoint y: 325, distance: 28.0
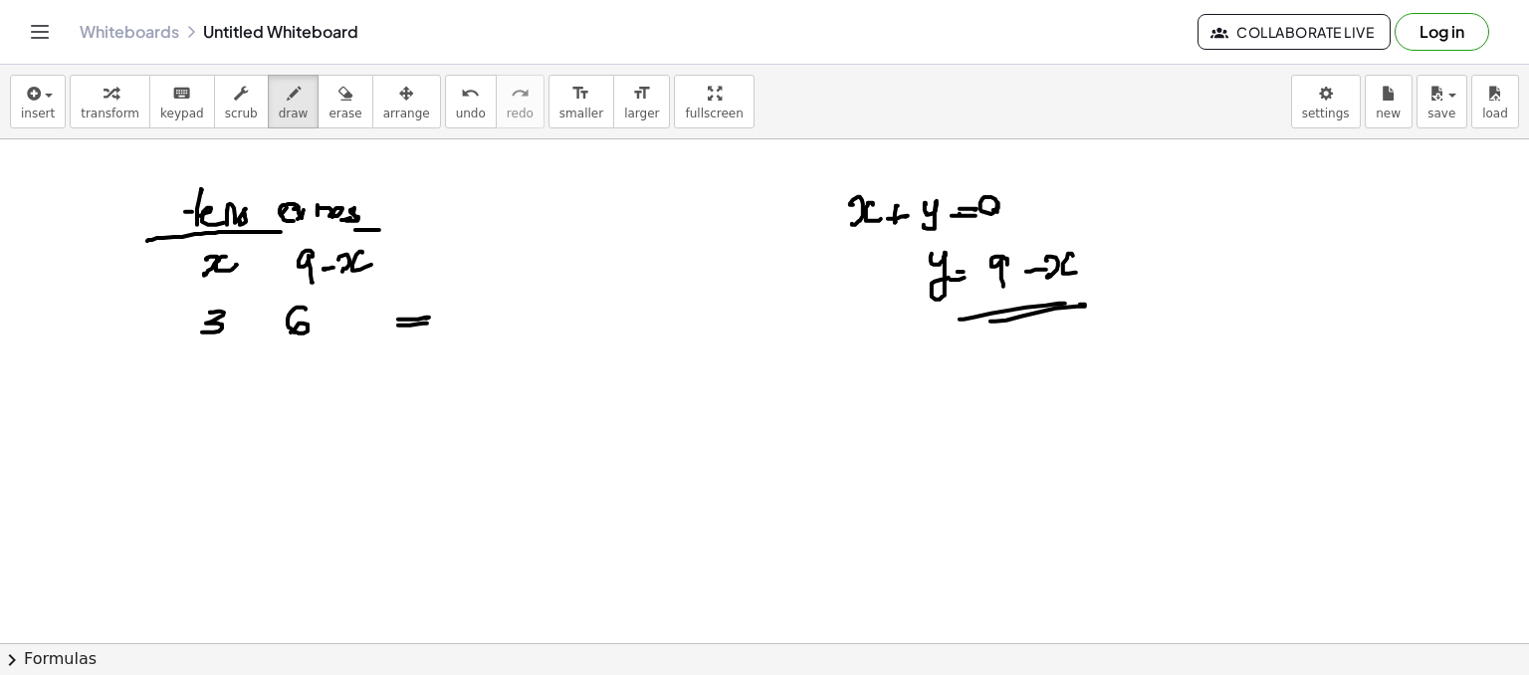
drag, startPoint x: 402, startPoint y: 325, endPoint x: 420, endPoint y: 314, distance: 21.0
drag, startPoint x: 420, startPoint y: 314, endPoint x: 413, endPoint y: 339, distance: 25.9
drag, startPoint x: 498, startPoint y: 308, endPoint x: 505, endPoint y: 326, distance: 19.2
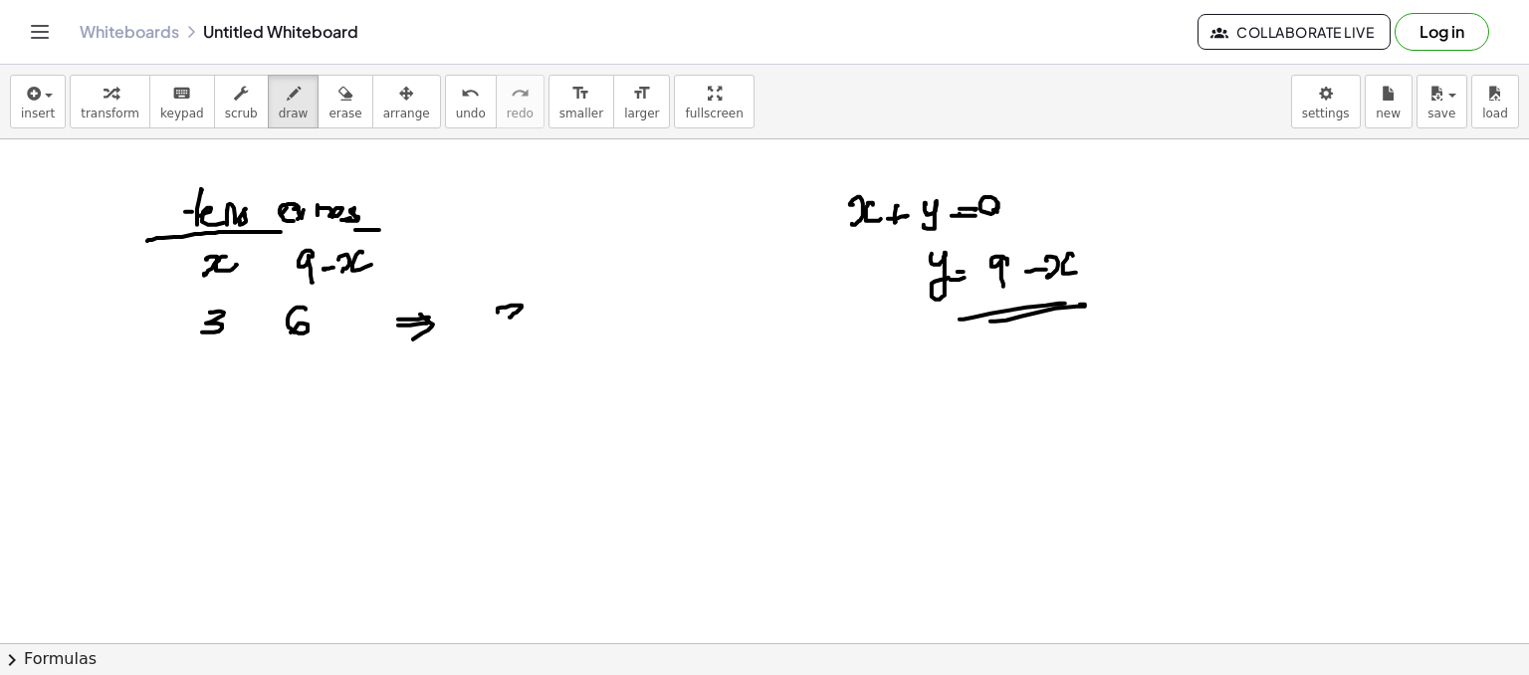
drag, startPoint x: 542, startPoint y: 329, endPoint x: 544, endPoint y: 316, distance: 13.1
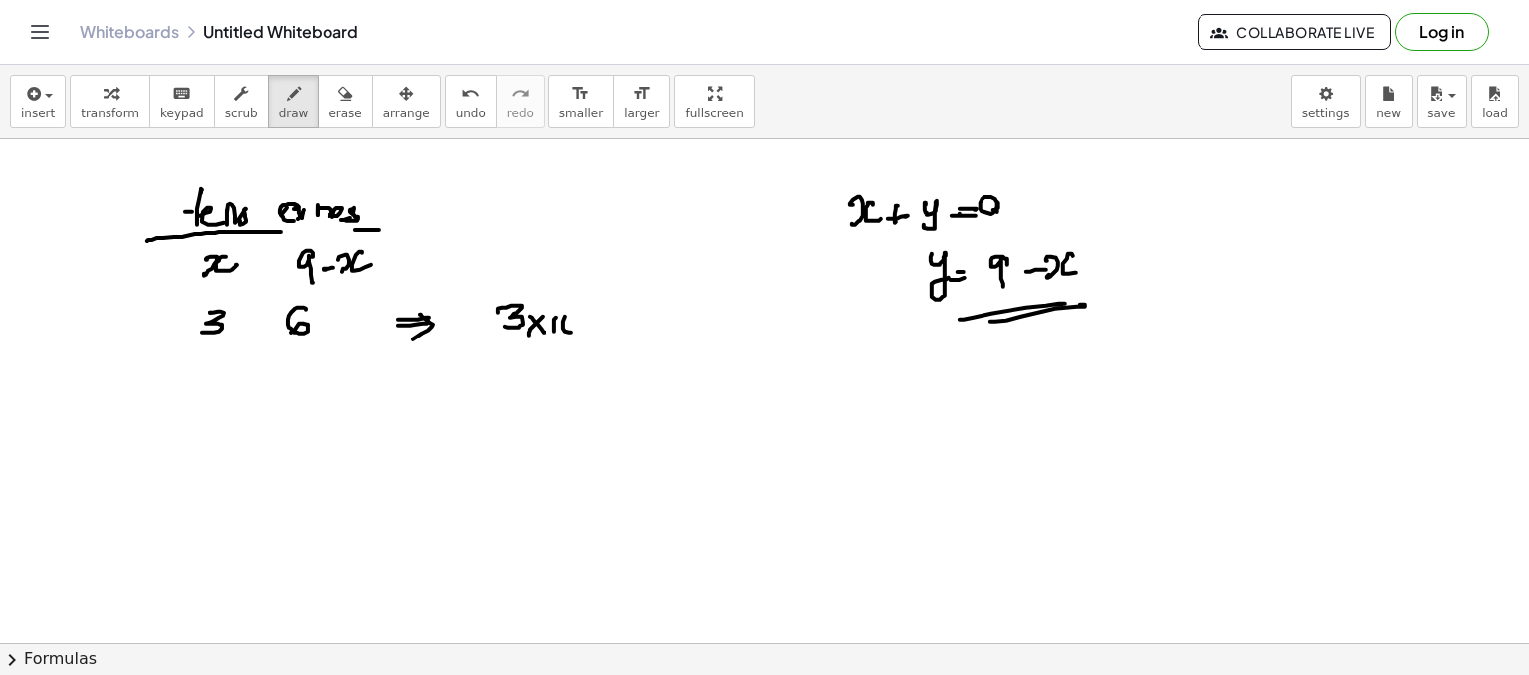
drag, startPoint x: 572, startPoint y: 332, endPoint x: 592, endPoint y: 319, distance: 24.6
drag, startPoint x: 607, startPoint y: 317, endPoint x: 629, endPoint y: 317, distance: 21.9
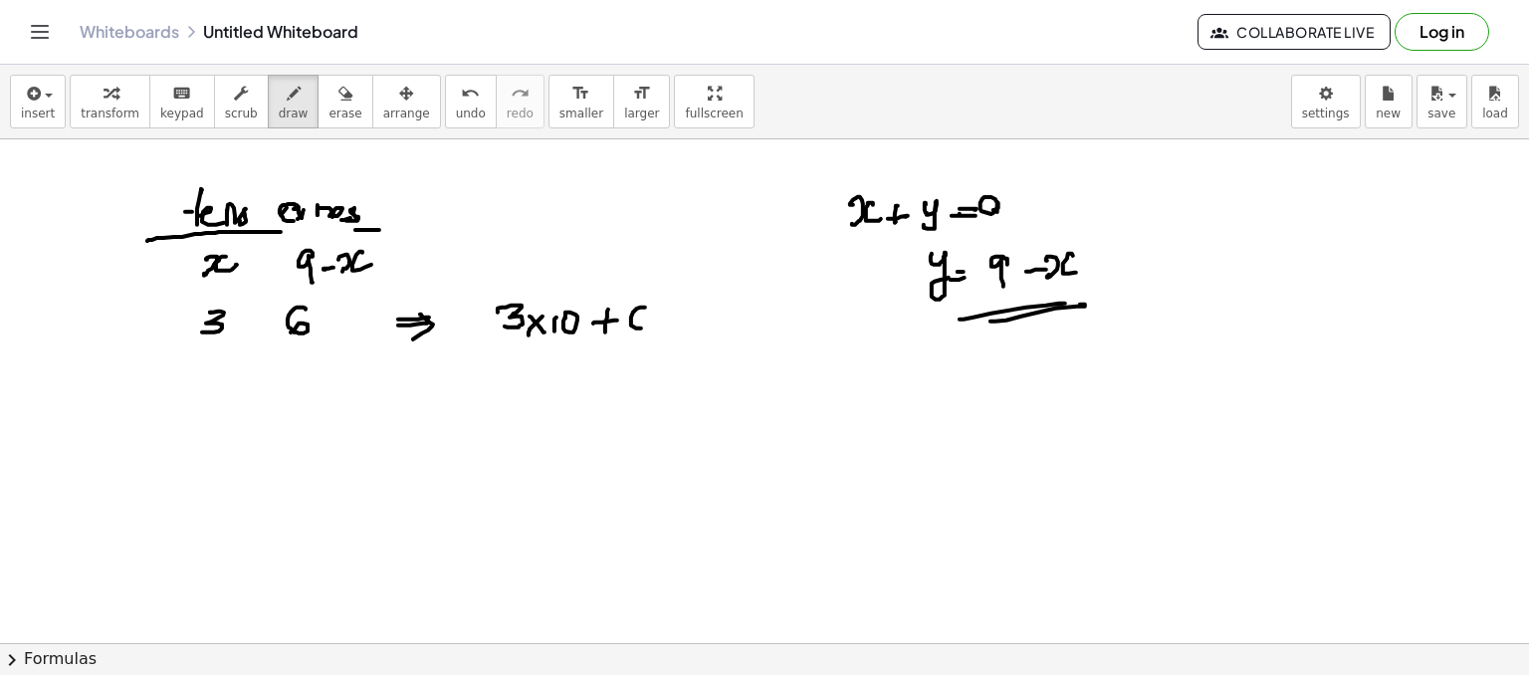
drag, startPoint x: 633, startPoint y: 312, endPoint x: 649, endPoint y: 320, distance: 17.8
drag, startPoint x: 676, startPoint y: 326, endPoint x: 682, endPoint y: 313, distance: 14.3
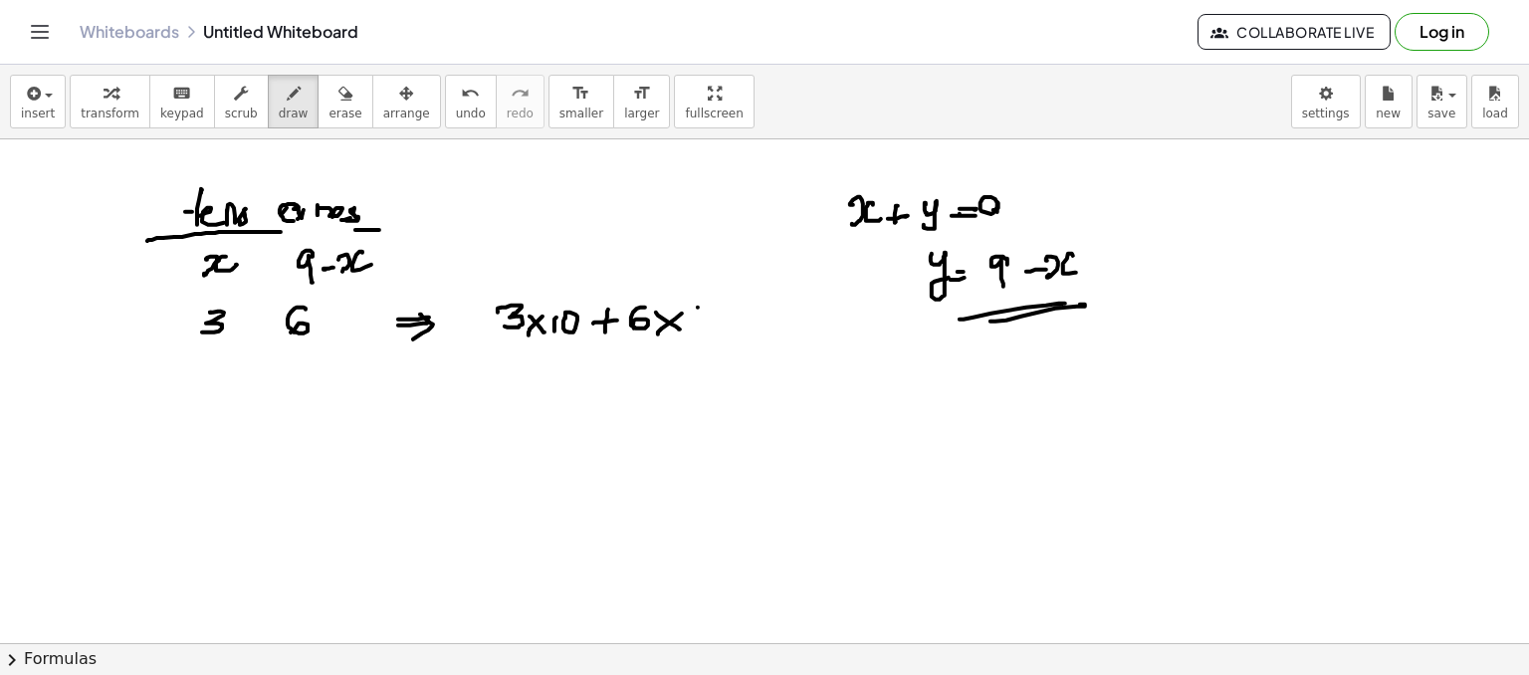
drag, startPoint x: 698, startPoint y: 307, endPoint x: 715, endPoint y: 319, distance: 20.7
drag, startPoint x: 722, startPoint y: 324, endPoint x: 747, endPoint y: 322, distance: 25.0
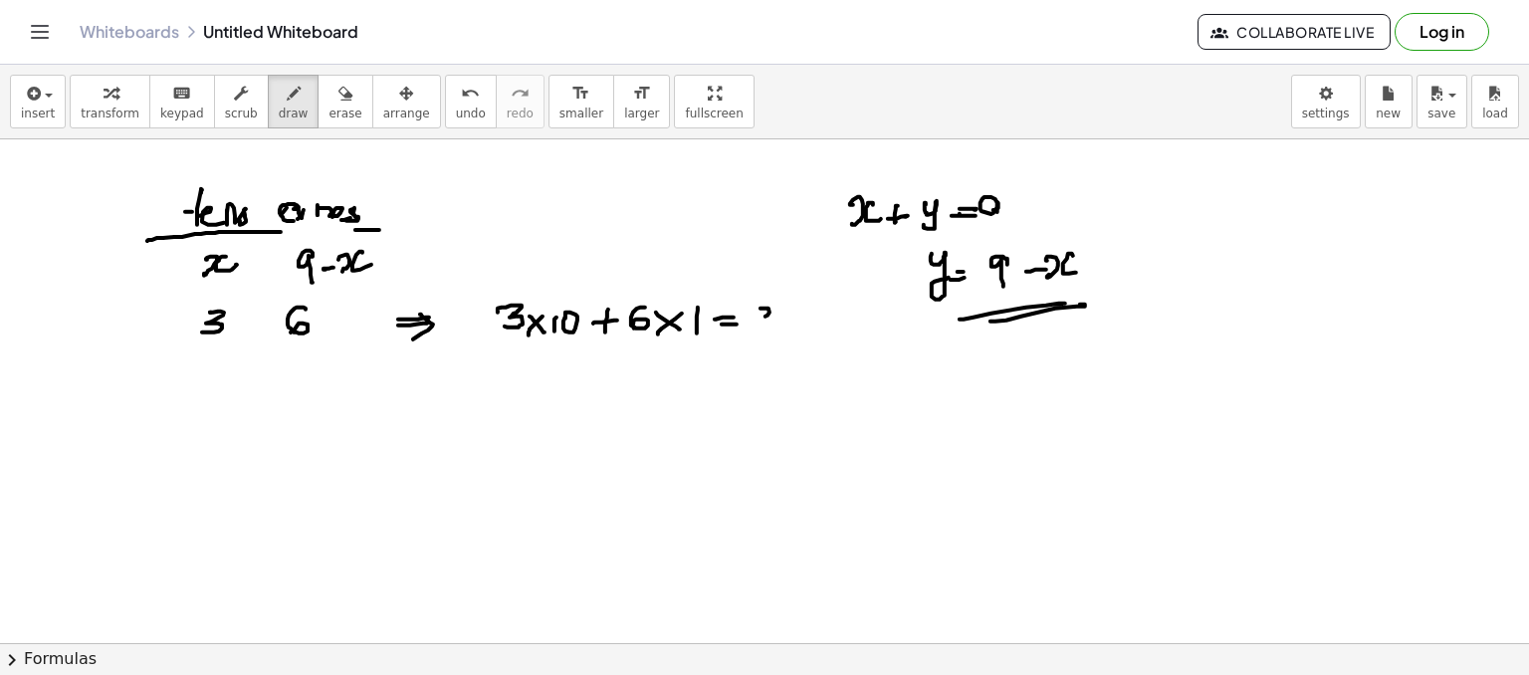
drag, startPoint x: 770, startPoint y: 312, endPoint x: 749, endPoint y: 330, distance: 27.5
drag, startPoint x: 791, startPoint y: 308, endPoint x: 785, endPoint y: 328, distance: 20.8
drag, startPoint x: 744, startPoint y: 346, endPoint x: 755, endPoint y: 351, distance: 12.5
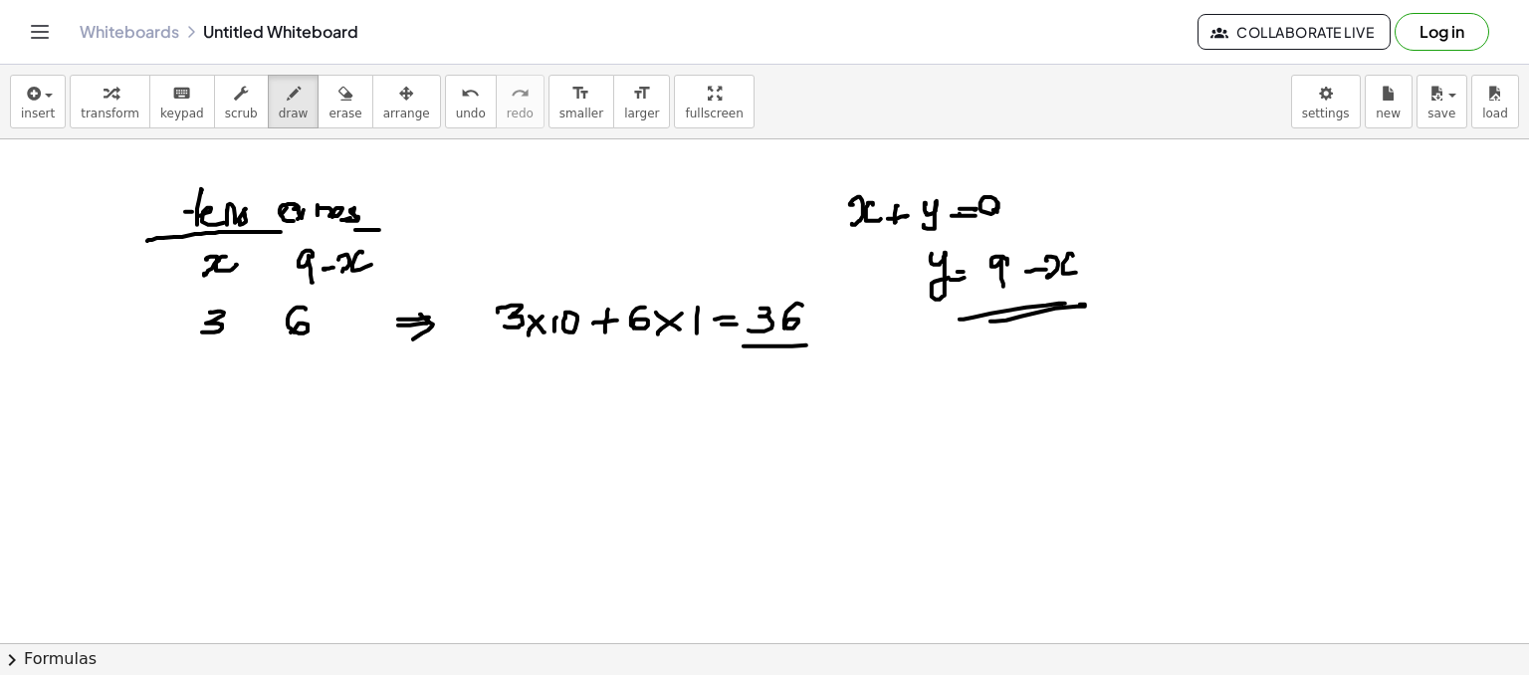
drag, startPoint x: 172, startPoint y: 269, endPoint x: 109, endPoint y: 389, distance: 136.3
drag, startPoint x: 154, startPoint y: 386, endPoint x: 179, endPoint y: 393, distance: 25.9
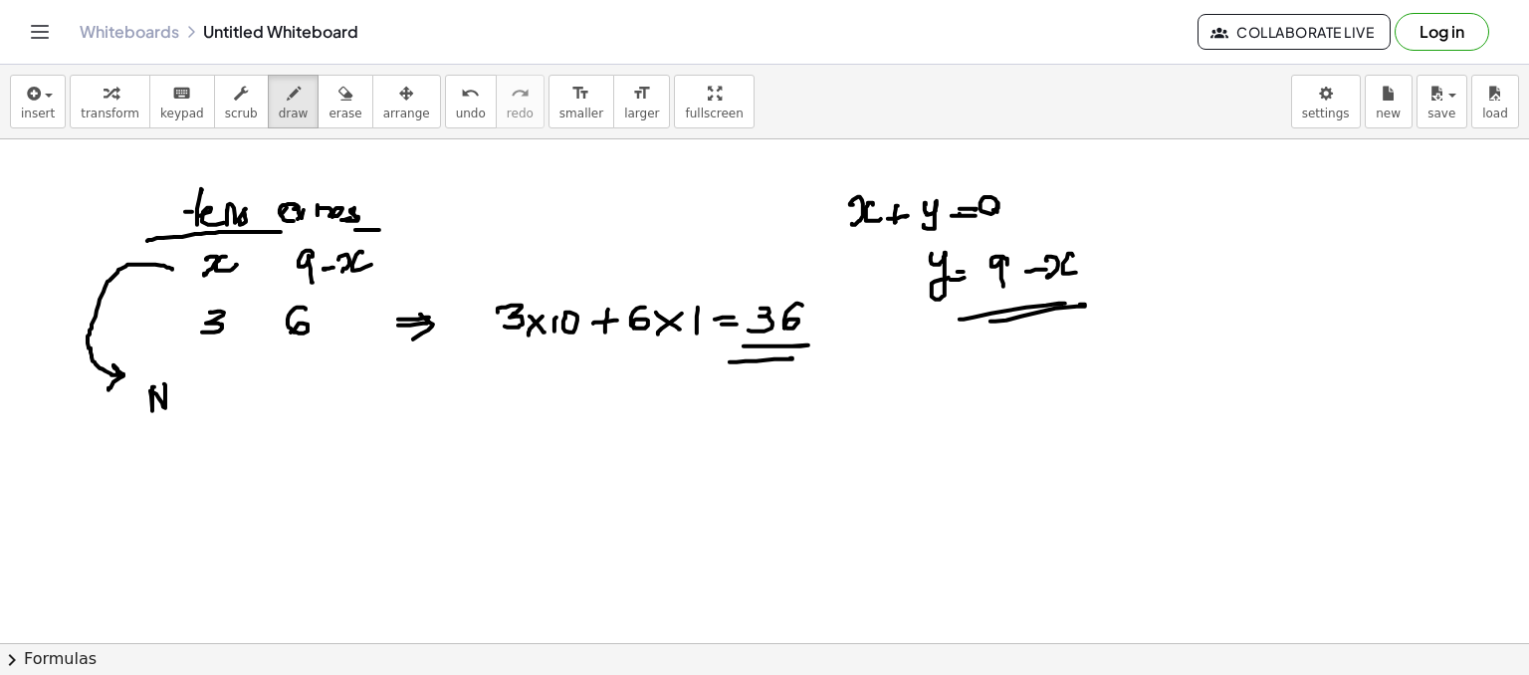
drag, startPoint x: 243, startPoint y: 393, endPoint x: 228, endPoint y: 427, distance: 37.0
drag, startPoint x: 221, startPoint y: 420, endPoint x: 249, endPoint y: 410, distance: 29.6
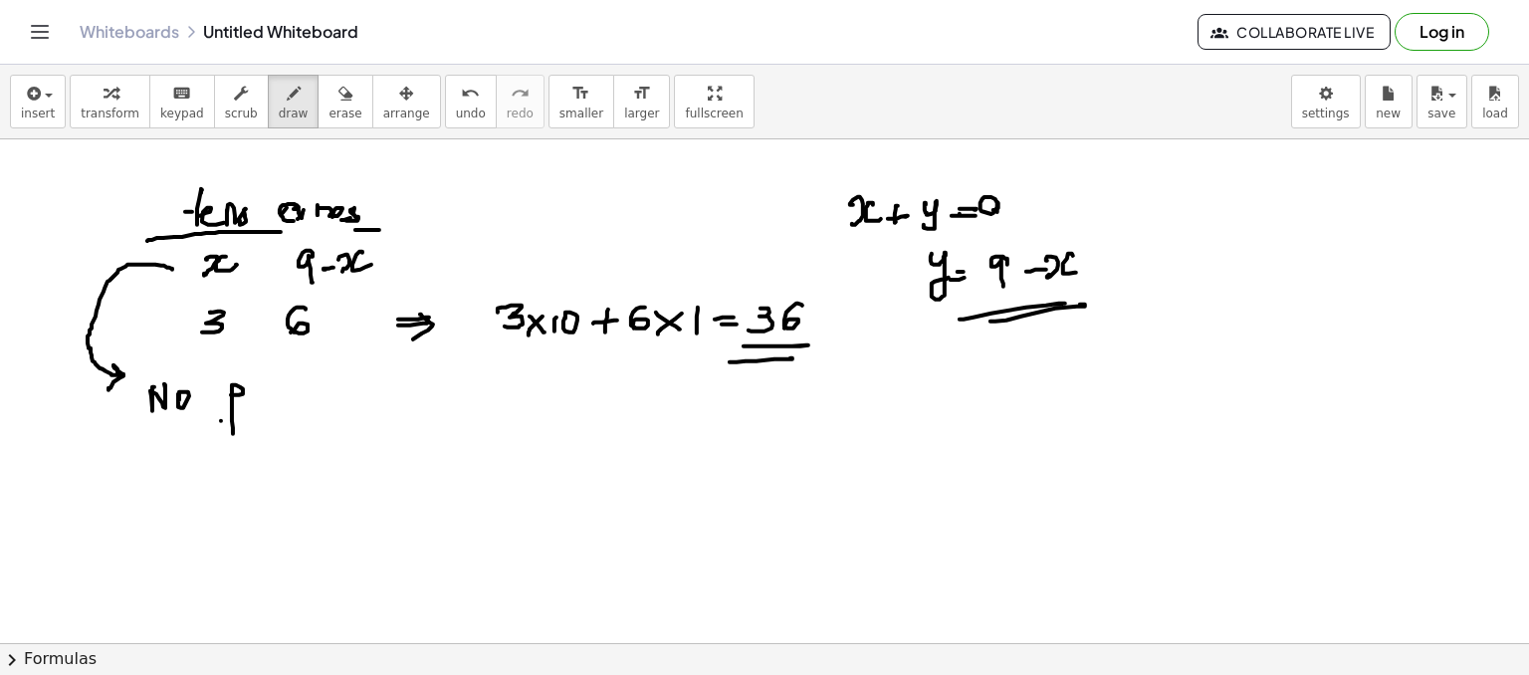
drag, startPoint x: 250, startPoint y: 411, endPoint x: 256, endPoint y: 400, distance: 12.5
drag, startPoint x: 258, startPoint y: 399, endPoint x: 319, endPoint y: 409, distance: 61.6
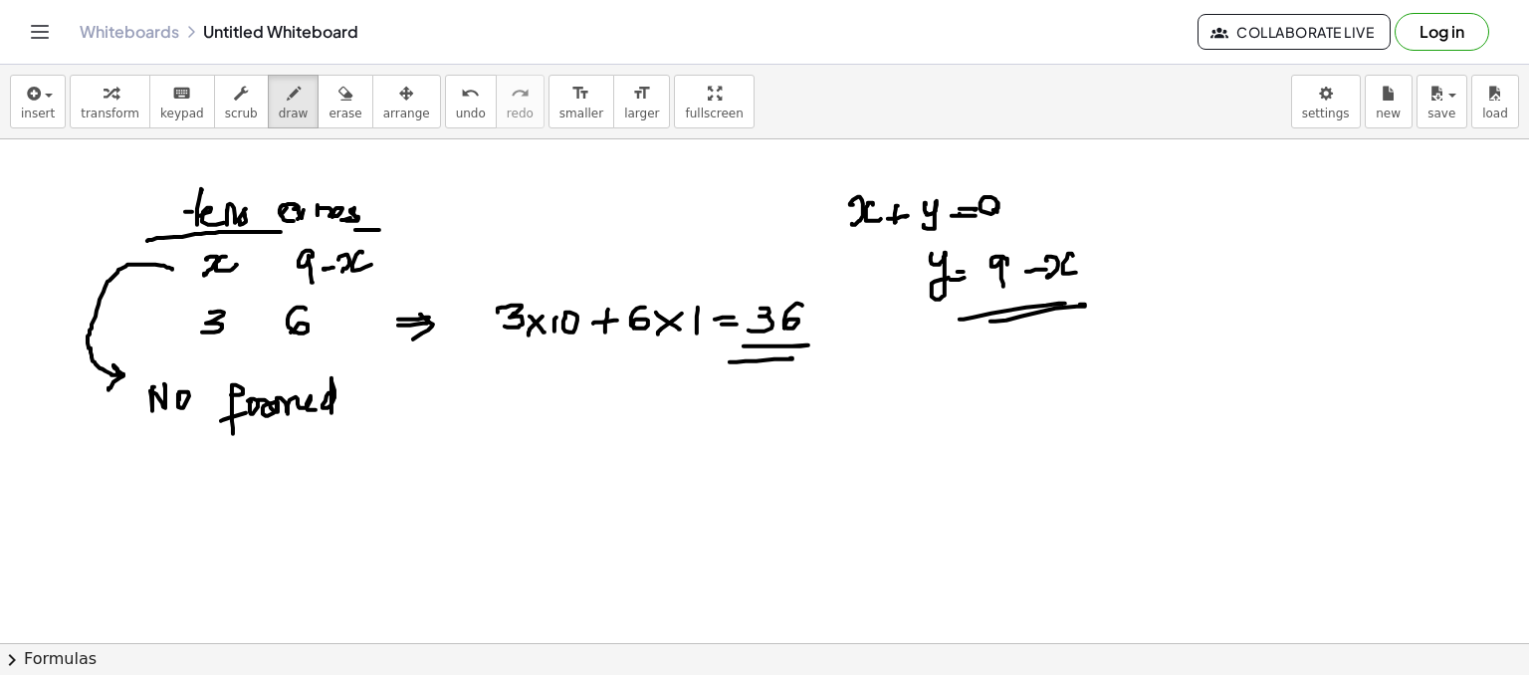
drag, startPoint x: 329, startPoint y: 392, endPoint x: 369, endPoint y: 402, distance: 42.0
drag, startPoint x: 429, startPoint y: 390, endPoint x: 435, endPoint y: 405, distance: 16.1
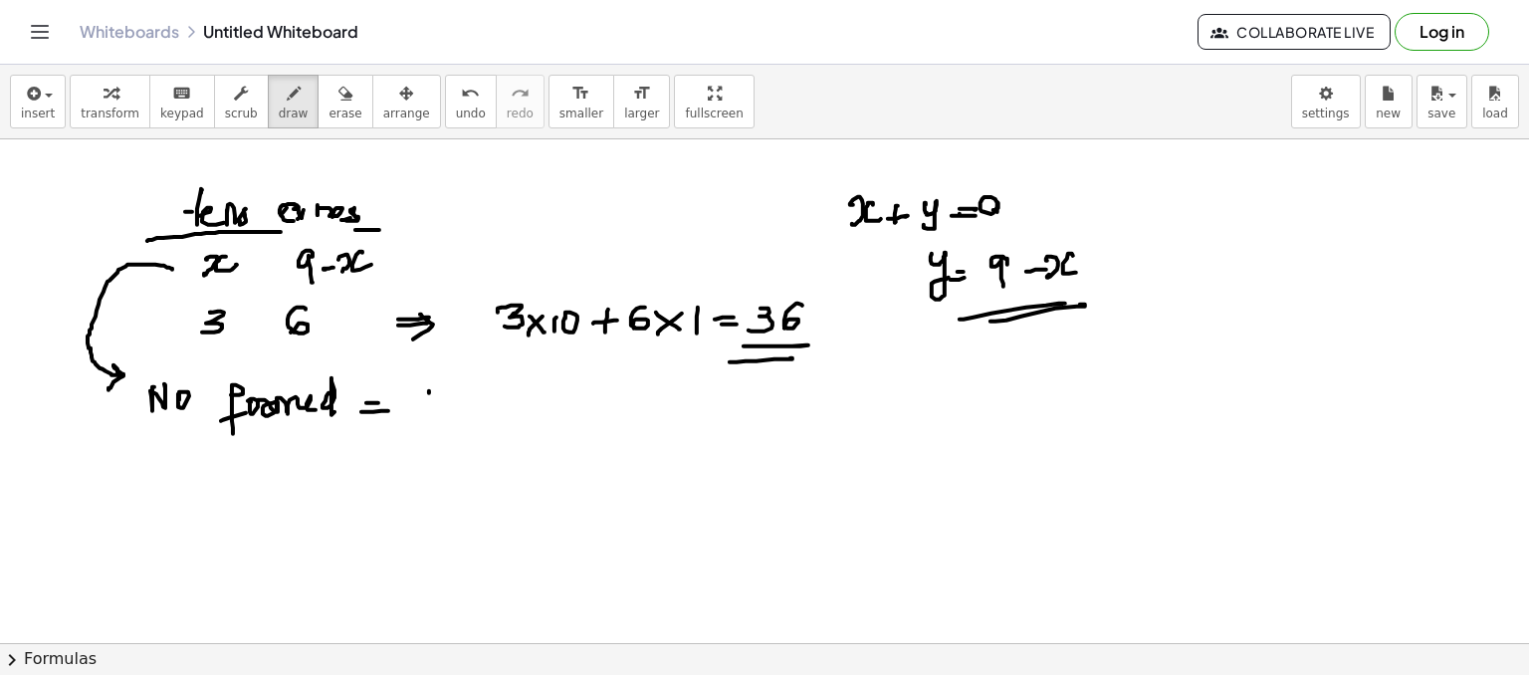
drag, startPoint x: 439, startPoint y: 408, endPoint x: 453, endPoint y: 391, distance: 21.9
drag, startPoint x: 453, startPoint y: 391, endPoint x: 475, endPoint y: 403, distance: 25.0
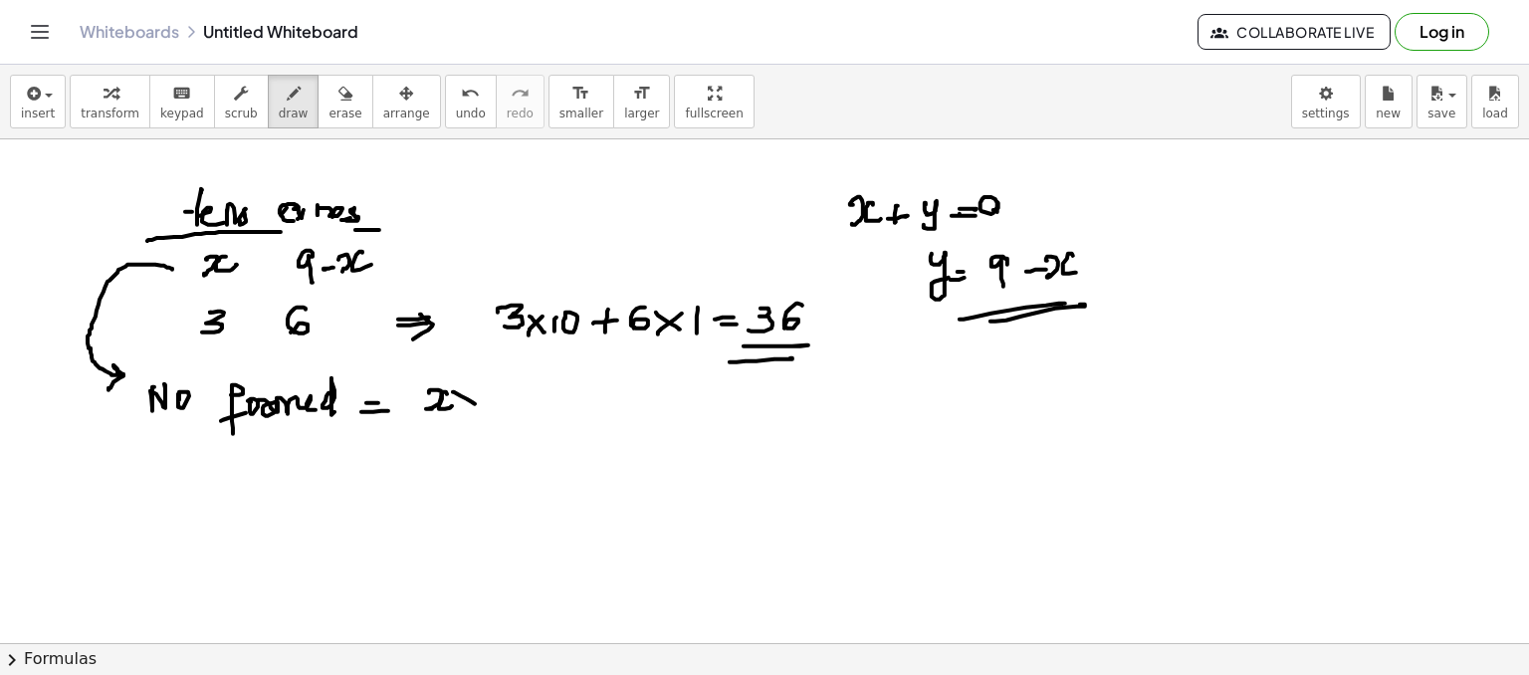
drag, startPoint x: 496, startPoint y: 391, endPoint x: 498, endPoint y: 403, distance: 12.1
drag, startPoint x: 506, startPoint y: 407, endPoint x: 543, endPoint y: 399, distance: 37.7
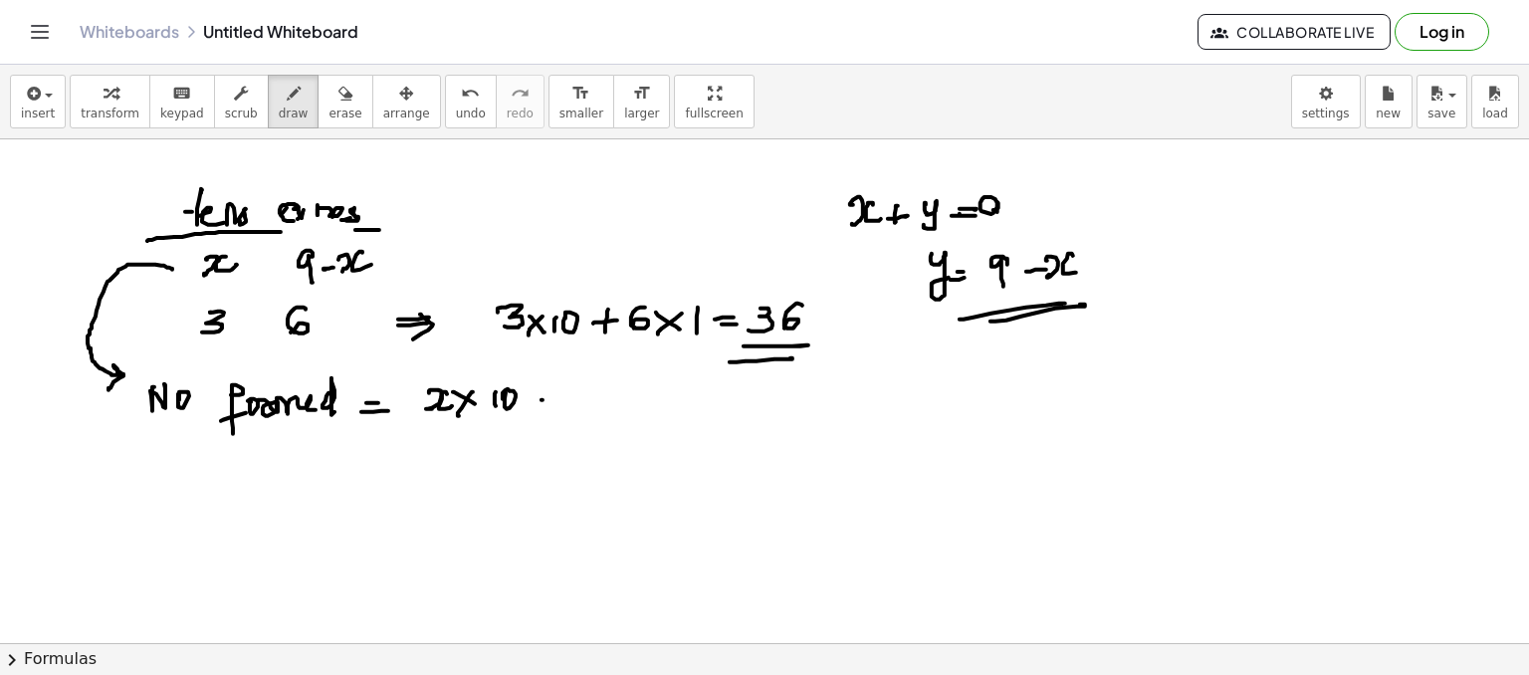
drag, startPoint x: 543, startPoint y: 399, endPoint x: 555, endPoint y: 399, distance: 11.9
drag, startPoint x: 553, startPoint y: 399, endPoint x: 596, endPoint y: 371, distance: 51.9
drag, startPoint x: 594, startPoint y: 364, endPoint x: 612, endPoint y: 401, distance: 41.0
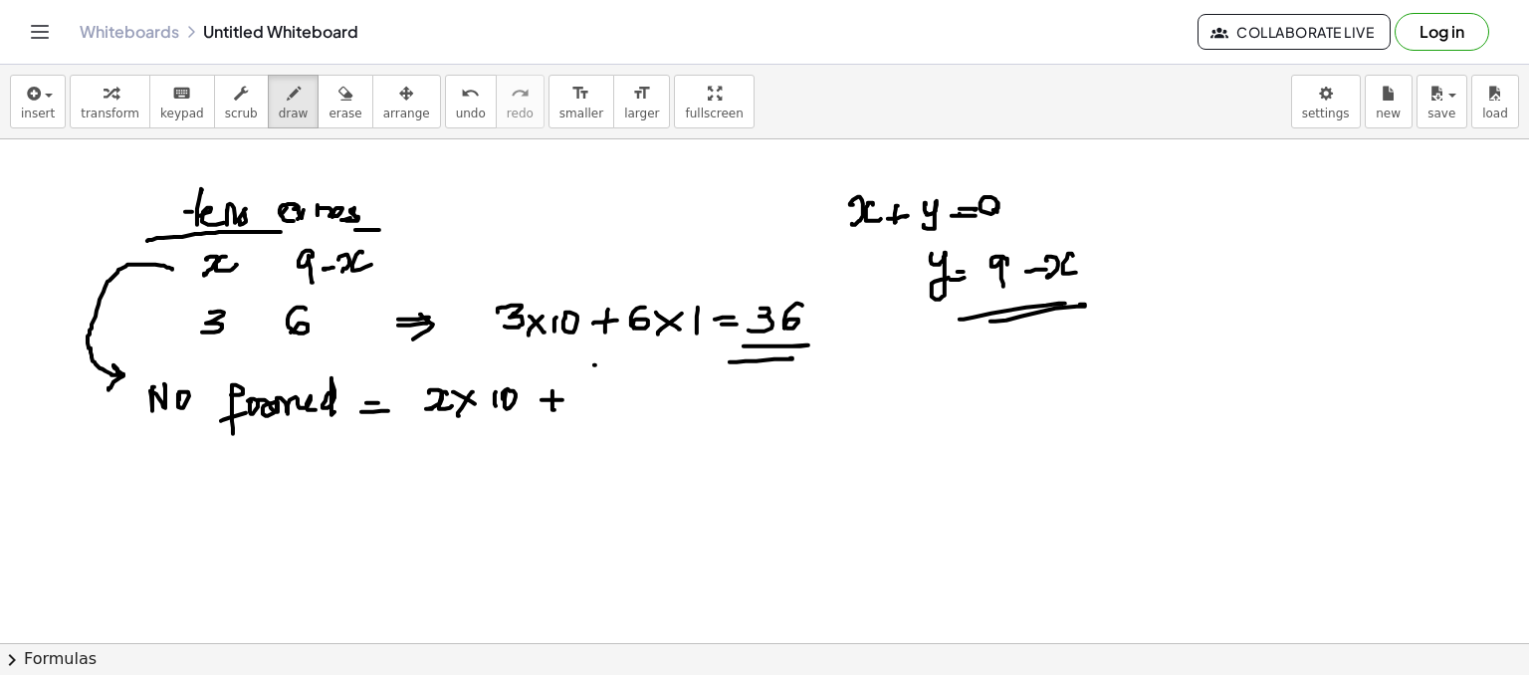
drag, startPoint x: 599, startPoint y: 391, endPoint x: 613, endPoint y: 393, distance: 14.1
drag, startPoint x: 614, startPoint y: 391, endPoint x: 623, endPoint y: 405, distance: 16.6
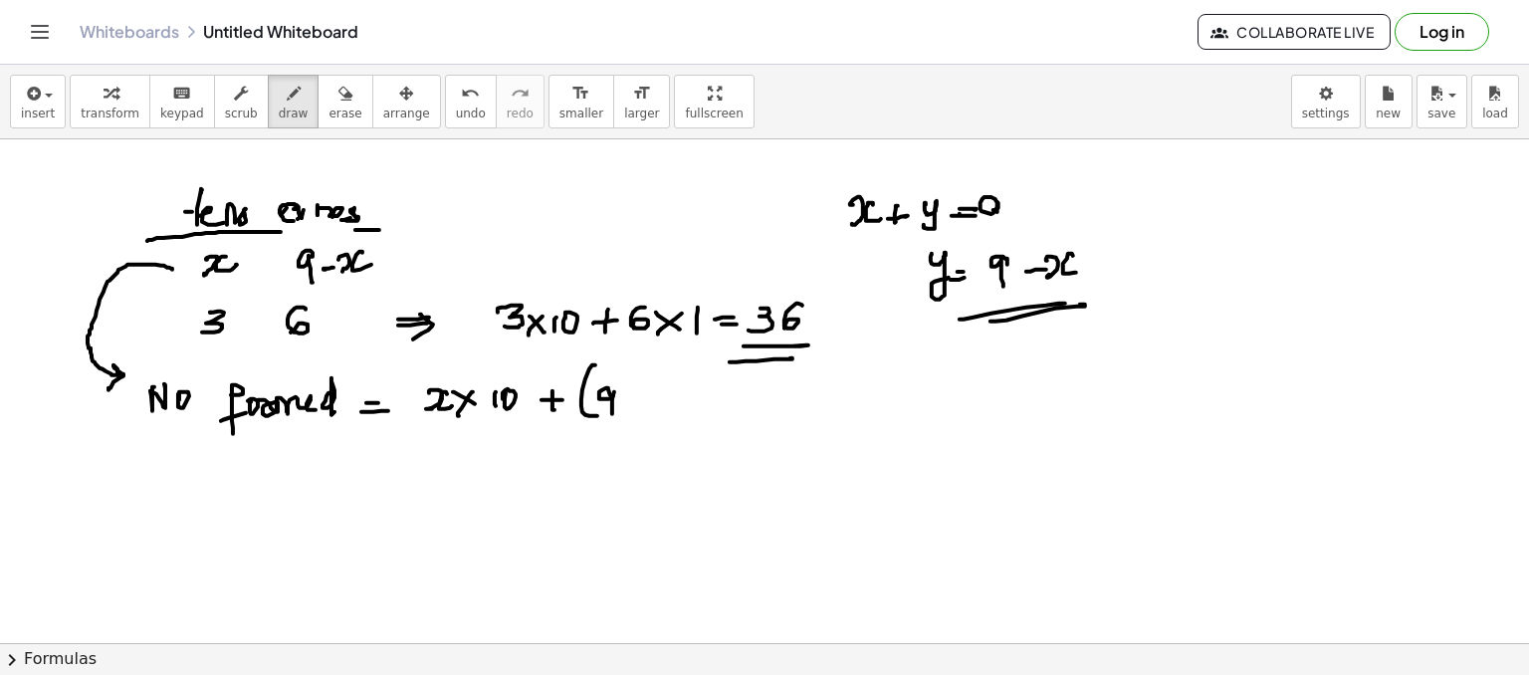
drag, startPoint x: 626, startPoint y: 405, endPoint x: 642, endPoint y: 391, distance: 21.2
drag, startPoint x: 657, startPoint y: 391, endPoint x: 657, endPoint y: 371, distance: 19.9
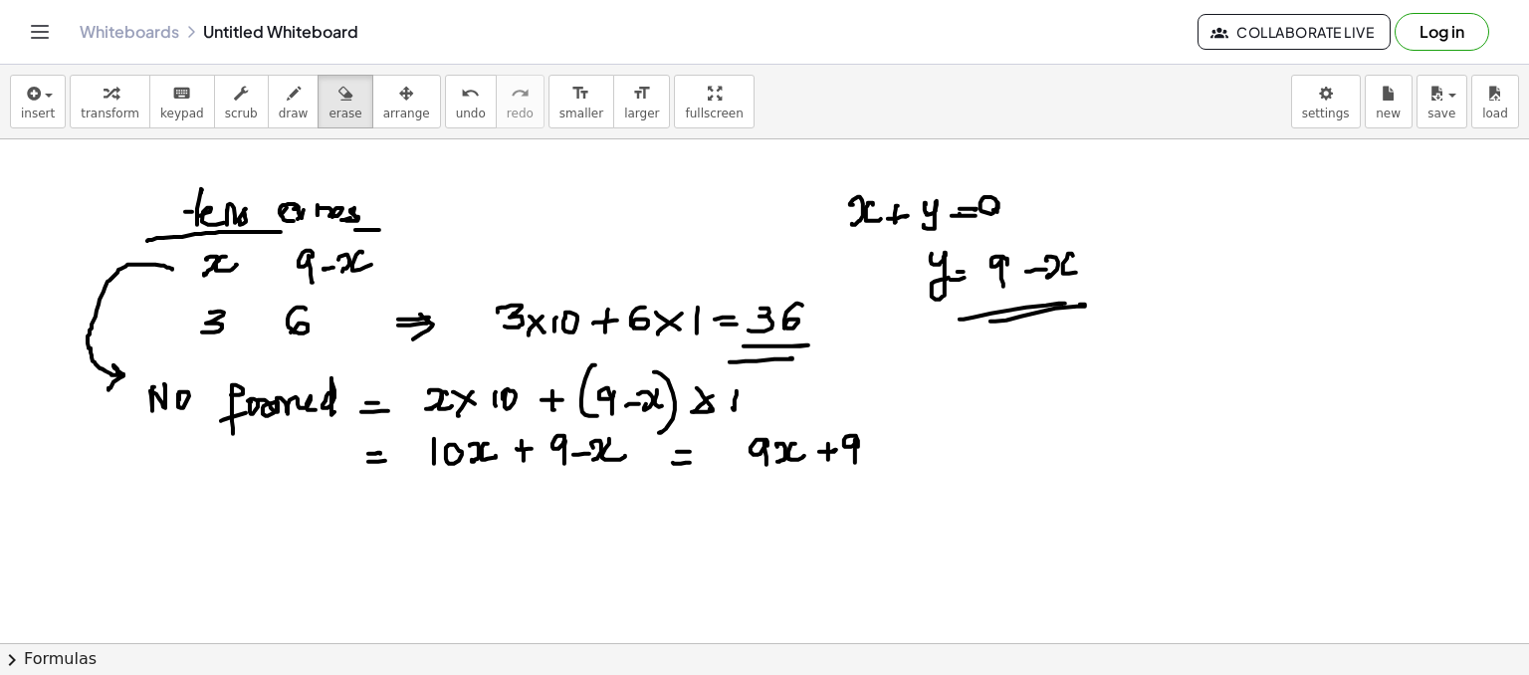
click at [932, 231] on div "insert select one: Math Expression Function Text Youtube Video Graphing Geometr…" at bounding box center [764, 370] width 1529 height 610
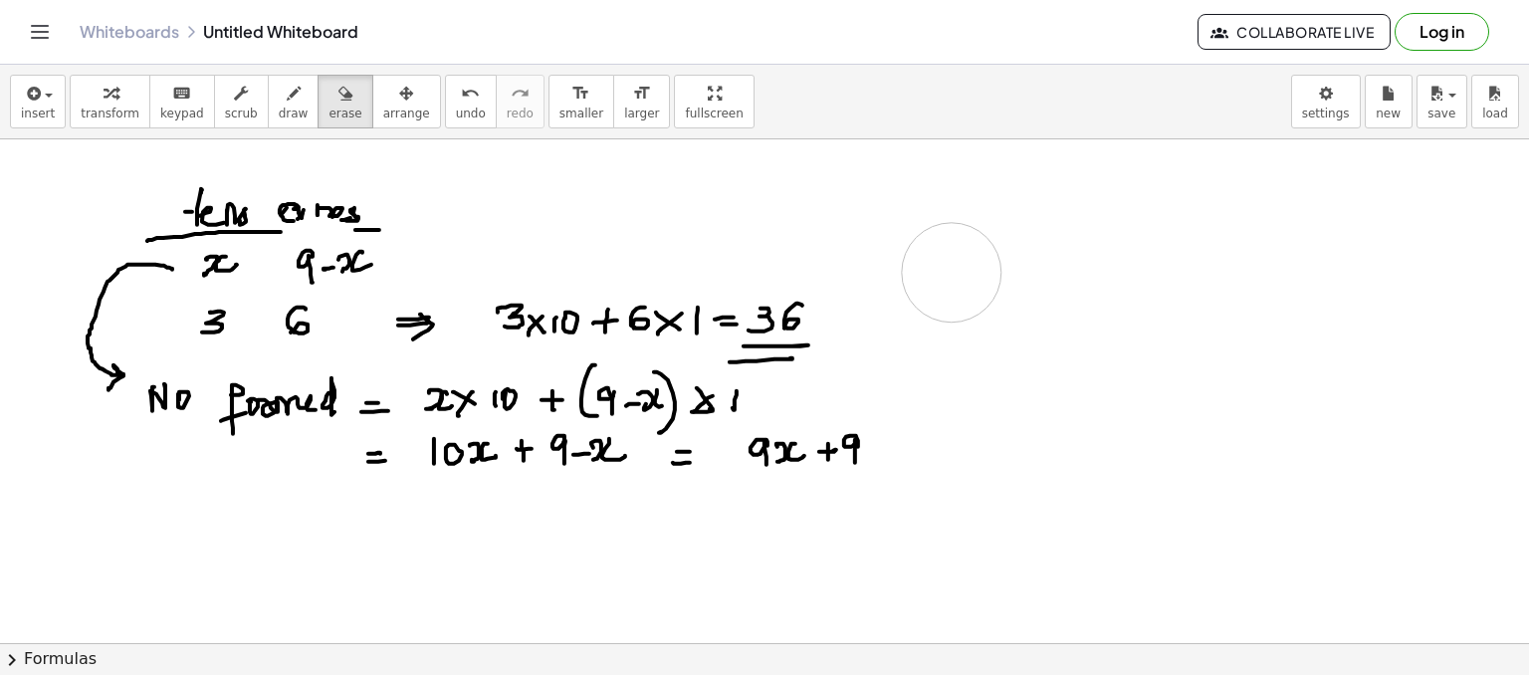
click at [580, 308] on div "insert select one: Math Expression Function Text Youtube Video Graphing Geometr…" at bounding box center [764, 370] width 1529 height 610
drag, startPoint x: 191, startPoint y: 284, endPoint x: 198, endPoint y: 292, distance: 10.6
drag, startPoint x: 197, startPoint y: 292, endPoint x: 215, endPoint y: 288, distance: 18.4
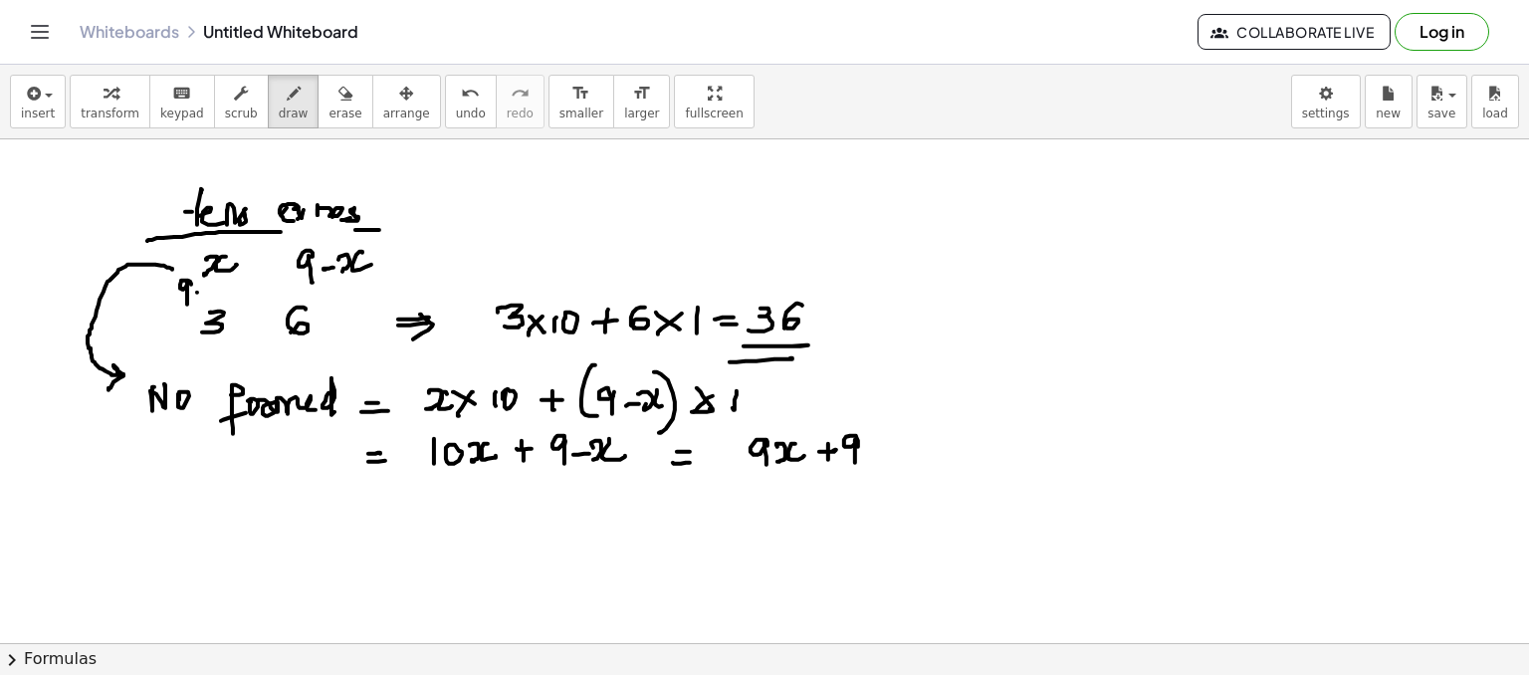
drag, startPoint x: 227, startPoint y: 283, endPoint x: 239, endPoint y: 280, distance: 12.3
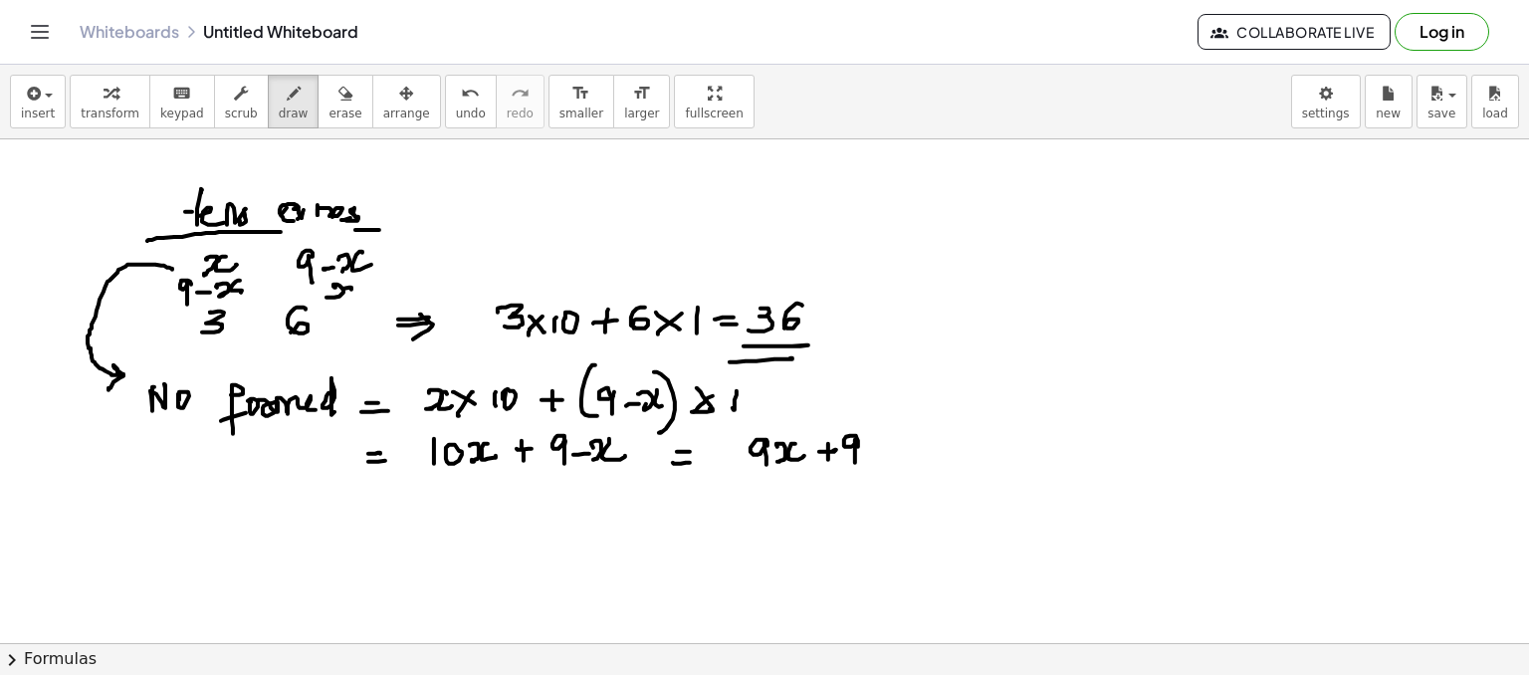
drag, startPoint x: 178, startPoint y: 298, endPoint x: 148, endPoint y: 527, distance: 231.0
drag, startPoint x: 140, startPoint y: 521, endPoint x: 155, endPoint y: 544, distance: 27.3
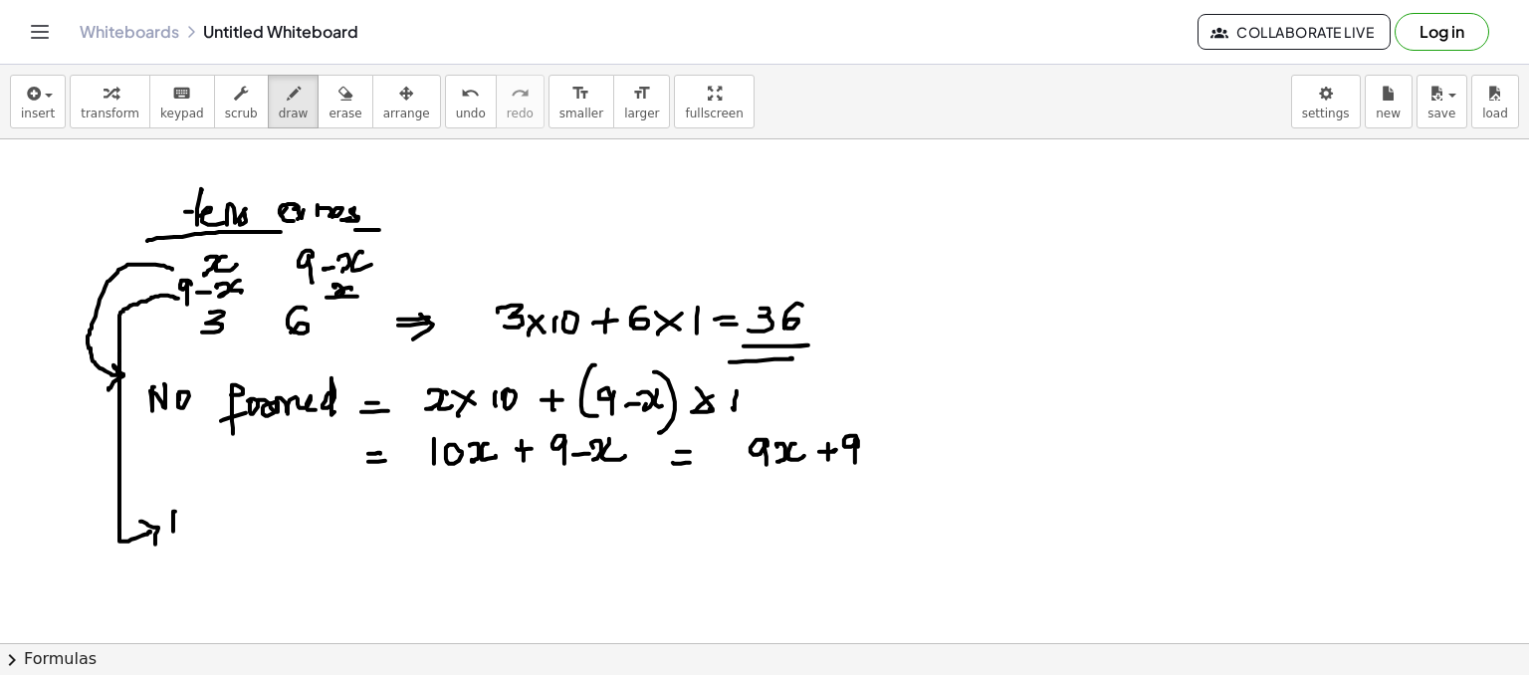
drag, startPoint x: 175, startPoint y: 506, endPoint x: 189, endPoint y: 535, distance: 32.1
drag, startPoint x: 196, startPoint y: 519, endPoint x: 203, endPoint y: 534, distance: 16.5
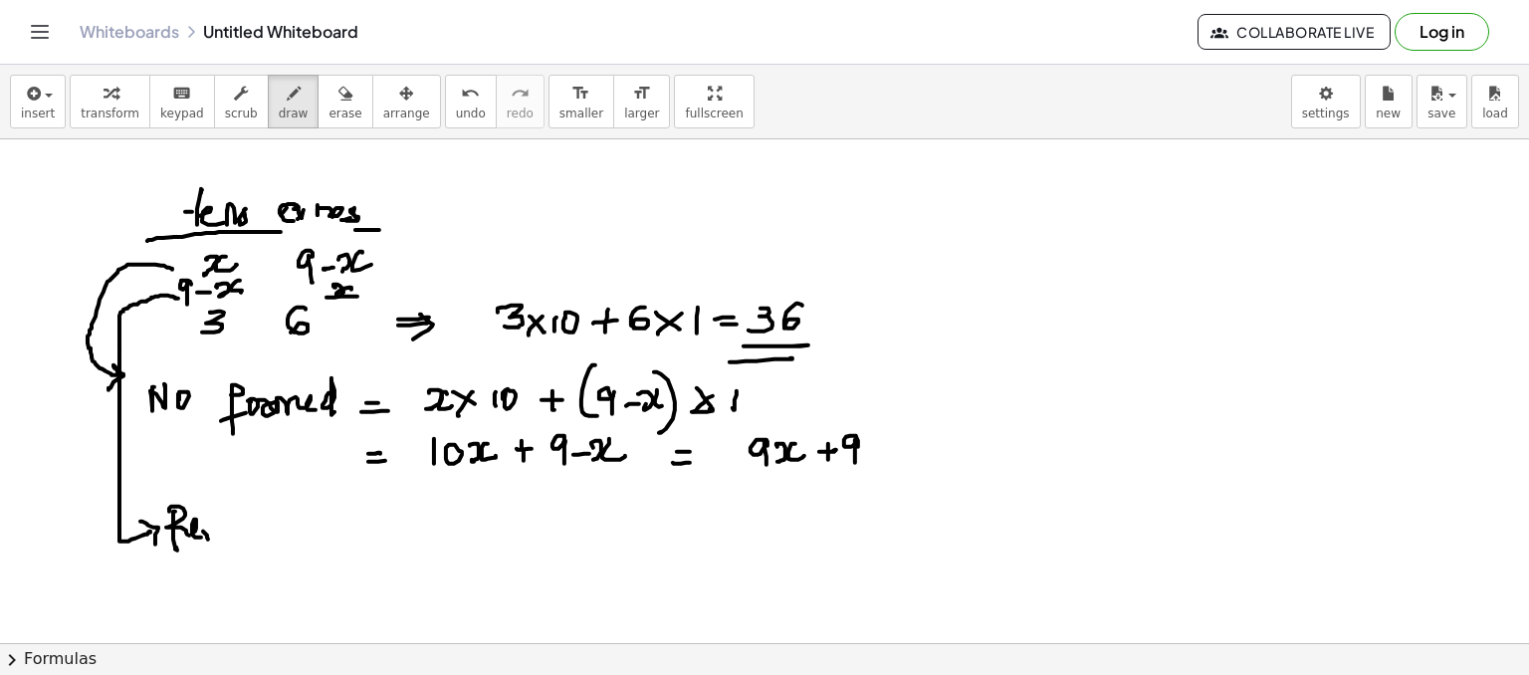
drag, startPoint x: 207, startPoint y: 537, endPoint x: 215, endPoint y: 523, distance: 16.1
drag, startPoint x: 219, startPoint y: 531, endPoint x: 229, endPoint y: 532, distance: 10.0
drag, startPoint x: 231, startPoint y: 523, endPoint x: 253, endPoint y: 526, distance: 22.1
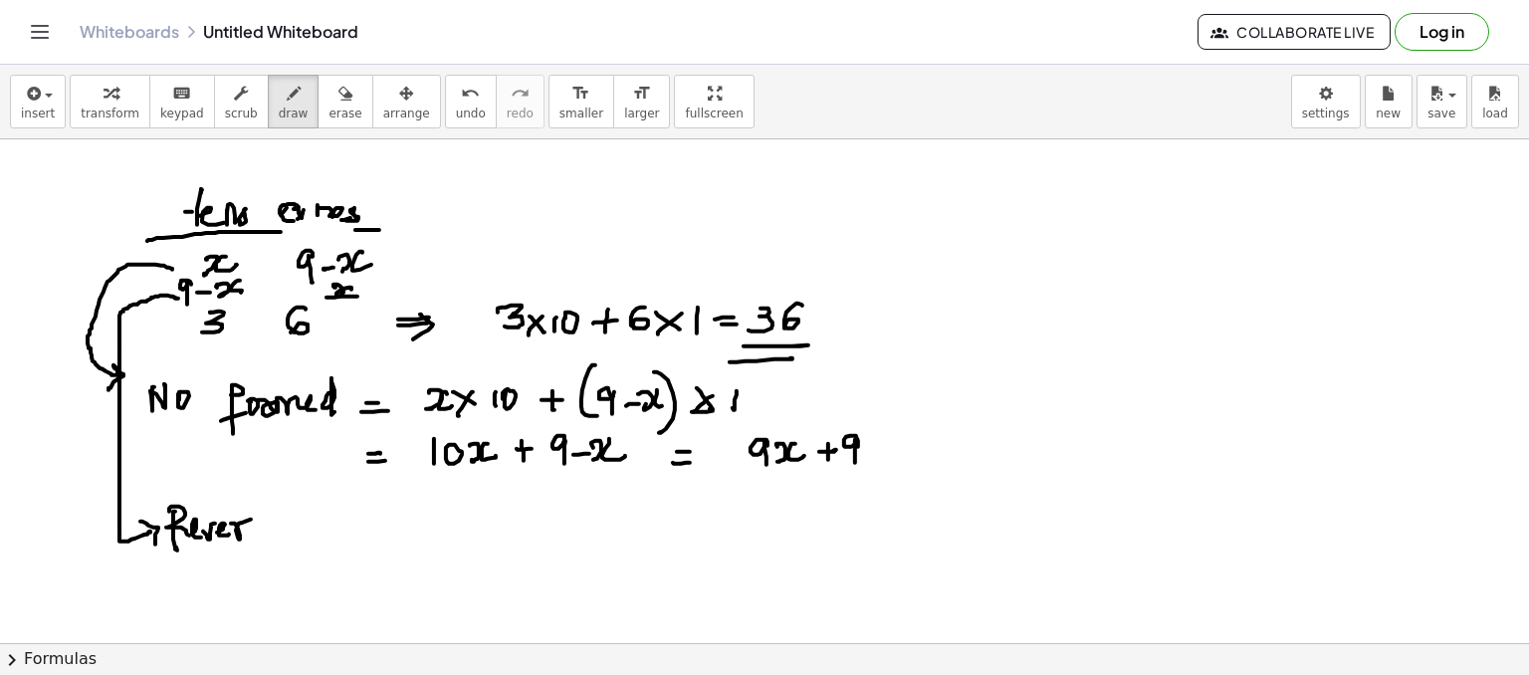
drag, startPoint x: 267, startPoint y: 521, endPoint x: 274, endPoint y: 533, distance: 13.8
drag, startPoint x: 283, startPoint y: 518, endPoint x: 301, endPoint y: 534, distance: 24.0
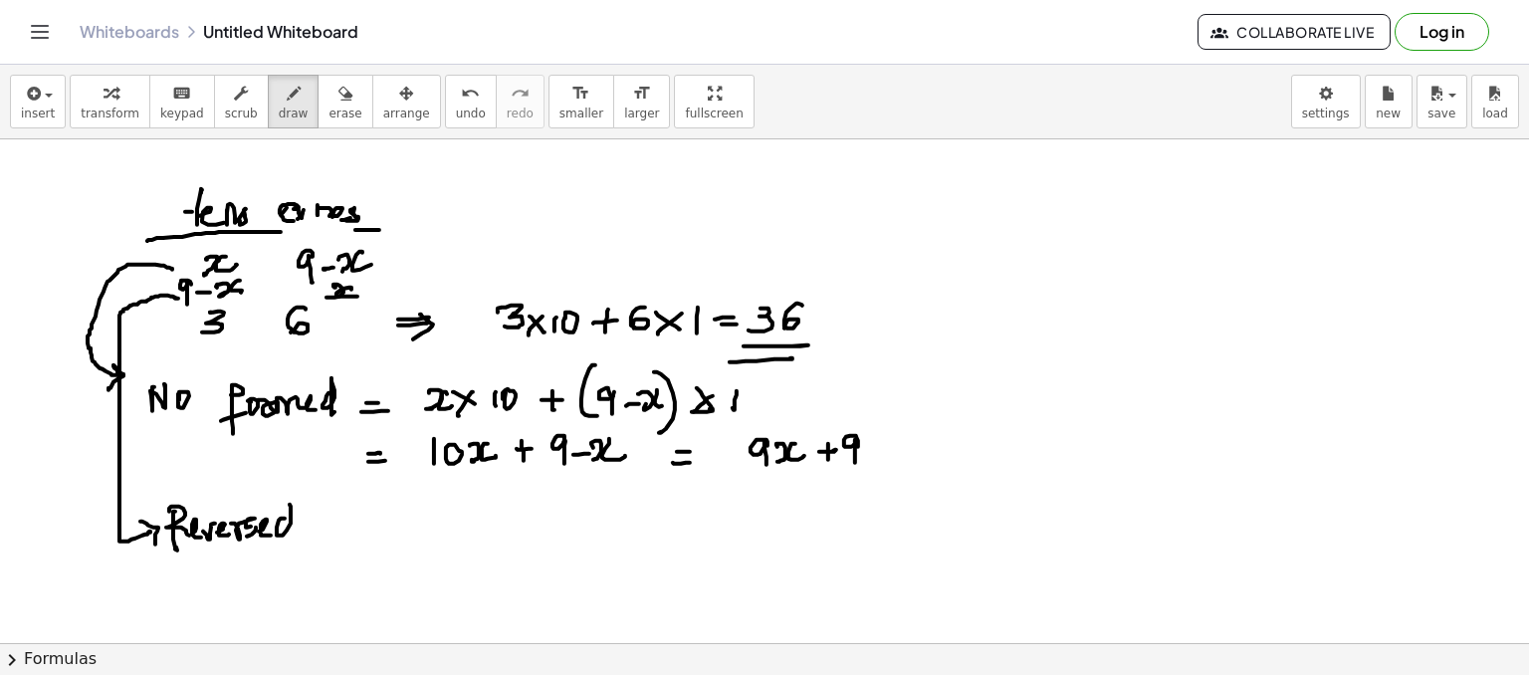
drag, startPoint x: 311, startPoint y: 527, endPoint x: 334, endPoint y: 533, distance: 23.7
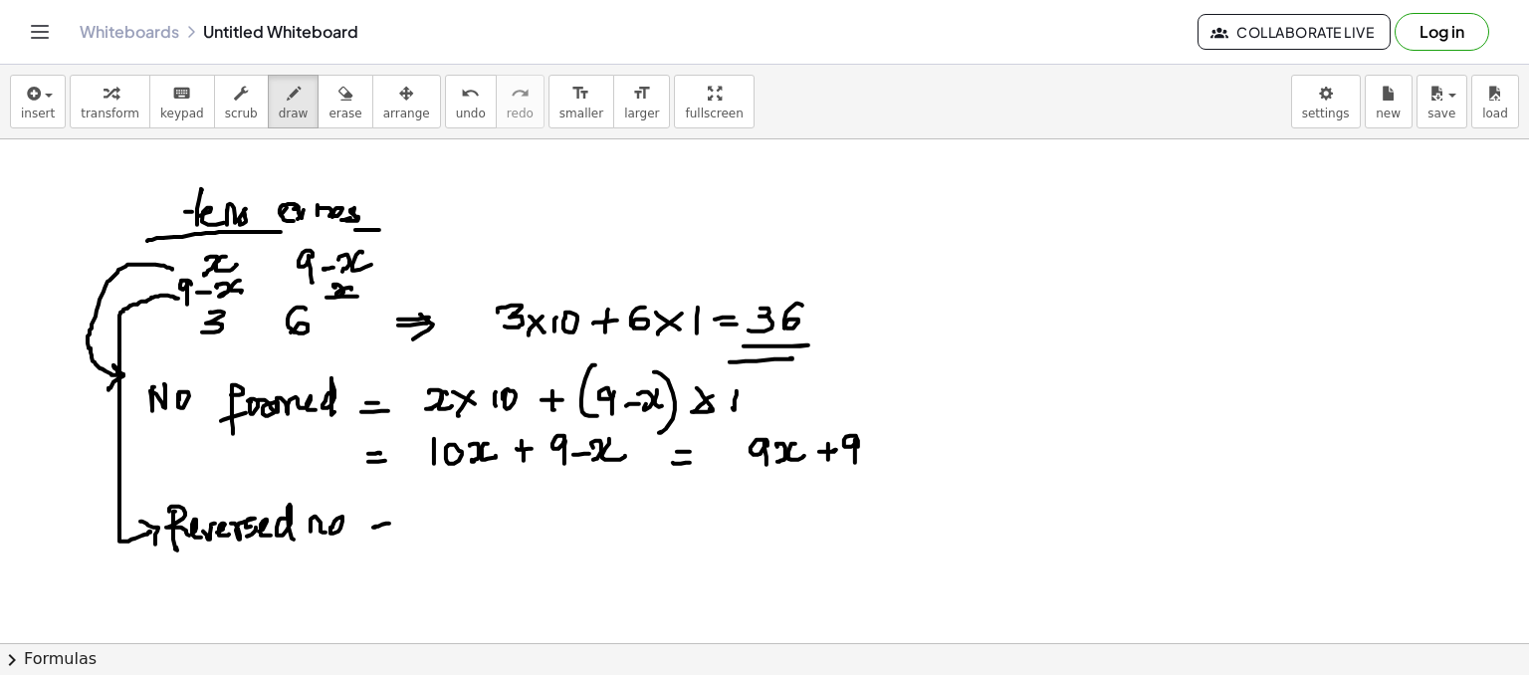
drag, startPoint x: 449, startPoint y: 532, endPoint x: 482, endPoint y: 511, distance: 38.9
drag, startPoint x: 488, startPoint y: 499, endPoint x: 496, endPoint y: 543, distance: 44.5
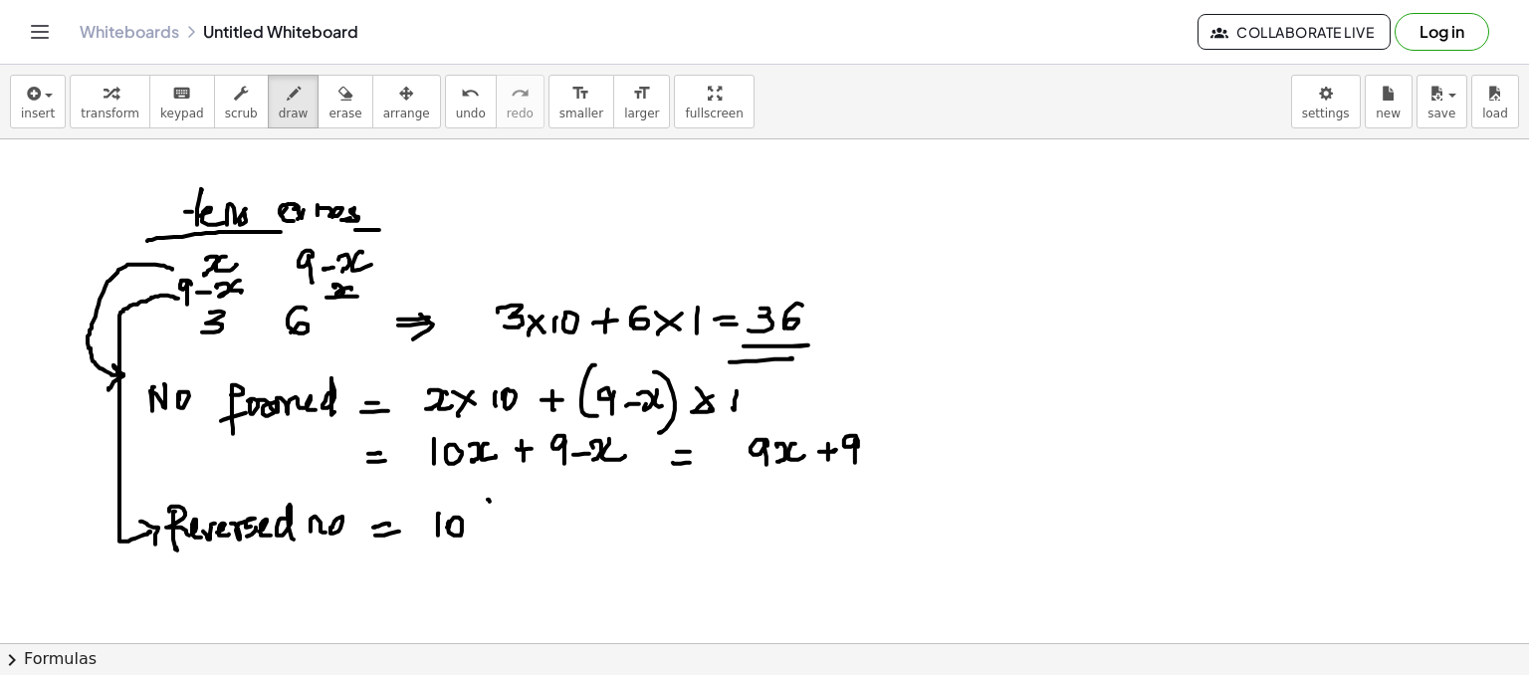
drag, startPoint x: 506, startPoint y: 519, endPoint x: 506, endPoint y: 535, distance: 15.9
drag, startPoint x: 519, startPoint y: 524, endPoint x: 534, endPoint y: 522, distance: 15.1
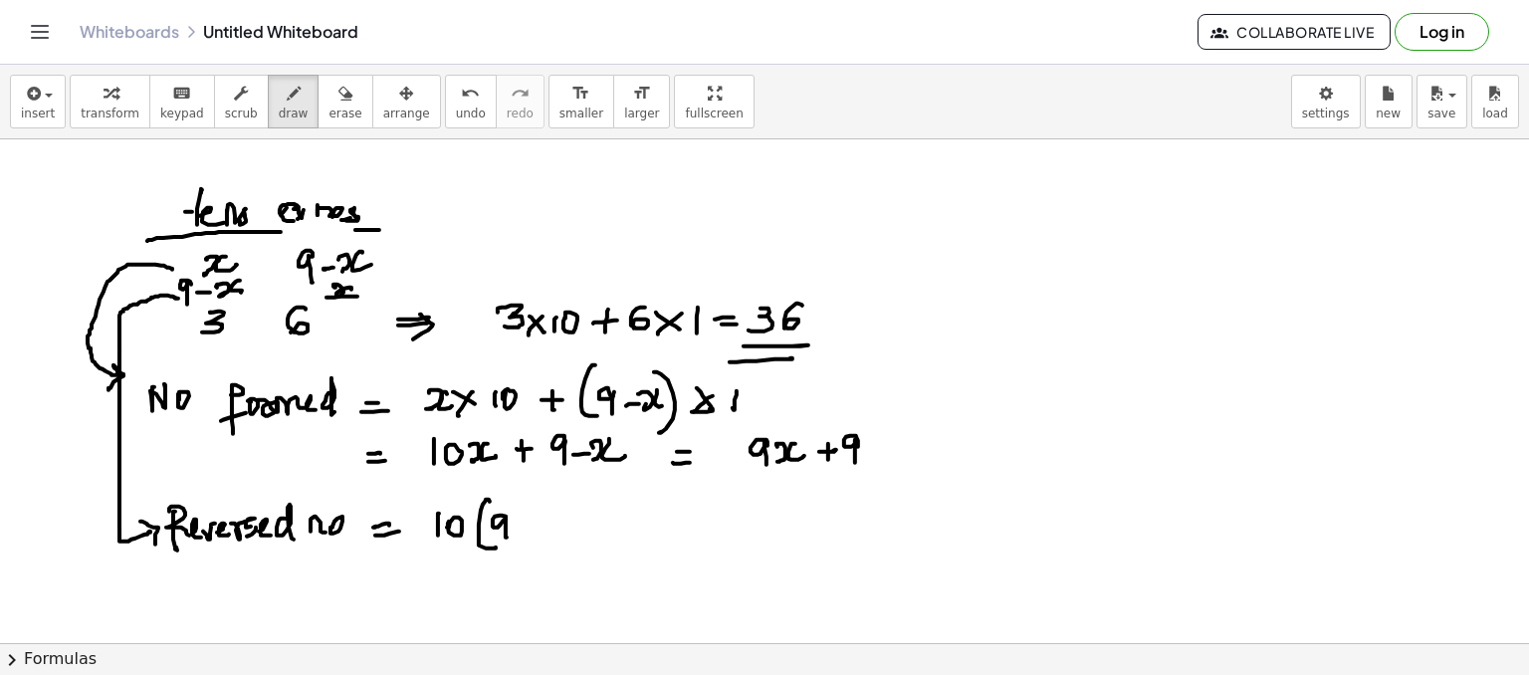
drag, startPoint x: 541, startPoint y: 531, endPoint x: 541, endPoint y: 519, distance: 11.9
drag, startPoint x: 546, startPoint y: 514, endPoint x: 558, endPoint y: 514, distance: 11.9
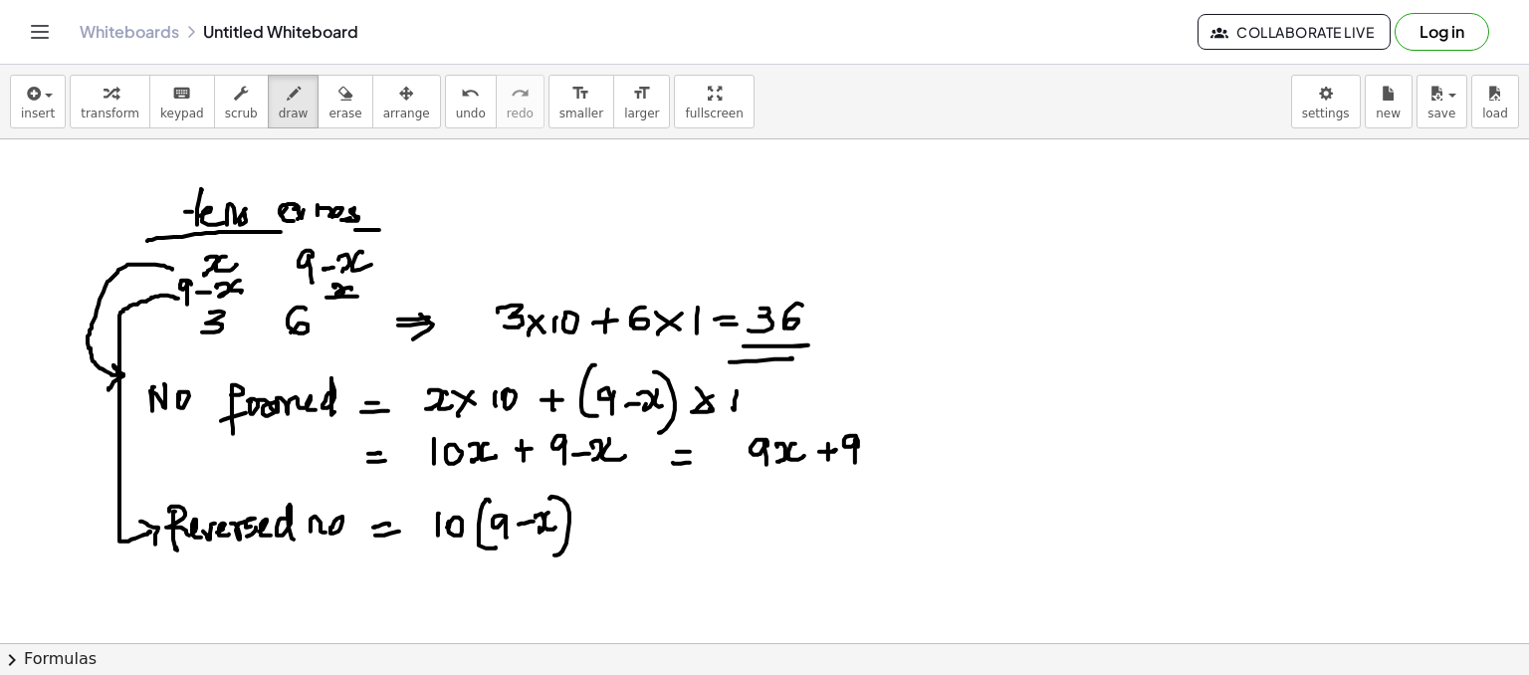
drag, startPoint x: 570, startPoint y: 512, endPoint x: 562, endPoint y: 545, distance: 33.8
drag, startPoint x: 590, startPoint y: 524, endPoint x: 621, endPoint y: 519, distance: 31.3
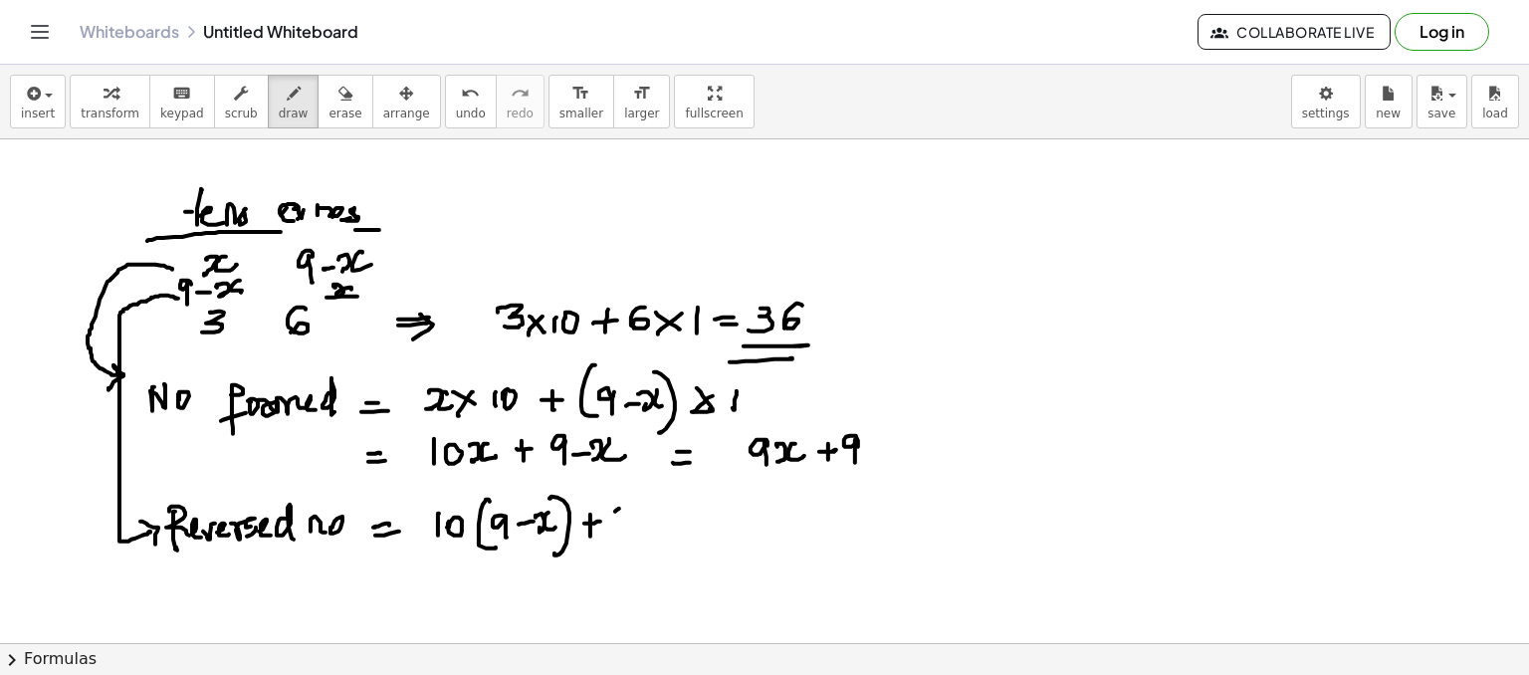
drag, startPoint x: 619, startPoint y: 508, endPoint x: 633, endPoint y: 511, distance: 14.3
drag, startPoint x: 632, startPoint y: 525, endPoint x: 645, endPoint y: 517, distance: 15.2
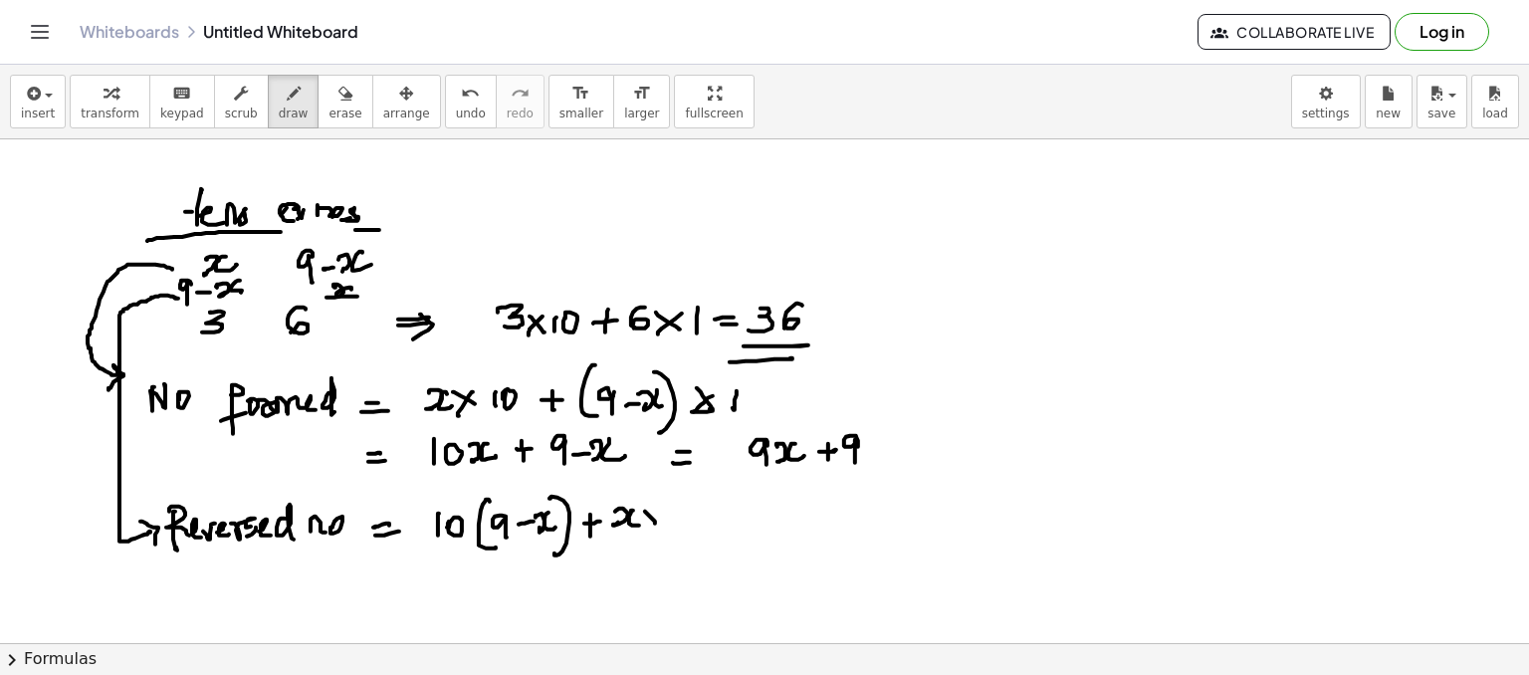
drag, startPoint x: 655, startPoint y: 512, endPoint x: 645, endPoint y: 525, distance: 16.3
drag, startPoint x: 677, startPoint y: 509, endPoint x: 686, endPoint y: 517, distance: 12.0
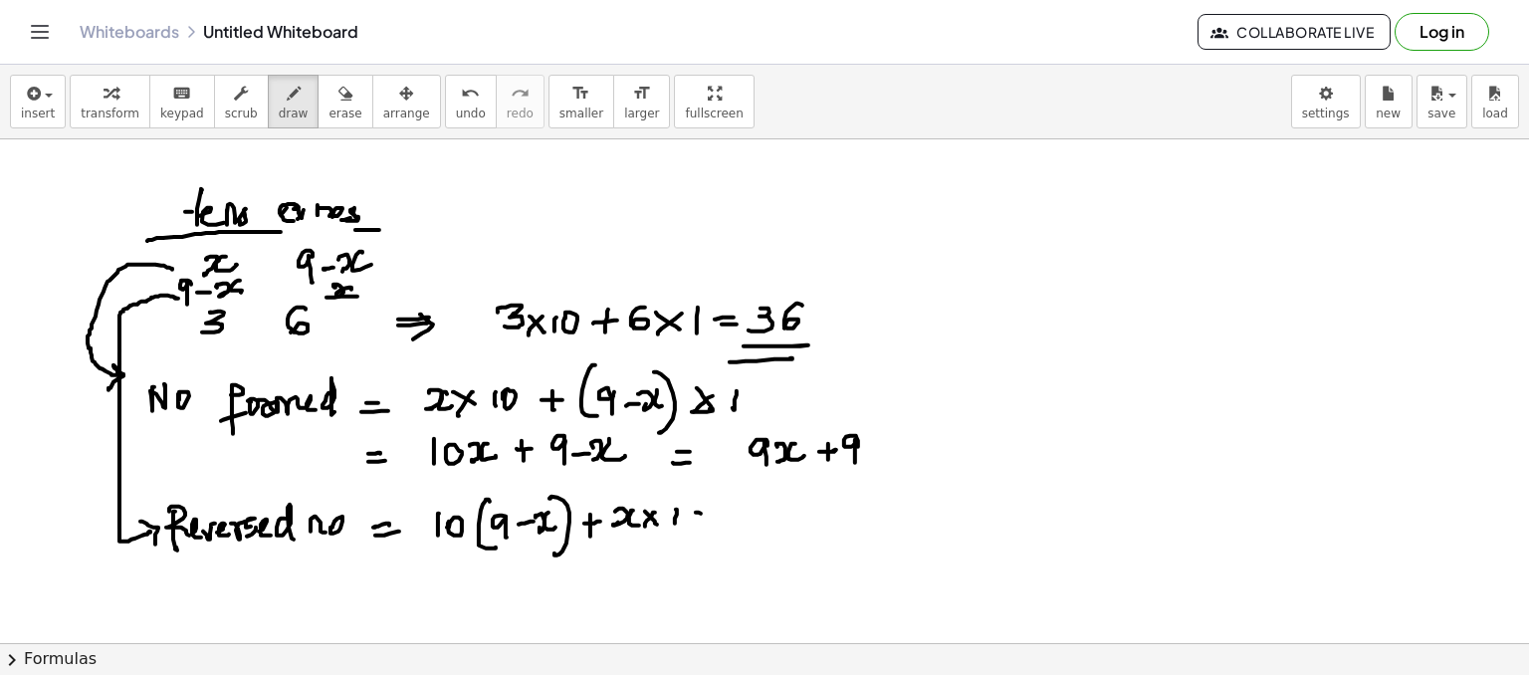
drag, startPoint x: 697, startPoint y: 520, endPoint x: 709, endPoint y: 516, distance: 12.6
drag, startPoint x: 750, startPoint y: 506, endPoint x: 749, endPoint y: 524, distance: 18.0
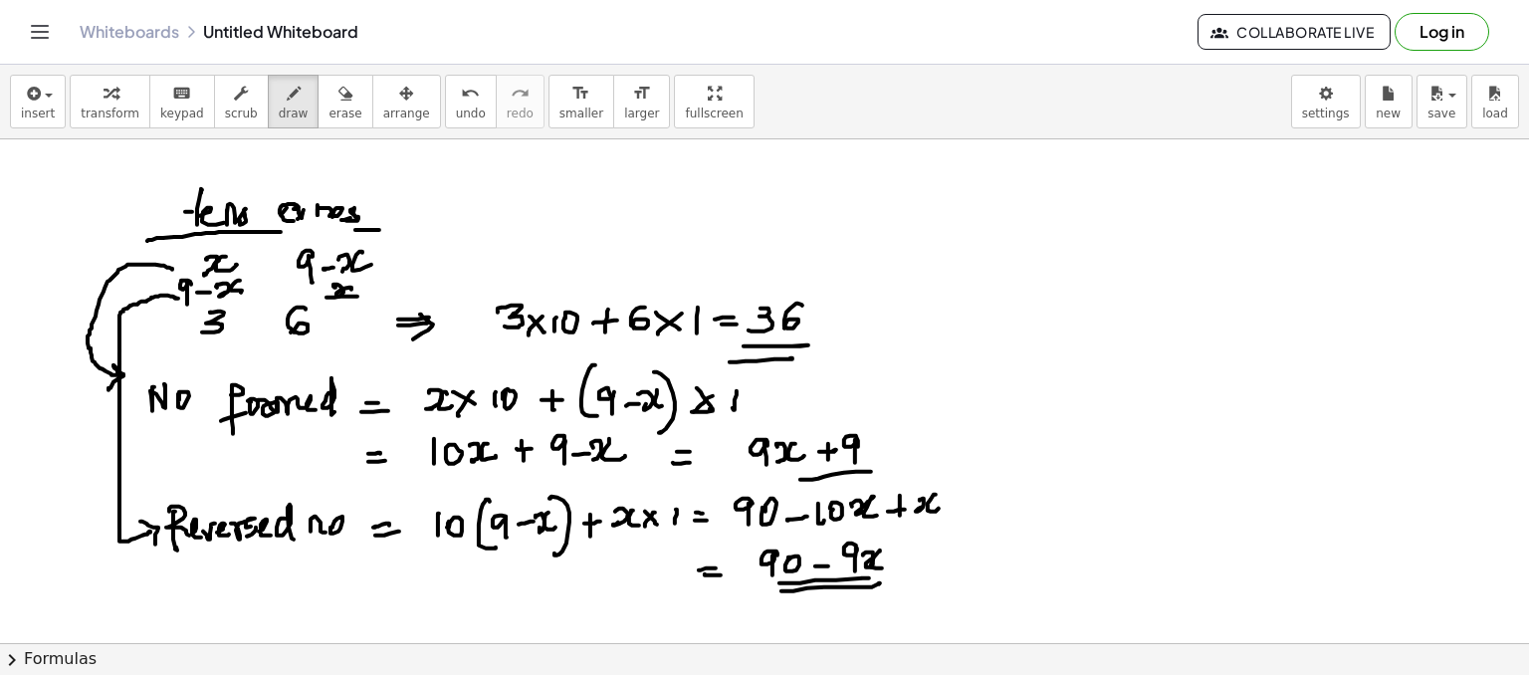
drag, startPoint x: 651, startPoint y: 157, endPoint x: 669, endPoint y: 184, distance: 32.3
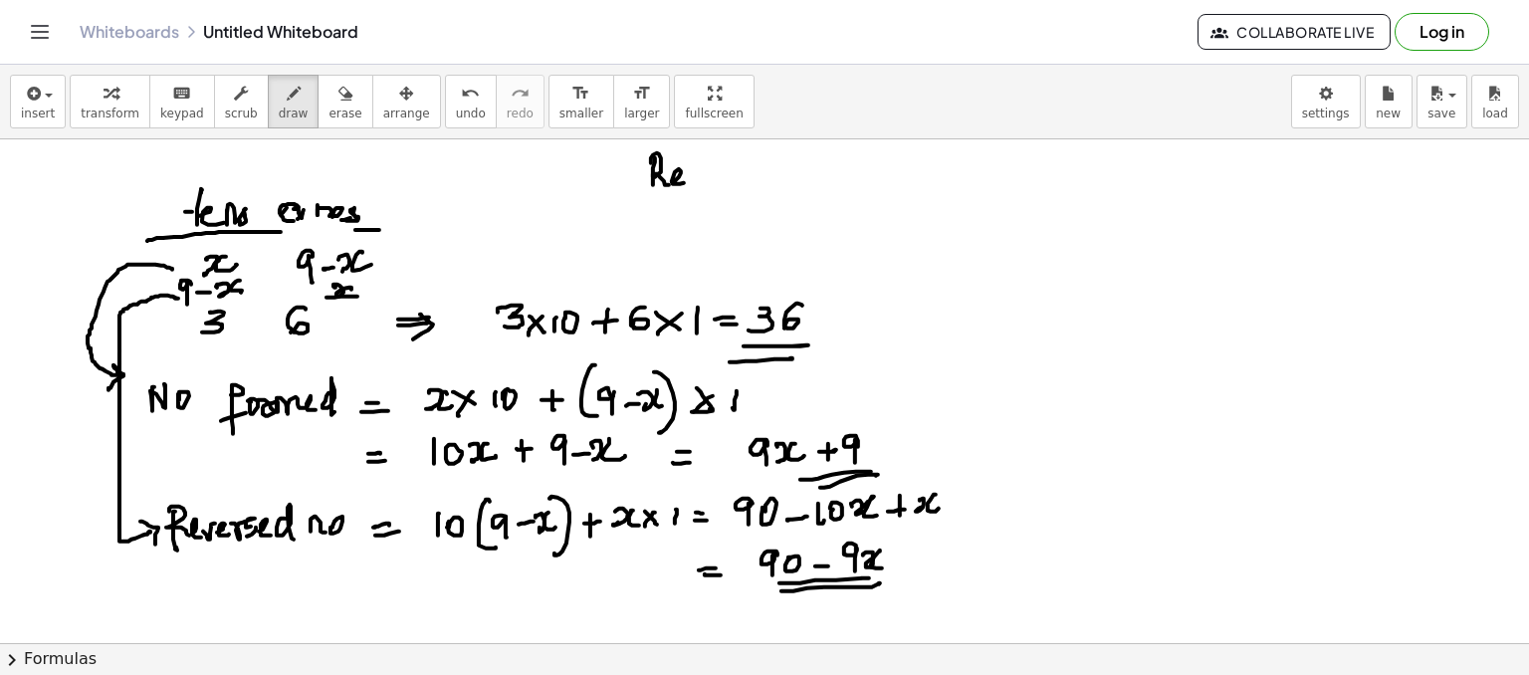
drag, startPoint x: 693, startPoint y: 181, endPoint x: 697, endPoint y: 171, distance: 10.7
drag, startPoint x: 724, startPoint y: 172, endPoint x: 745, endPoint y: 168, distance: 21.3
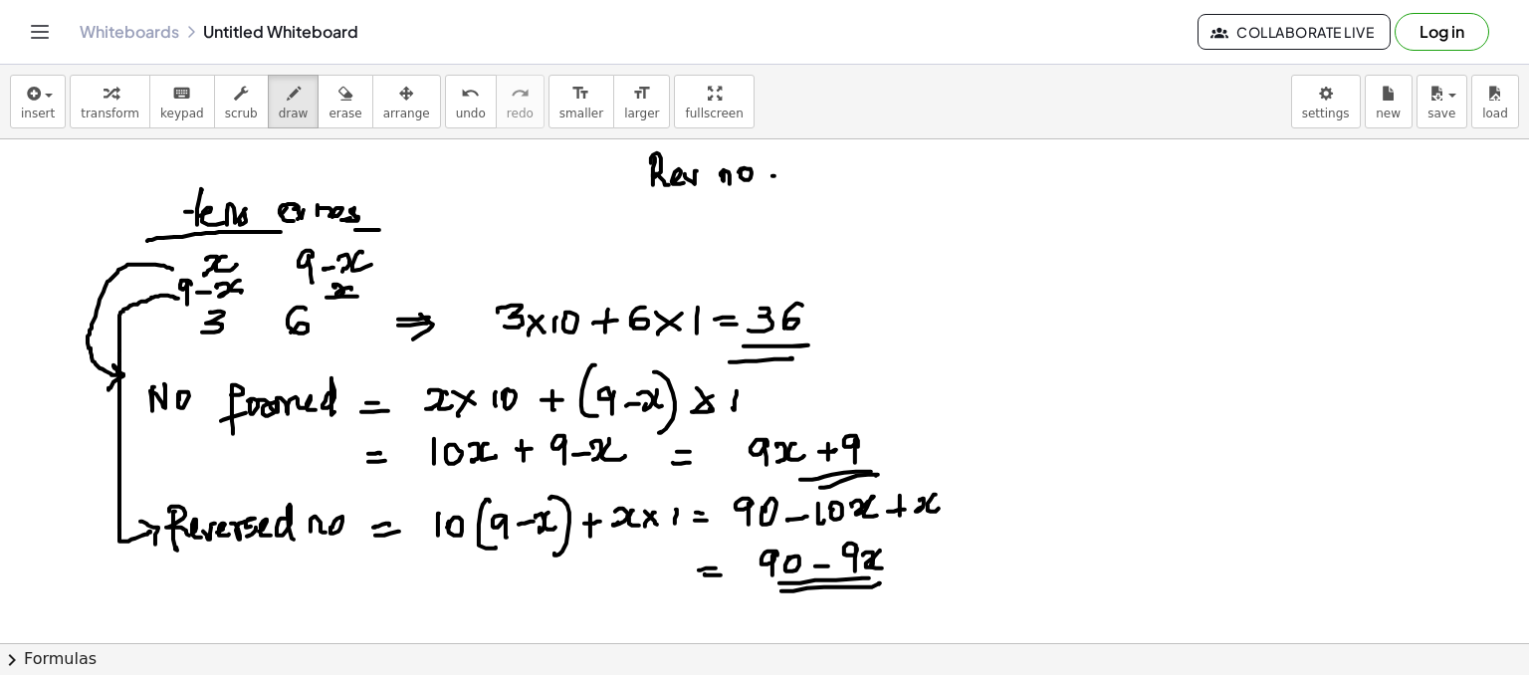
drag, startPoint x: 778, startPoint y: 184, endPoint x: 799, endPoint y: 174, distance: 23.2
drag, startPoint x: 860, startPoint y: 171, endPoint x: 868, endPoint y: 180, distance: 12.0
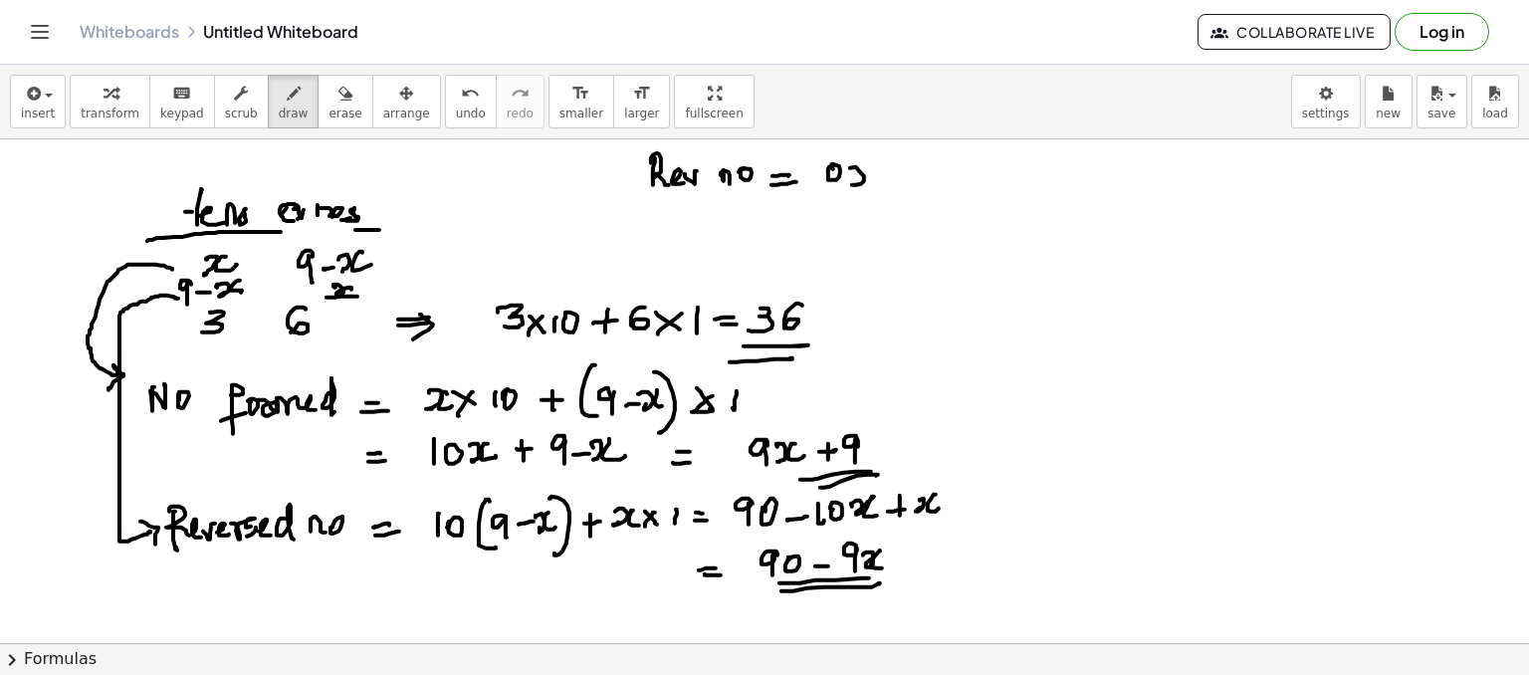
drag, startPoint x: 886, startPoint y: 181, endPoint x: 908, endPoint y: 171, distance: 24.1
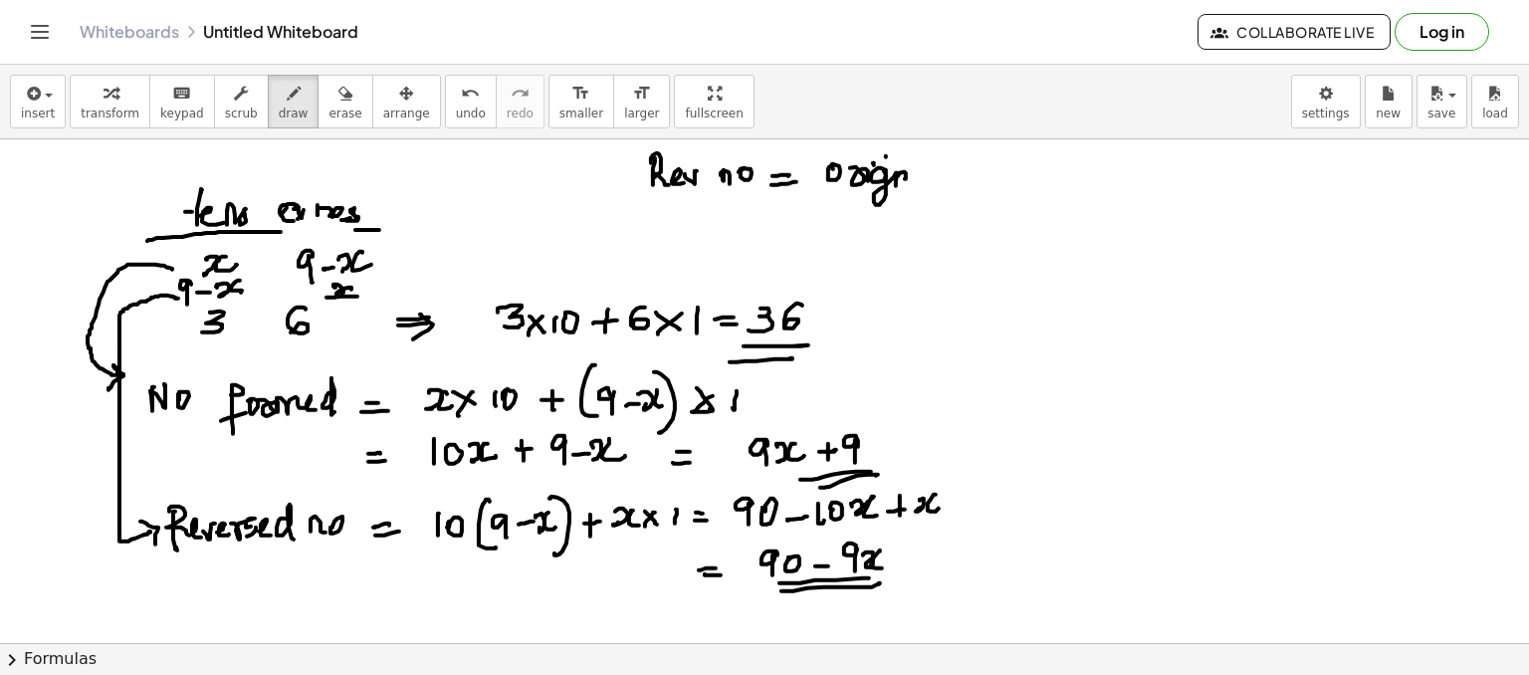
drag, startPoint x: 904, startPoint y: 184, endPoint x: 920, endPoint y: 185, distance: 16.0
drag, startPoint x: 933, startPoint y: 172, endPoint x: 948, endPoint y: 181, distance: 17.4
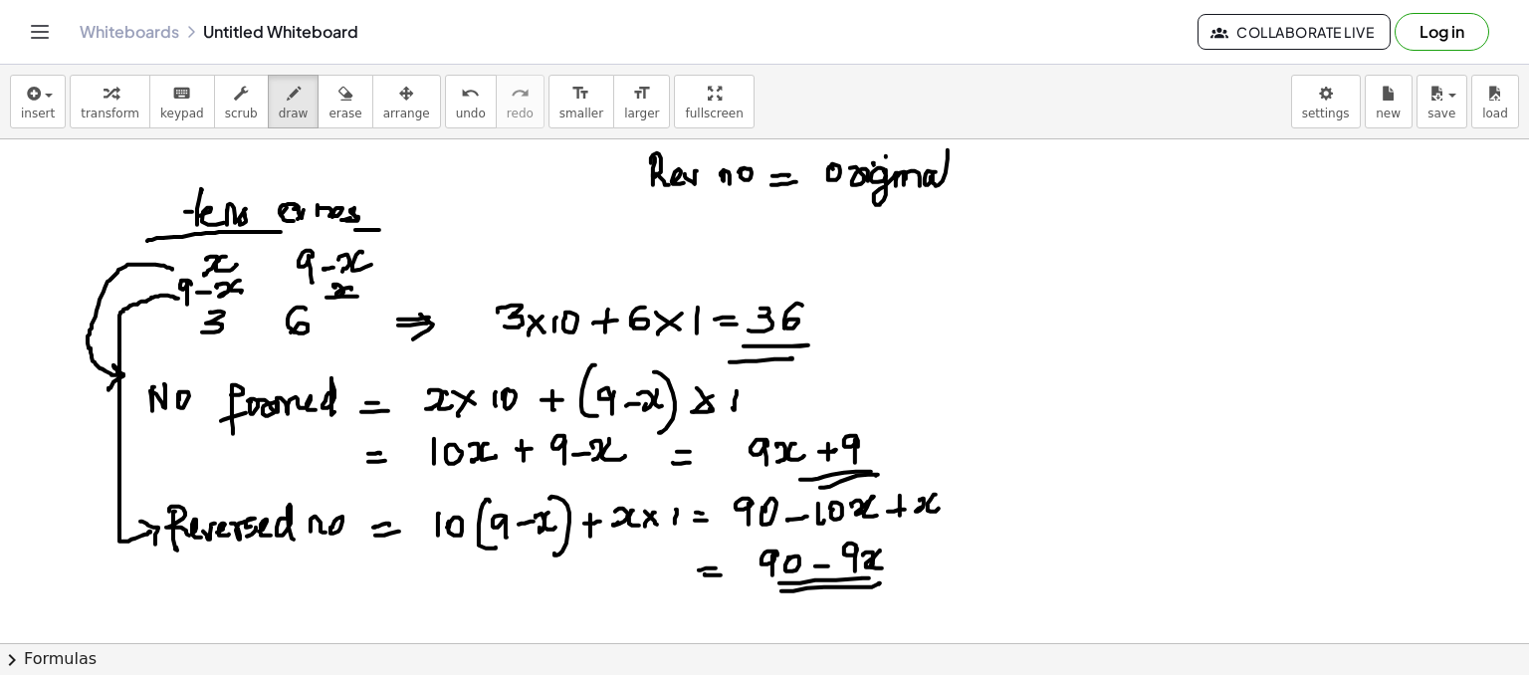
drag, startPoint x: 988, startPoint y: 183, endPoint x: 981, endPoint y: 173, distance: 12.2
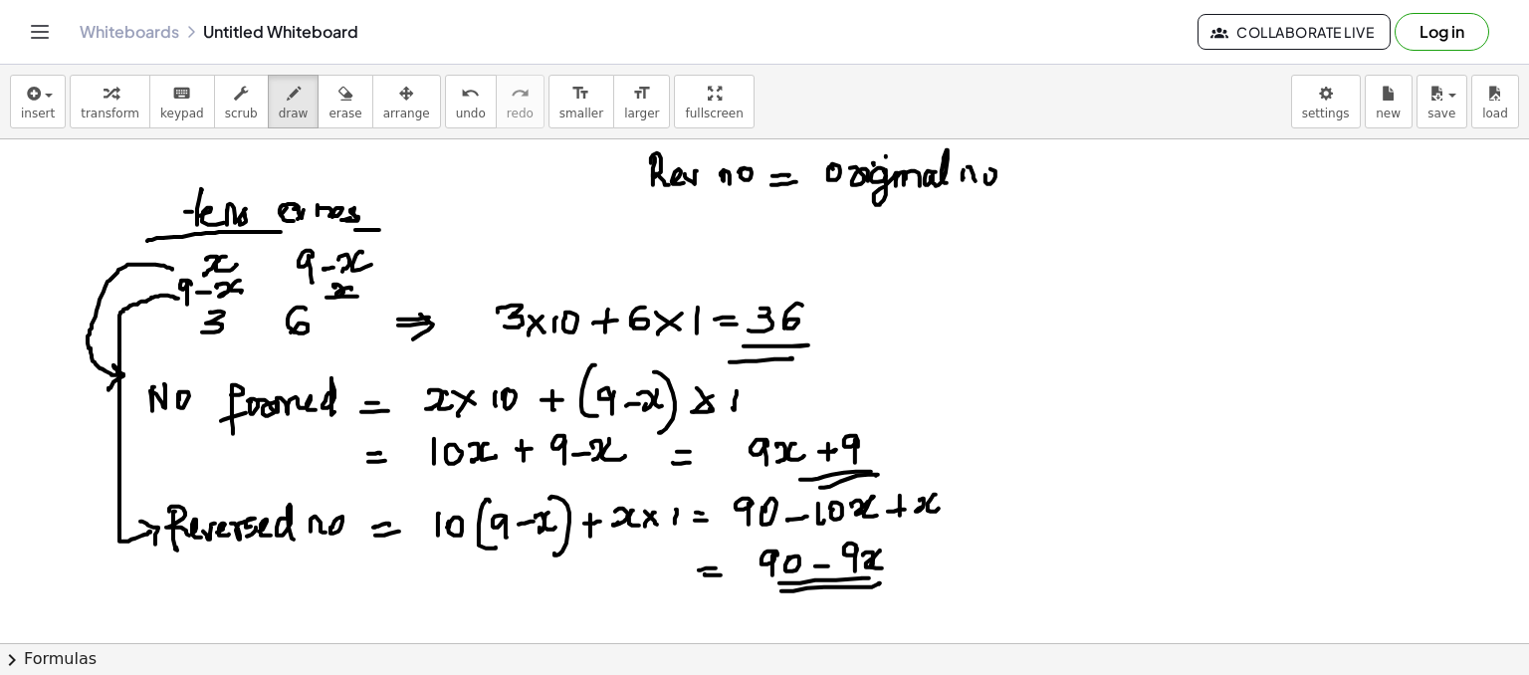
drag, startPoint x: 1079, startPoint y: 153, endPoint x: 1064, endPoint y: 158, distance: 15.7
drag, startPoint x: 1076, startPoint y: 157, endPoint x: 1075, endPoint y: 174, distance: 17.0
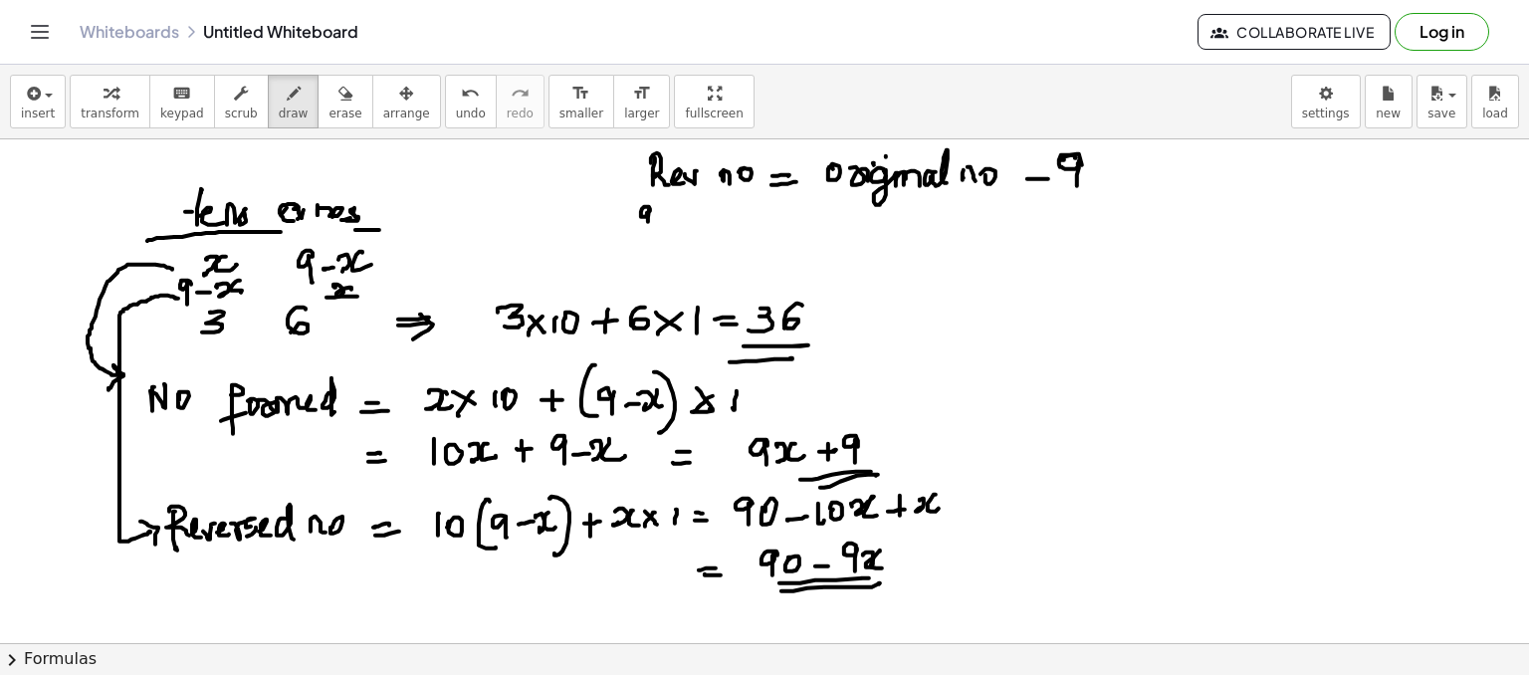
drag, startPoint x: 649, startPoint y: 211, endPoint x: 649, endPoint y: 232, distance: 20.9
drag, startPoint x: 706, startPoint y: 216, endPoint x: 708, endPoint y: 232, distance: 16.1
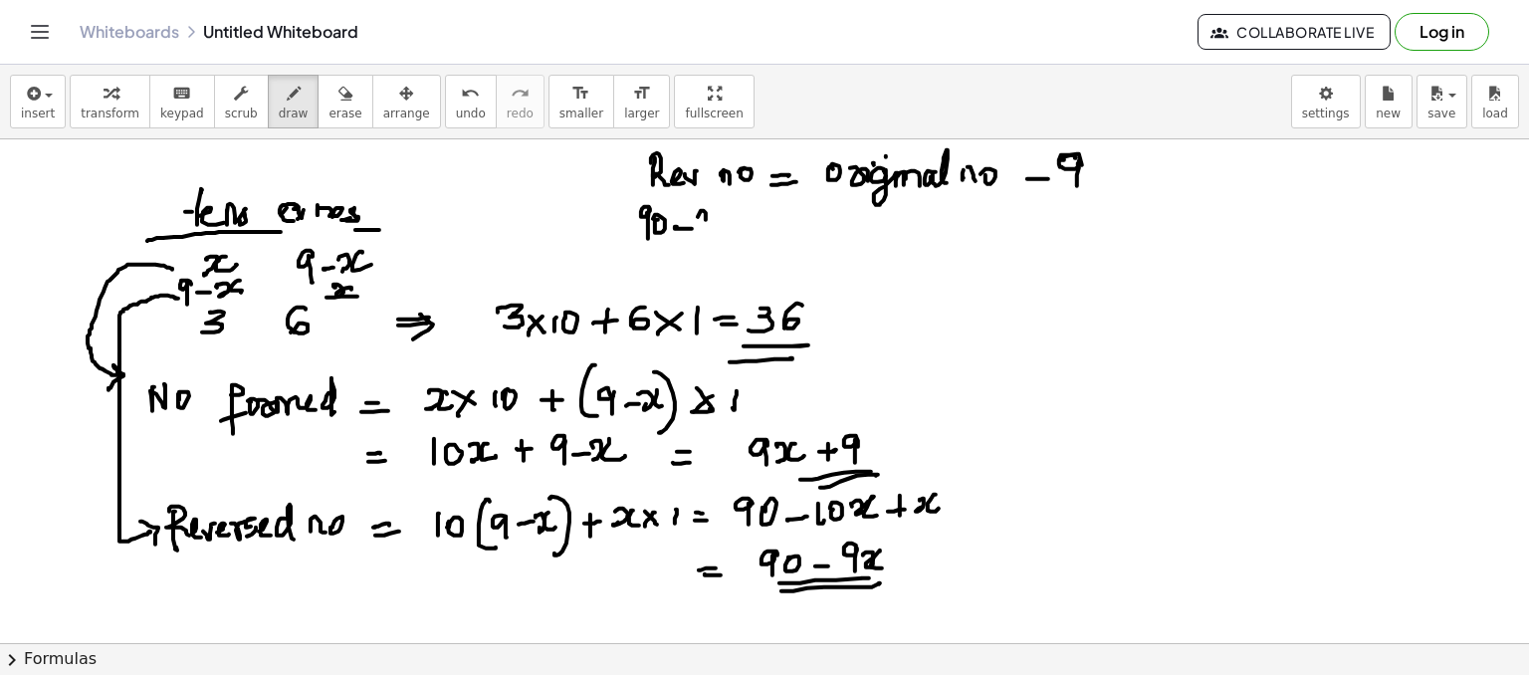
drag, startPoint x: 728, startPoint y: 228, endPoint x: 734, endPoint y: 216, distance: 13.4
drag, startPoint x: 734, startPoint y: 216, endPoint x: 741, endPoint y: 228, distance: 13.8
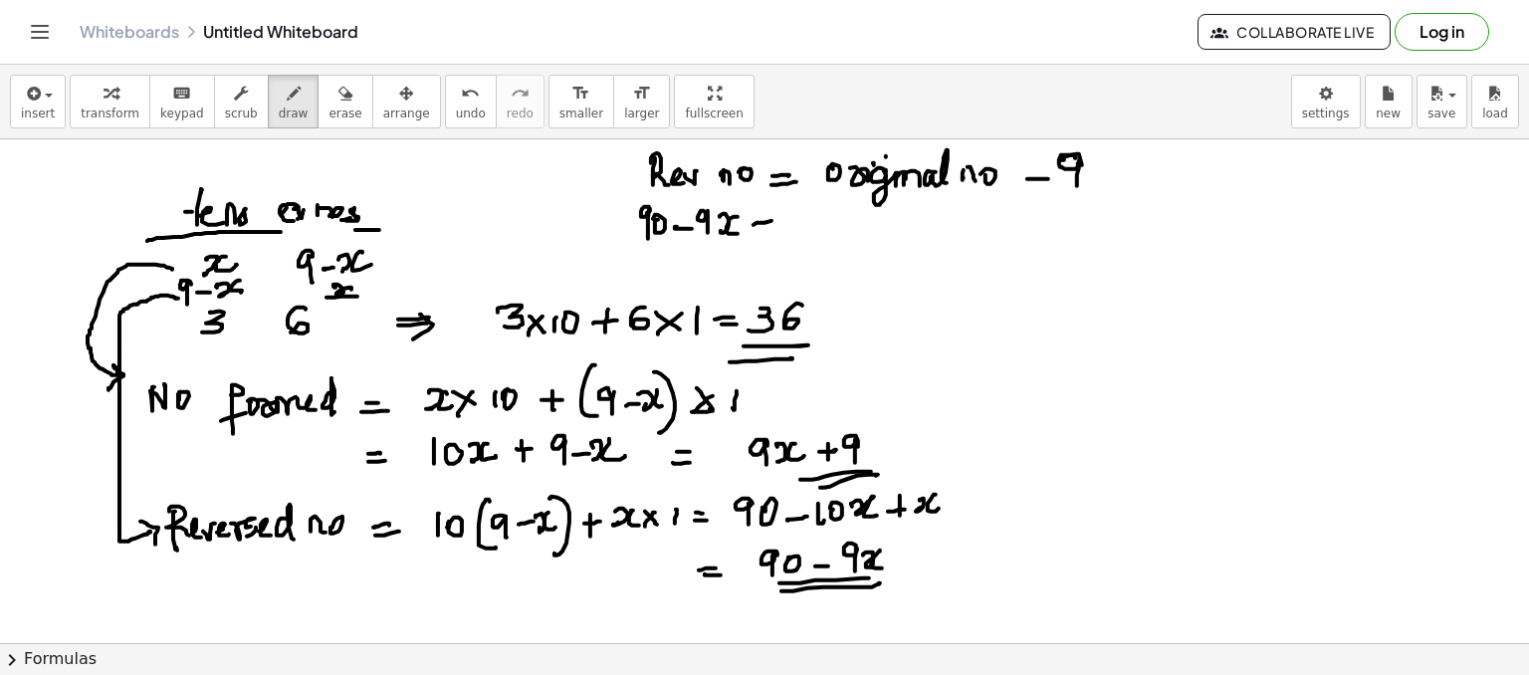
drag, startPoint x: 761, startPoint y: 231, endPoint x: 778, endPoint y: 227, distance: 17.4
drag, startPoint x: 843, startPoint y: 216, endPoint x: 848, endPoint y: 238, distance: 22.5
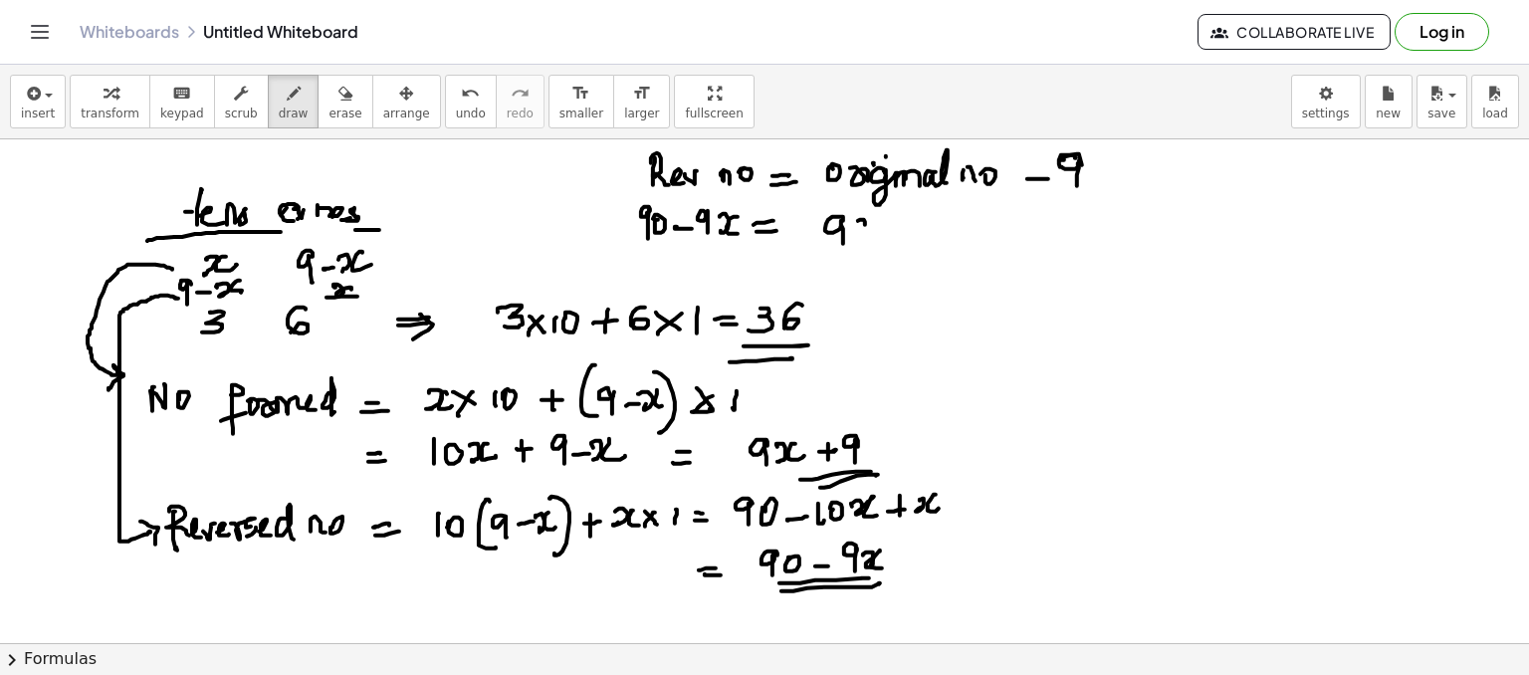
drag, startPoint x: 872, startPoint y: 217, endPoint x: 882, endPoint y: 228, distance: 14.8
drag, startPoint x: 895, startPoint y: 227, endPoint x: 906, endPoint y: 225, distance: 11.1
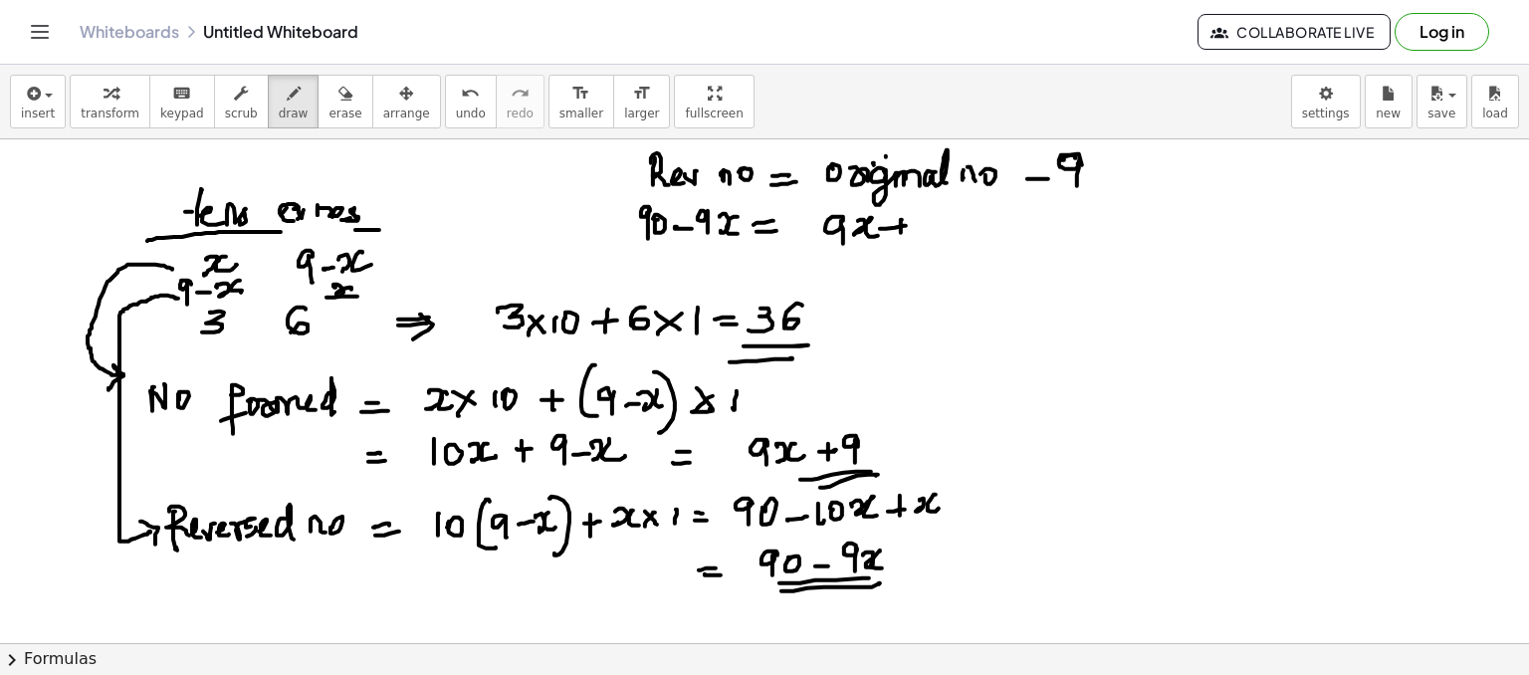
drag, startPoint x: 901, startPoint y: 220, endPoint x: 916, endPoint y: 225, distance: 15.7
drag, startPoint x: 921, startPoint y: 211, endPoint x: 928, endPoint y: 232, distance: 22.0
drag, startPoint x: 953, startPoint y: 223, endPoint x: 998, endPoint y: 218, distance: 45.1
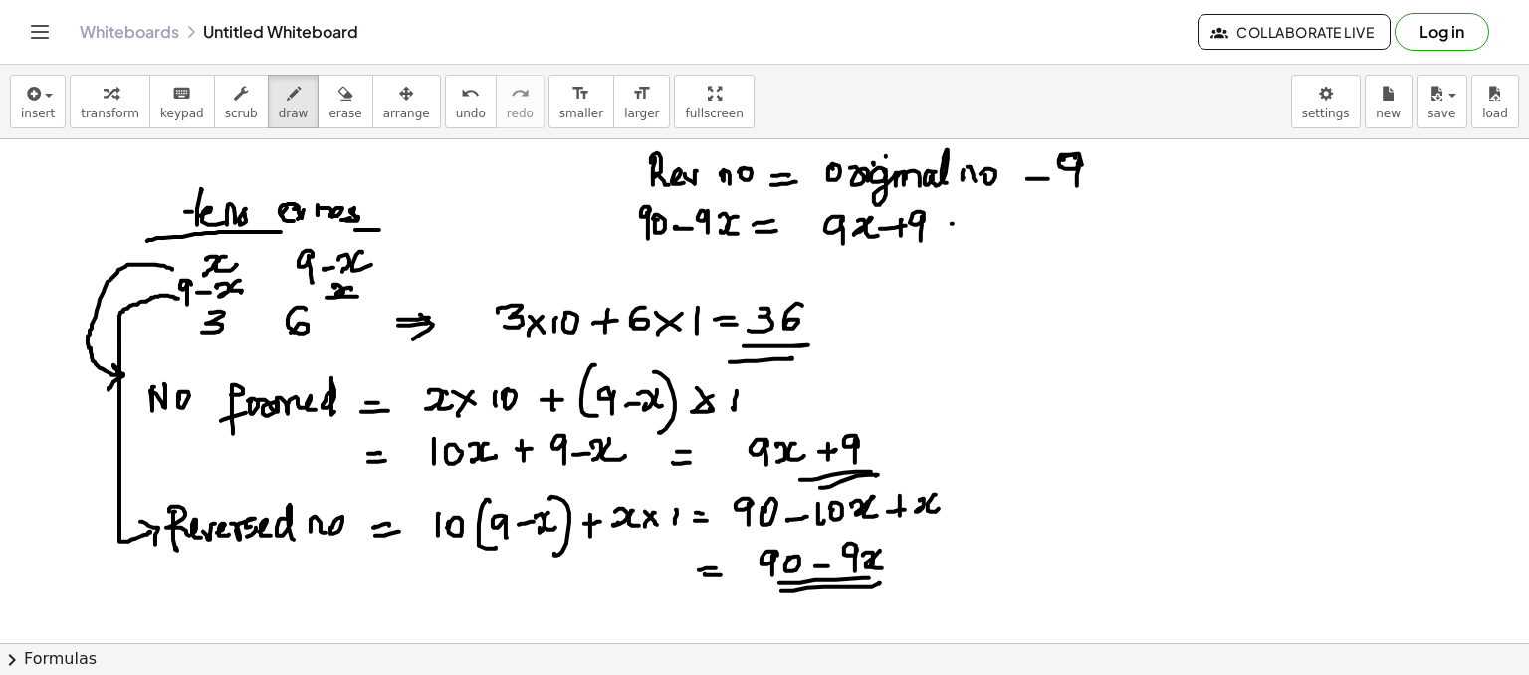
drag, startPoint x: 1020, startPoint y: 217, endPoint x: 1020, endPoint y: 232, distance: 14.9
drag, startPoint x: 697, startPoint y: 263, endPoint x: 695, endPoint y: 276, distance: 13.1
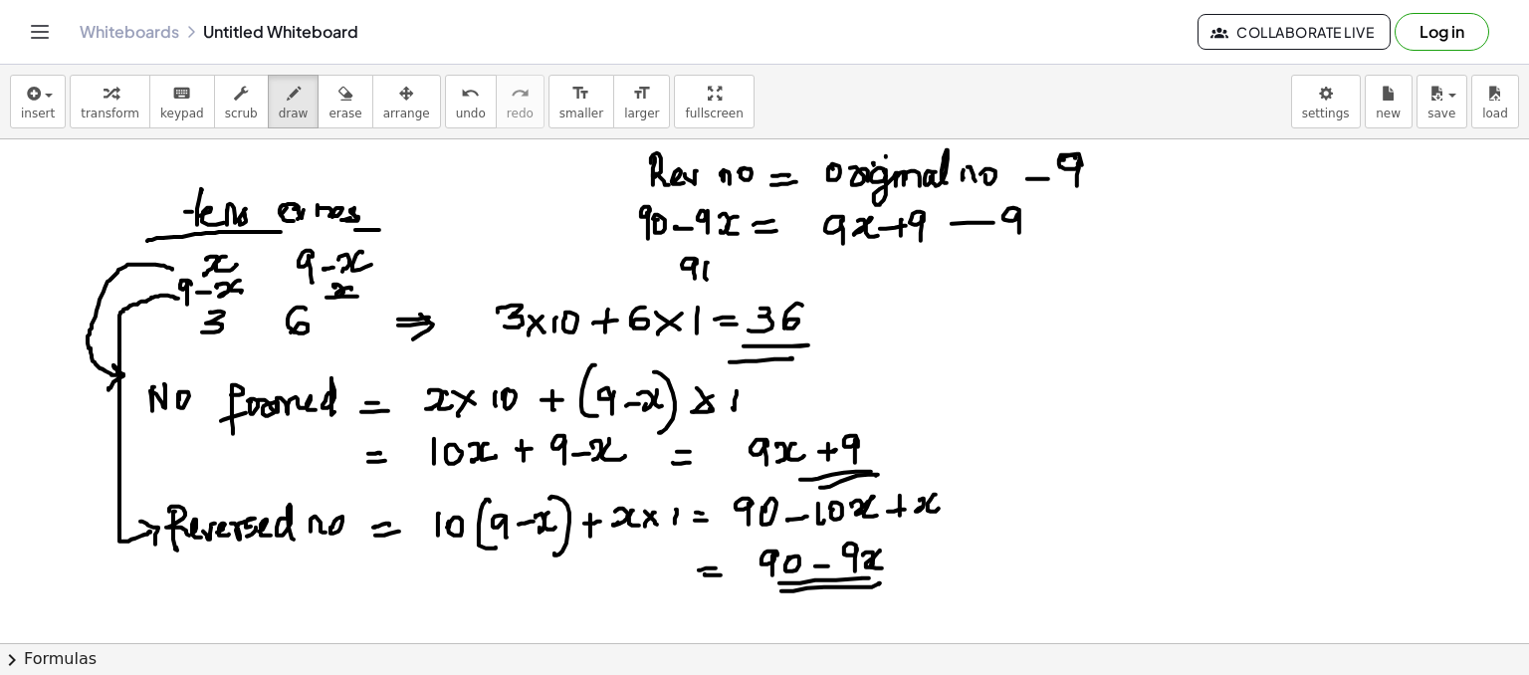
drag, startPoint x: 706, startPoint y: 264, endPoint x: 730, endPoint y: 269, distance: 24.4
drag, startPoint x: 770, startPoint y: 257, endPoint x: 770, endPoint y: 270, distance: 12.9
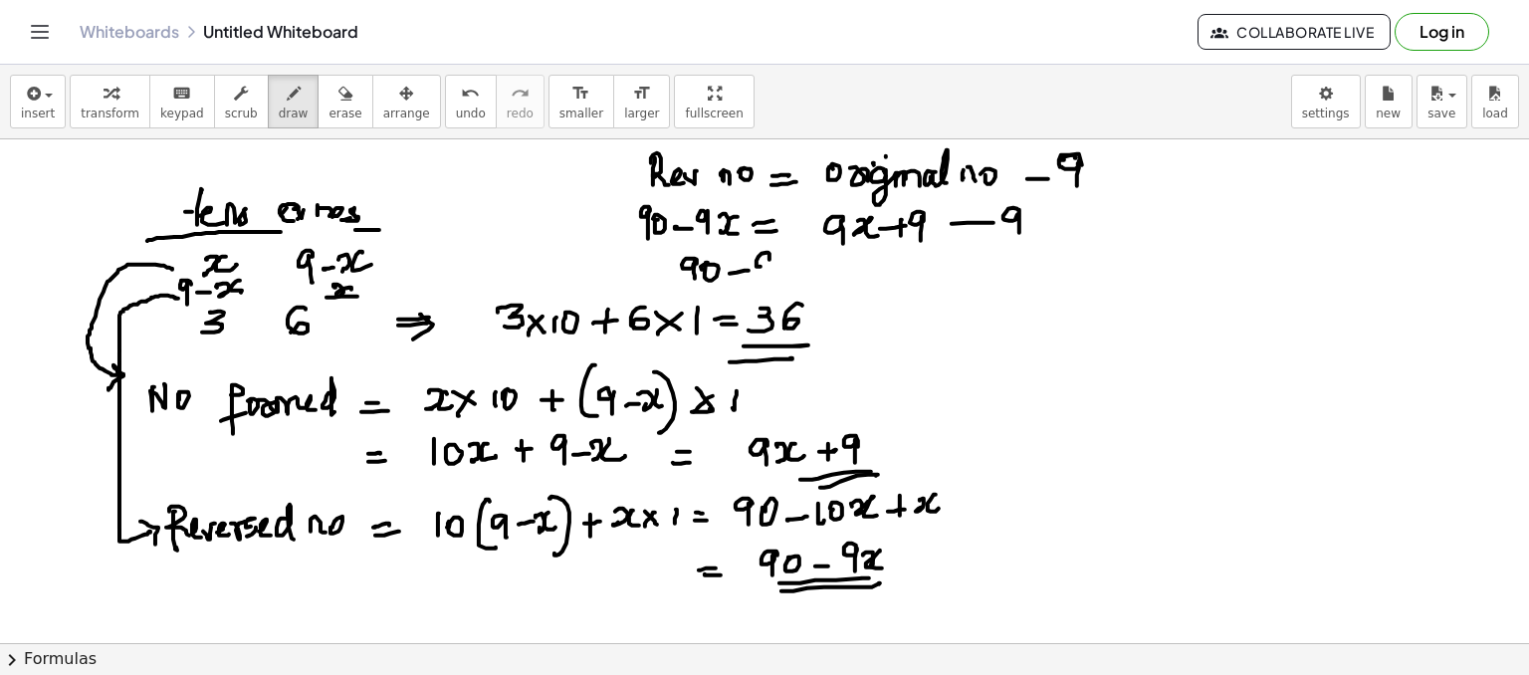
drag, startPoint x: 790, startPoint y: 275, endPoint x: 801, endPoint y: 260, distance: 18.5
drag, startPoint x: 801, startPoint y: 260, endPoint x: 810, endPoint y: 273, distance: 15.7
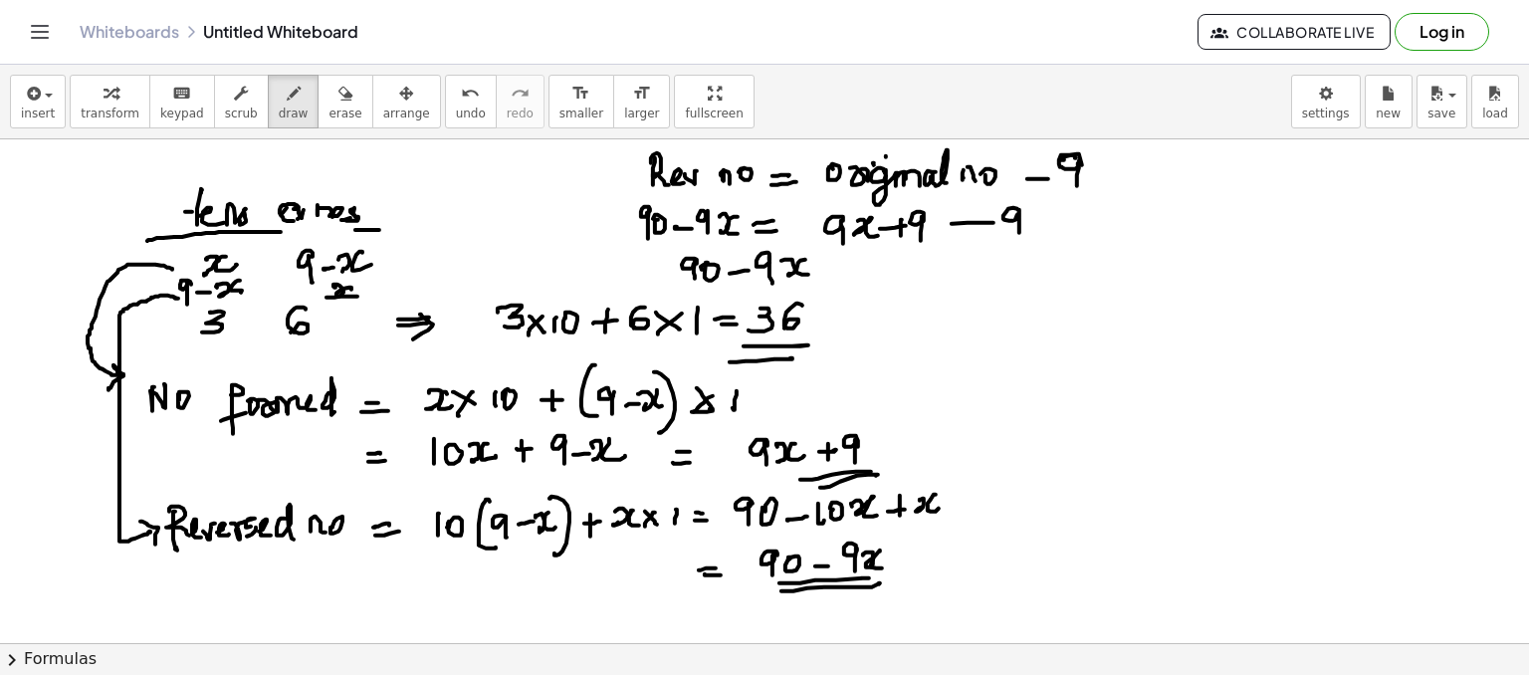
drag, startPoint x: 848, startPoint y: 275, endPoint x: 909, endPoint y: 267, distance: 61.3
drag, startPoint x: 933, startPoint y: 260, endPoint x: 943, endPoint y: 270, distance: 14.1
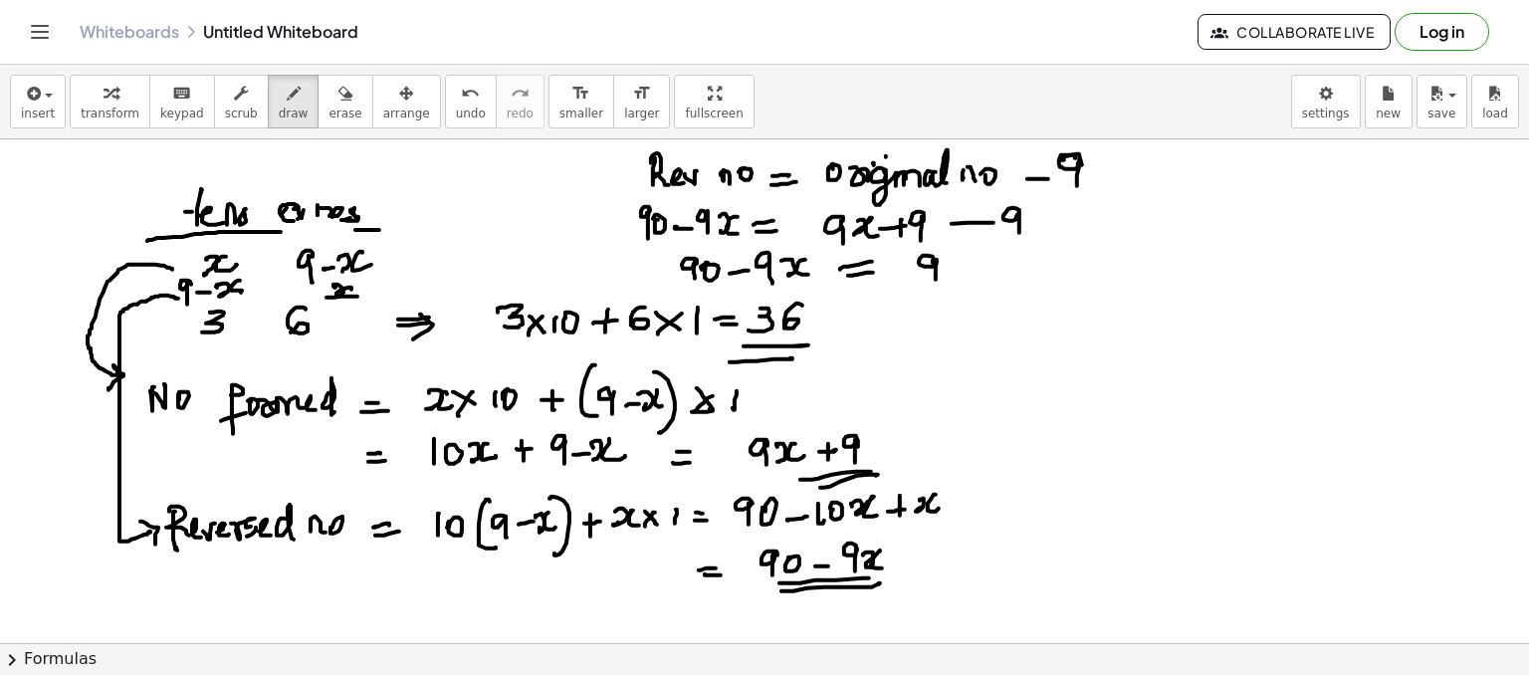
drag, startPoint x: 915, startPoint y: 316, endPoint x: 906, endPoint y: 335, distance: 20.9
drag, startPoint x: 932, startPoint y: 314, endPoint x: 943, endPoint y: 316, distance: 11.1
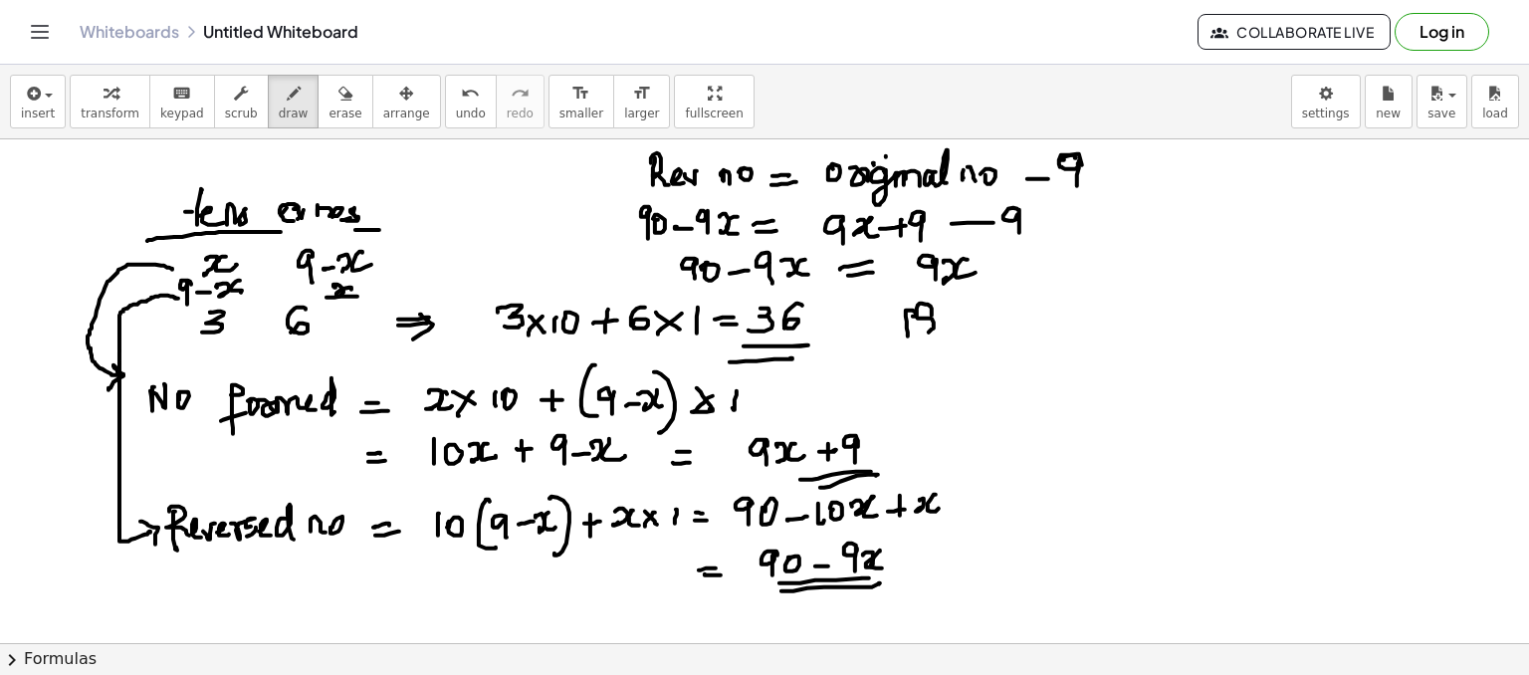
drag, startPoint x: 955, startPoint y: 313, endPoint x: 974, endPoint y: 318, distance: 19.6
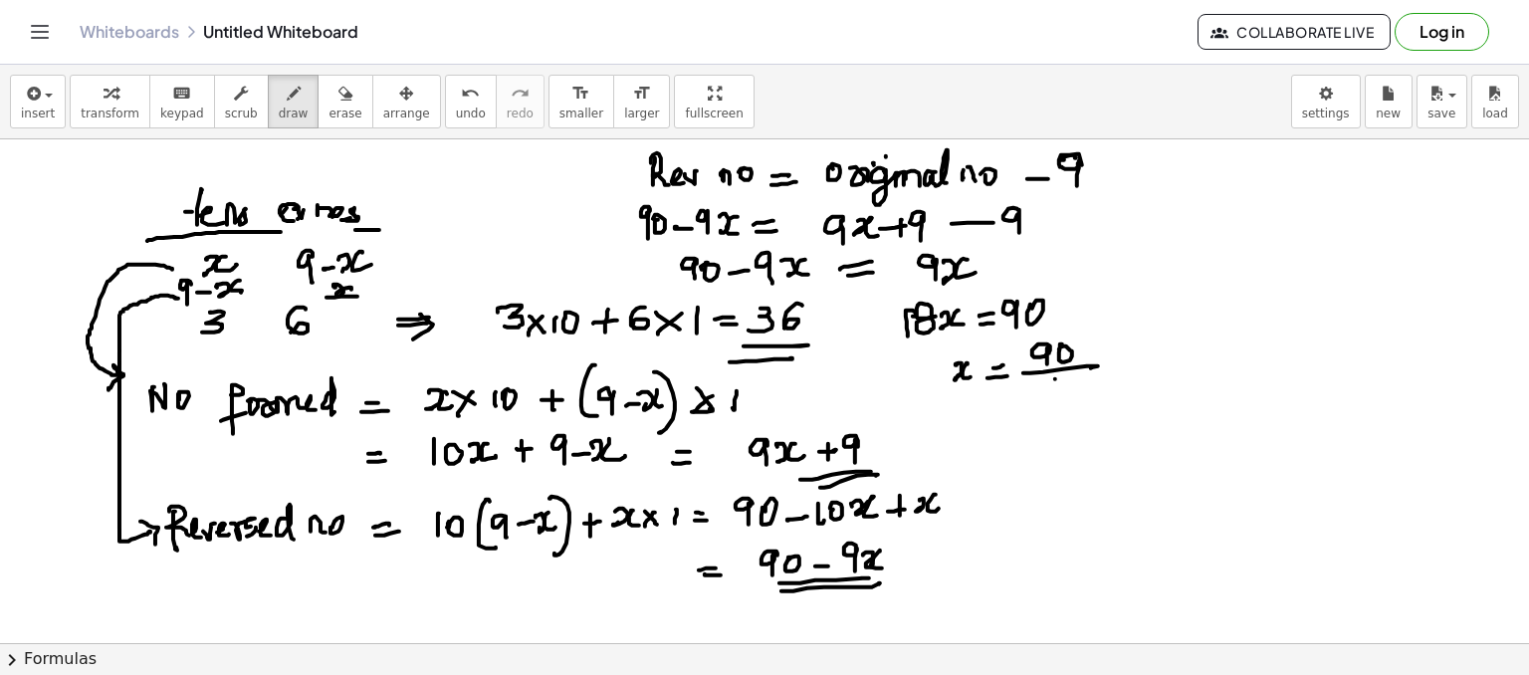
drag, startPoint x: 1032, startPoint y: 359, endPoint x: 1071, endPoint y: 332, distance: 48.6
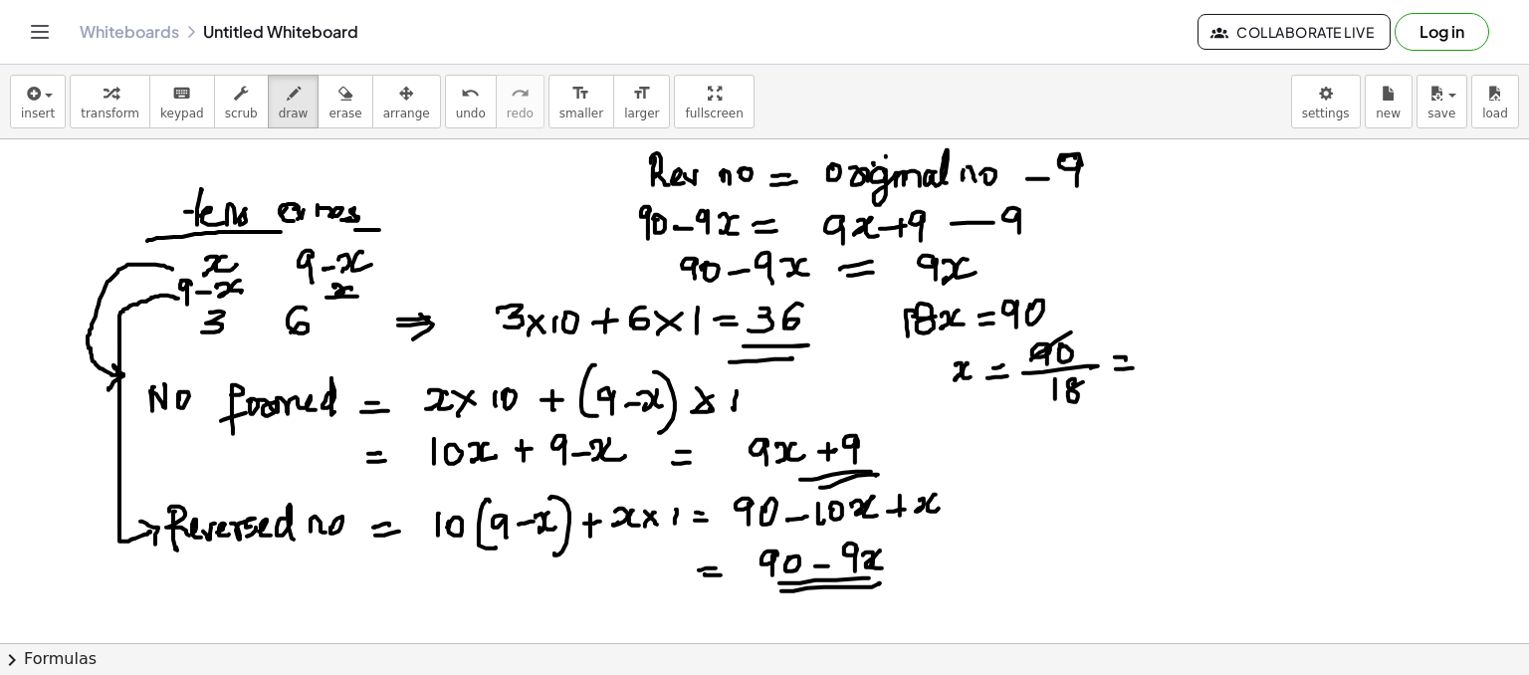
drag, startPoint x: 1091, startPoint y: 313, endPoint x: 1089, endPoint y: 327, distance: 14.1
drag, startPoint x: 1050, startPoint y: 410, endPoint x: 1093, endPoint y: 375, distance: 56.0
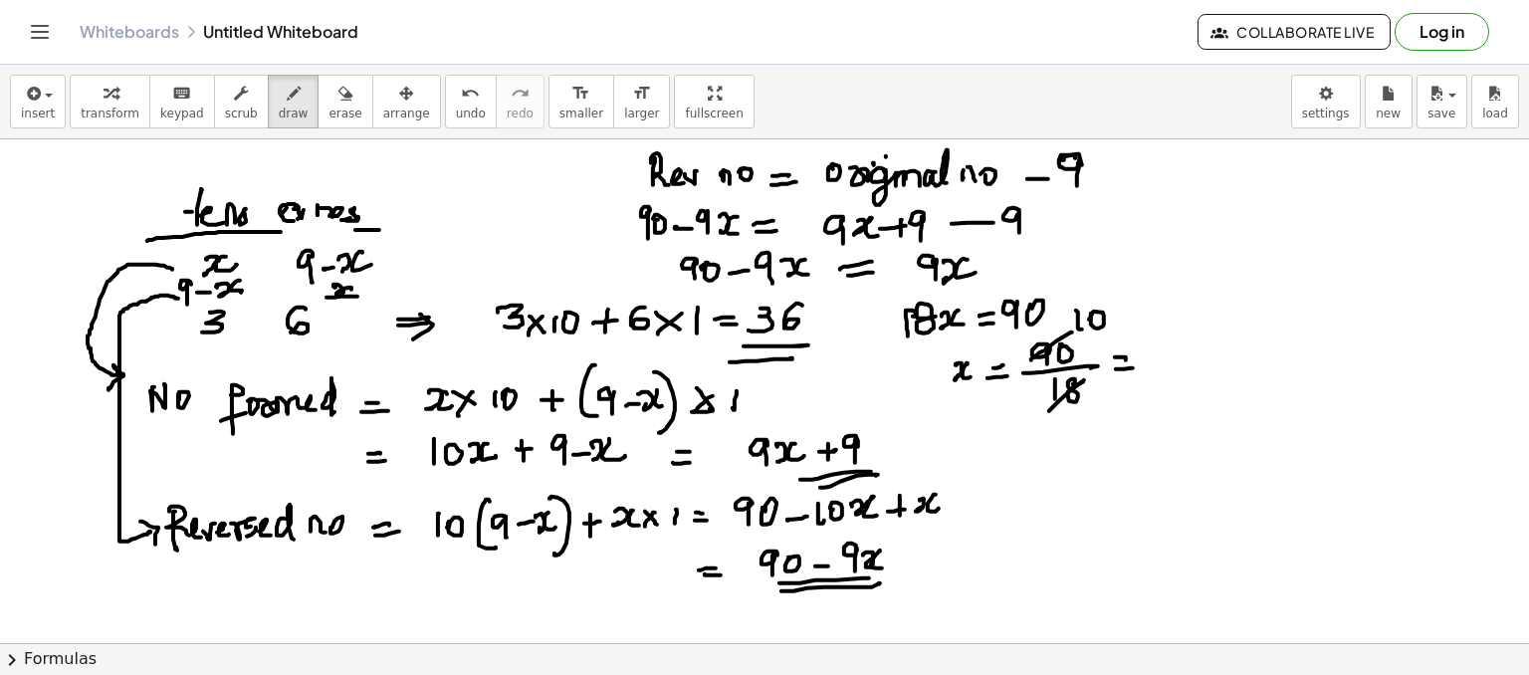
drag, startPoint x: 1097, startPoint y: 391, endPoint x: 1117, endPoint y: 407, distance: 25.5
drag, startPoint x: 1166, startPoint y: 345, endPoint x: 1160, endPoint y: 355, distance: 12.5
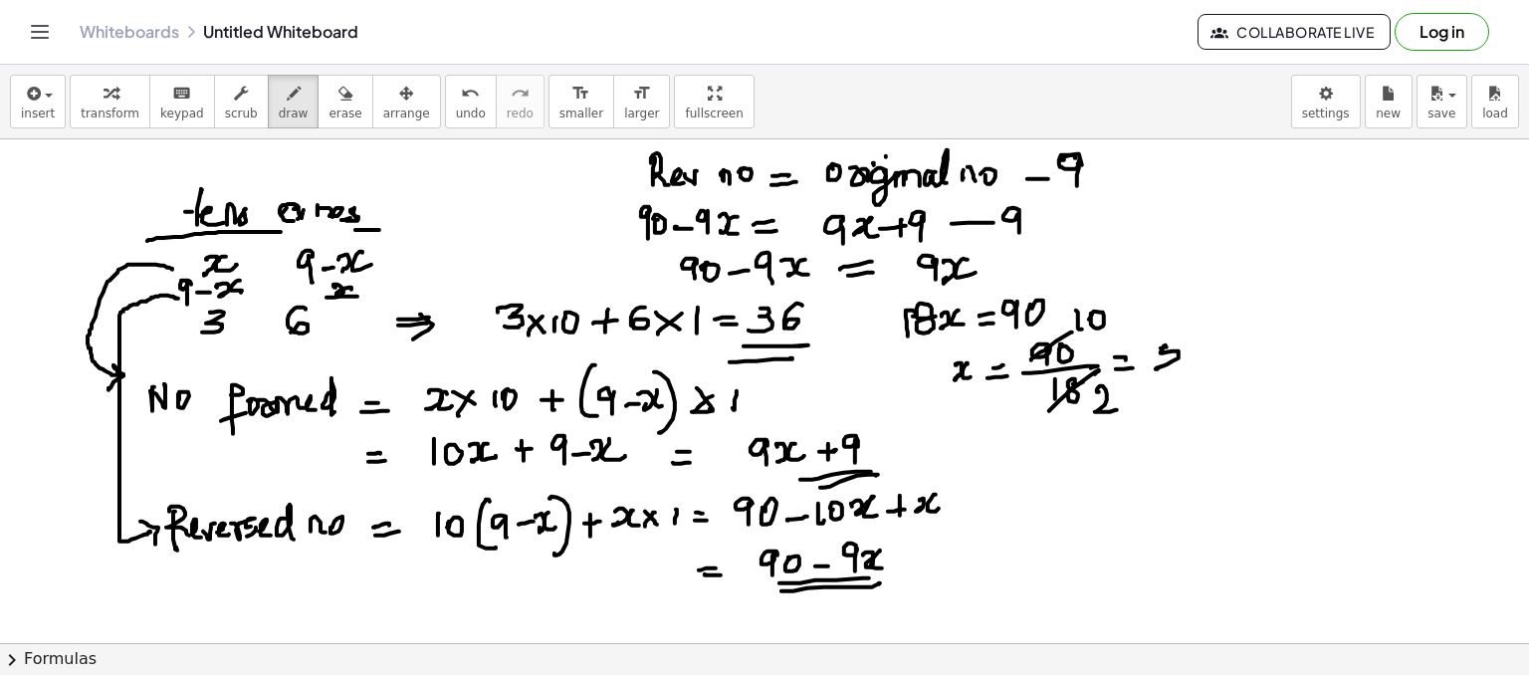
drag, startPoint x: 1161, startPoint y: 348, endPoint x: 1170, endPoint y: 352, distance: 10.3
drag, startPoint x: 1149, startPoint y: 381, endPoint x: 1161, endPoint y: 385, distance: 12.6
drag, startPoint x: 1161, startPoint y: 385, endPoint x: 1183, endPoint y: 378, distance: 23.0
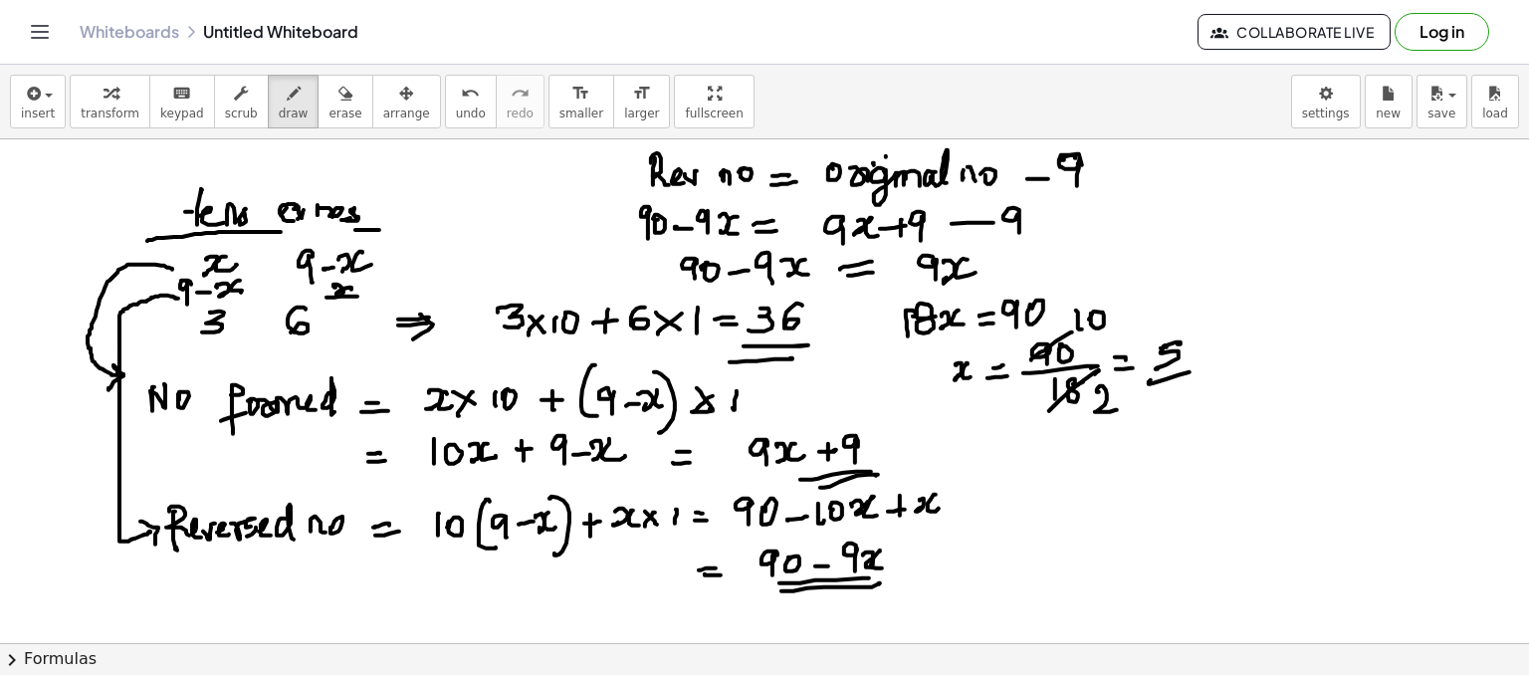
drag, startPoint x: 959, startPoint y: 428, endPoint x: 979, endPoint y: 448, distance: 28.2
drag, startPoint x: 975, startPoint y: 431, endPoint x: 1012, endPoint y: 435, distance: 37.1
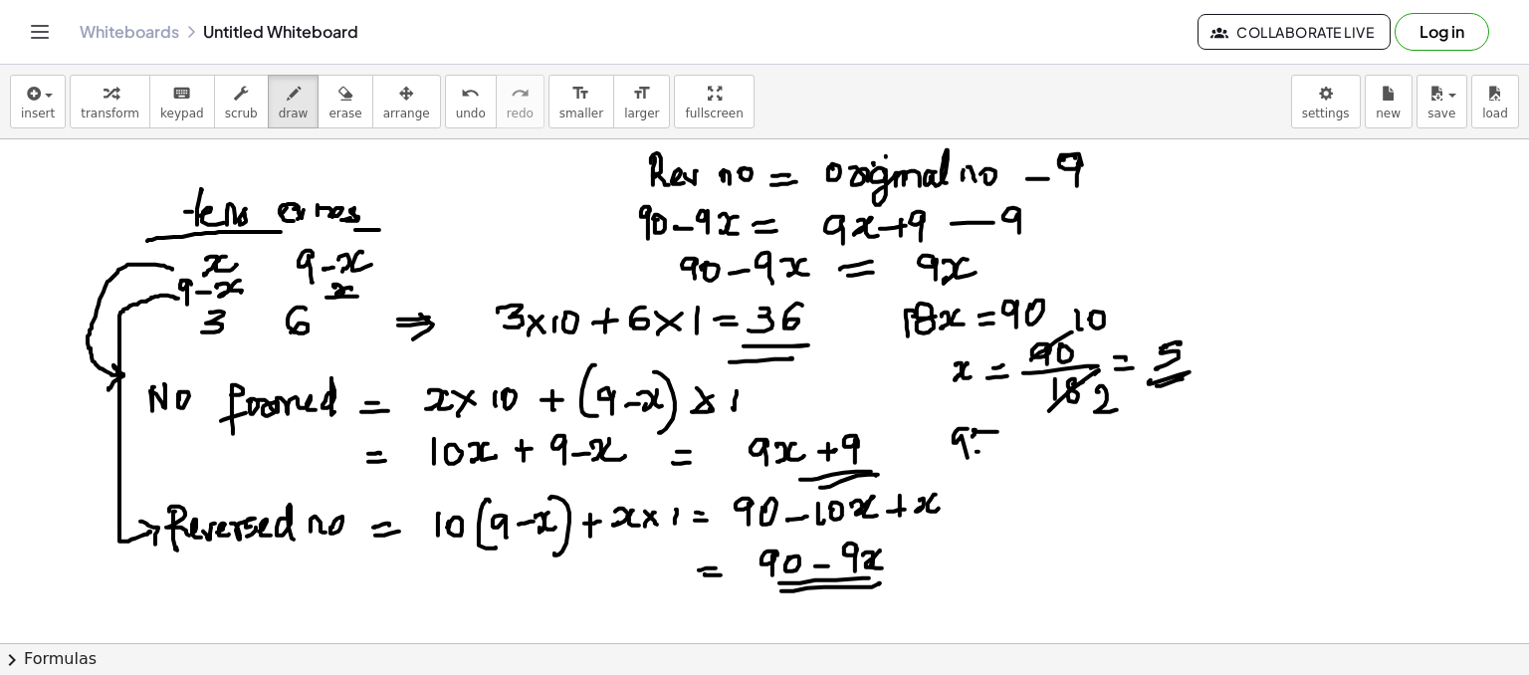
drag, startPoint x: 1009, startPoint y: 437, endPoint x: 1017, endPoint y: 444, distance: 10.6
drag, startPoint x: 1020, startPoint y: 451, endPoint x: 1047, endPoint y: 443, distance: 28.0
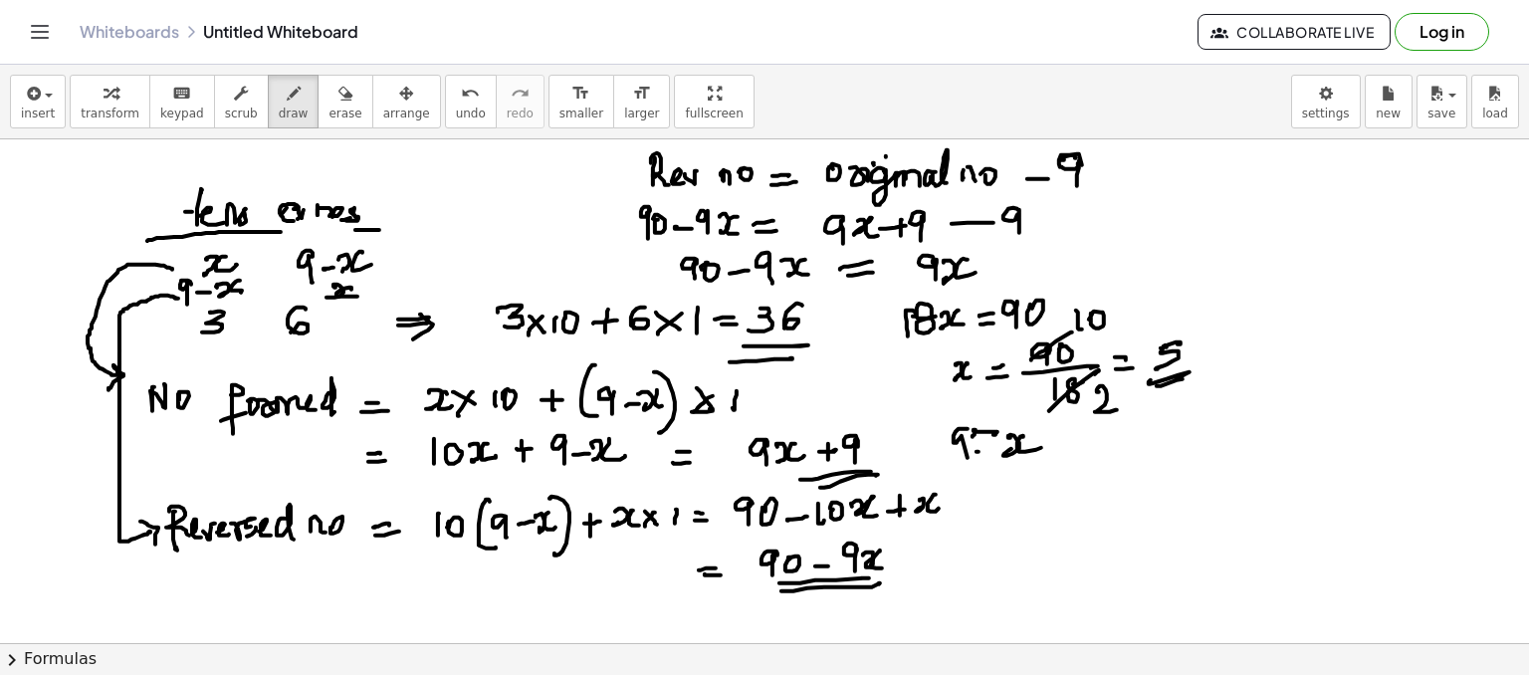
drag, startPoint x: 1053, startPoint y: 450, endPoint x: 1088, endPoint y: 446, distance: 35.1
drag, startPoint x: 1116, startPoint y: 428, endPoint x: 1119, endPoint y: 442, distance: 14.3
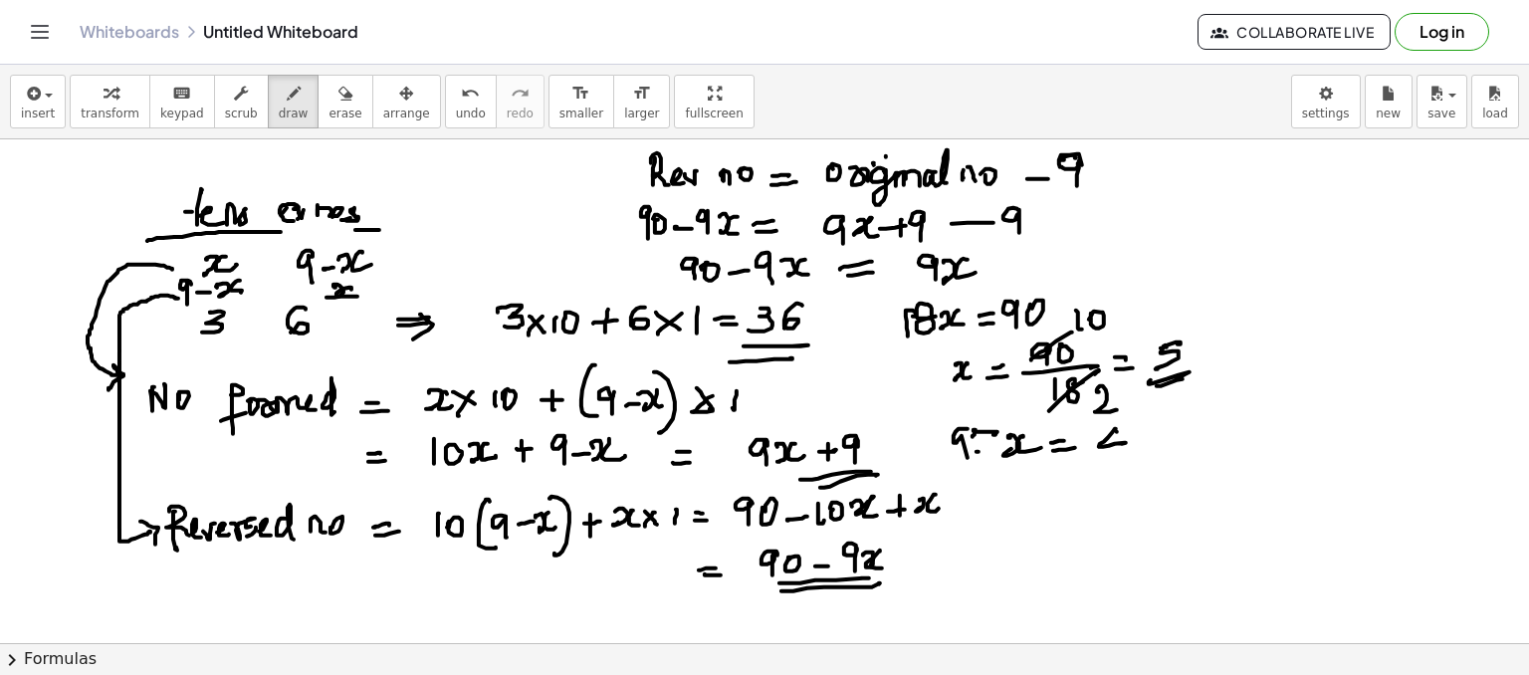
drag, startPoint x: 1117, startPoint y: 431, endPoint x: 1103, endPoint y: 459, distance: 31.2
drag, startPoint x: 1079, startPoint y: 467, endPoint x: 1130, endPoint y: 464, distance: 50.9
drag, startPoint x: 1108, startPoint y: 474, endPoint x: 1141, endPoint y: 463, distance: 34.6
